Goal: Task Accomplishment & Management: Manage account settings

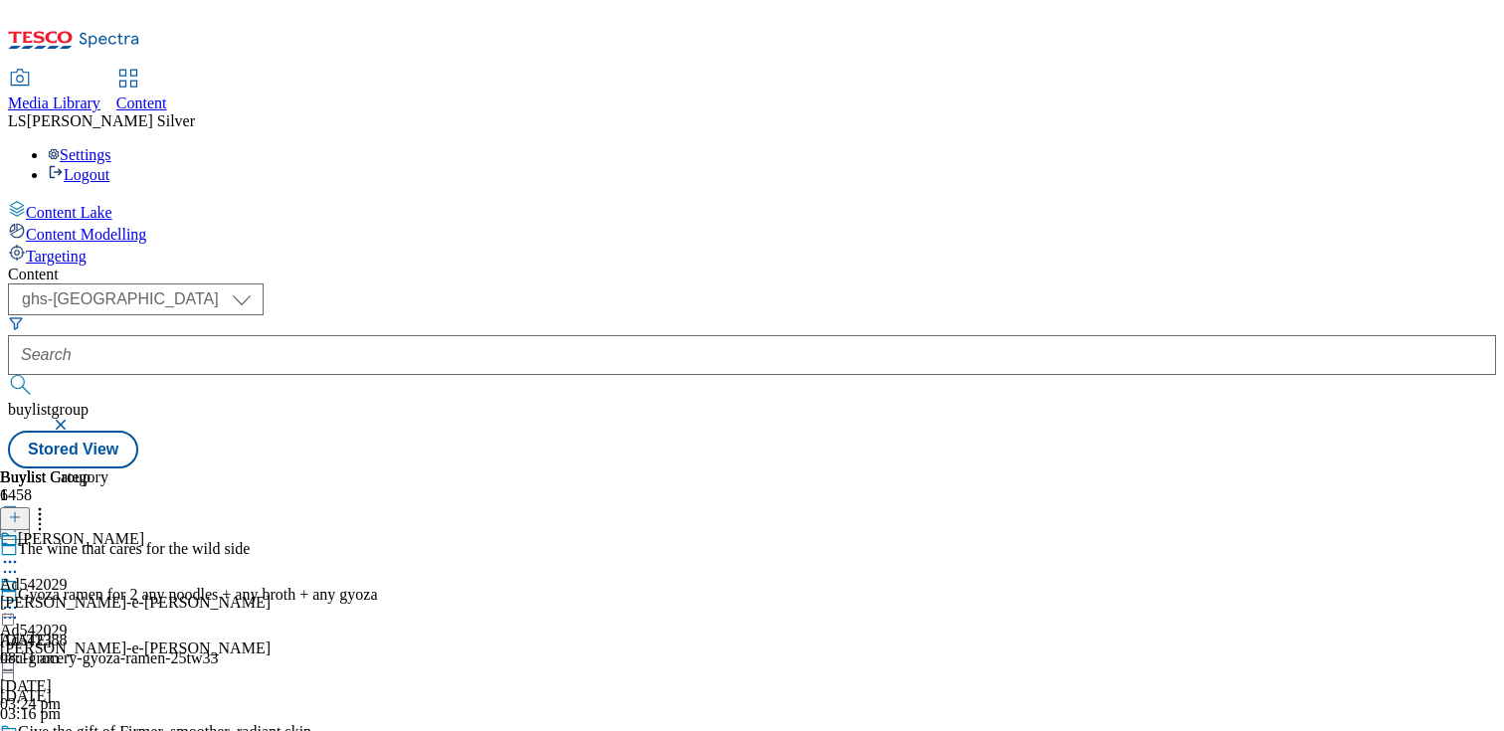
select select "ghs-uk"
click at [844, 266] on div "Content ( optional ) ghs-roi ghs-uk ghs-uk buylistgroup Stored View Buylist Gro…" at bounding box center [752, 367] width 1488 height 203
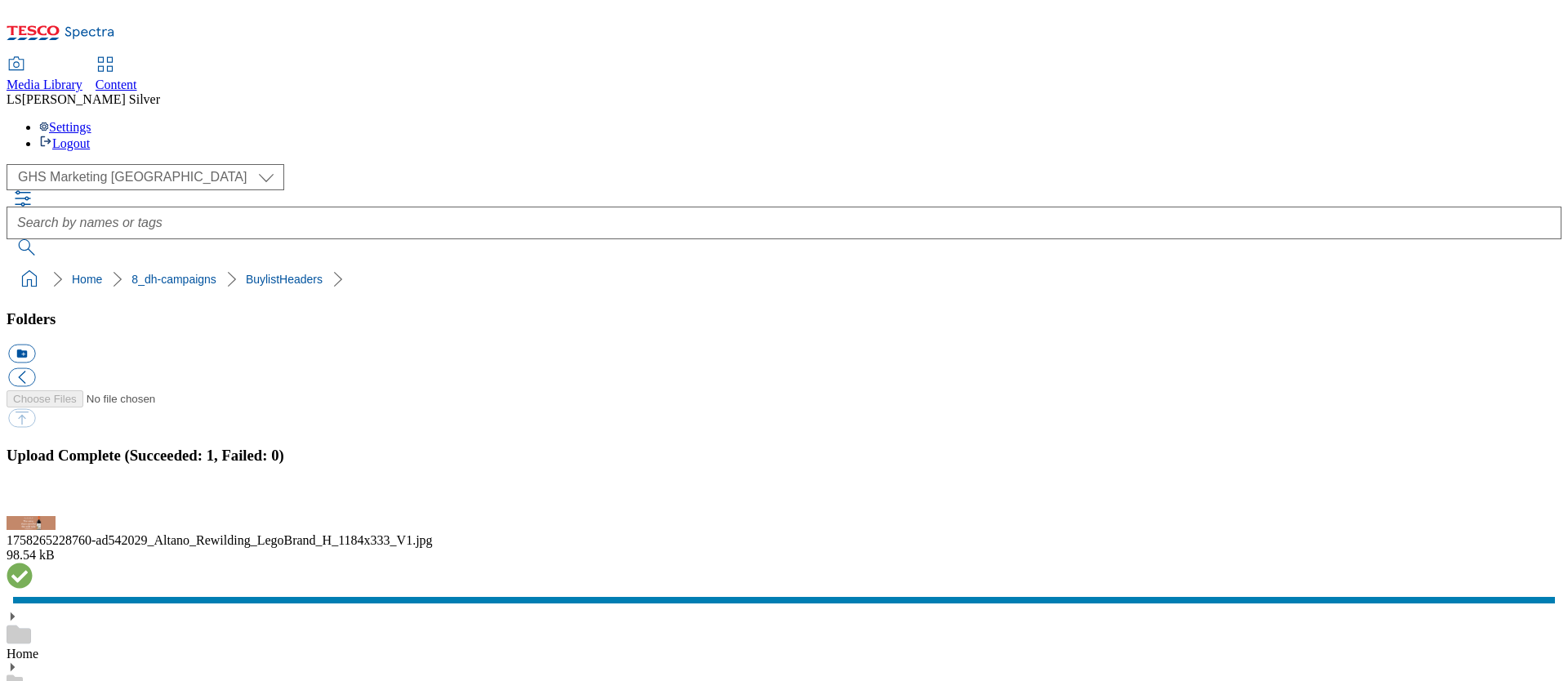
scroll to position [186, 0]
click at [33, 499] on button "button" at bounding box center [21, 507] width 25 height 16
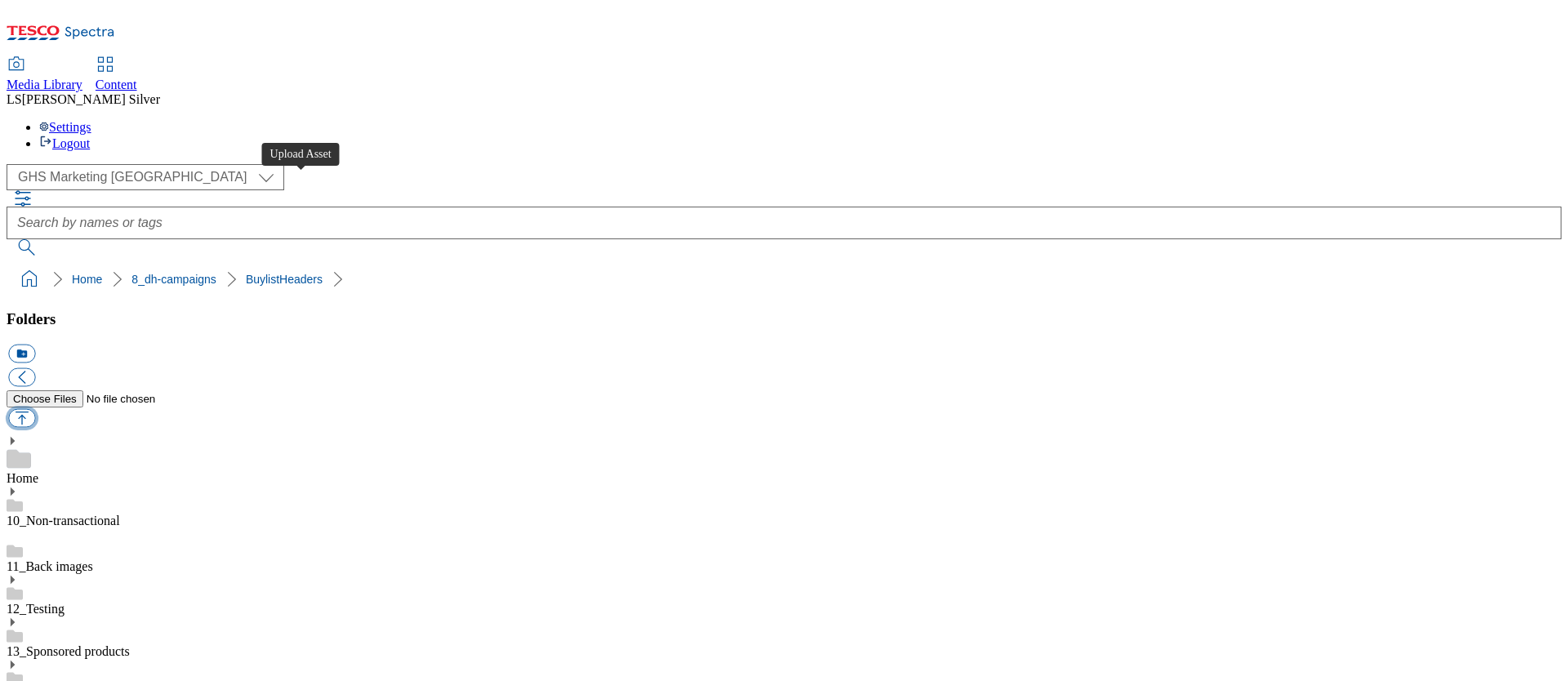
click at [35, 409] on button "button" at bounding box center [21, 418] width 27 height 19
type input "C:\fakepath\1759831706978-AD542344_ROI_Doritos_Legobrand_918x110_V3 (1).jpg"
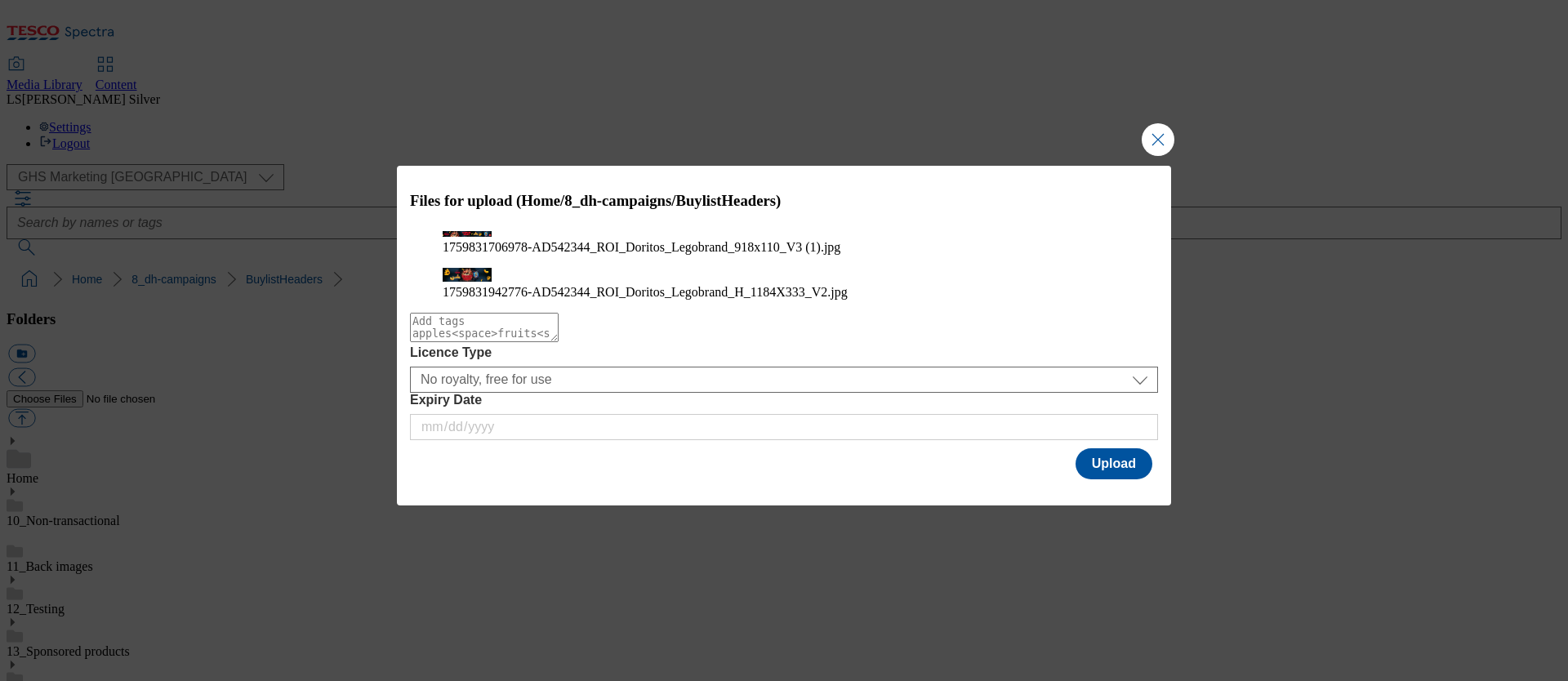
click at [1120, 502] on div "Modal" at bounding box center [784, 495] width 775 height 23
click at [1120, 480] on button "Upload" at bounding box center [1114, 464] width 76 height 31
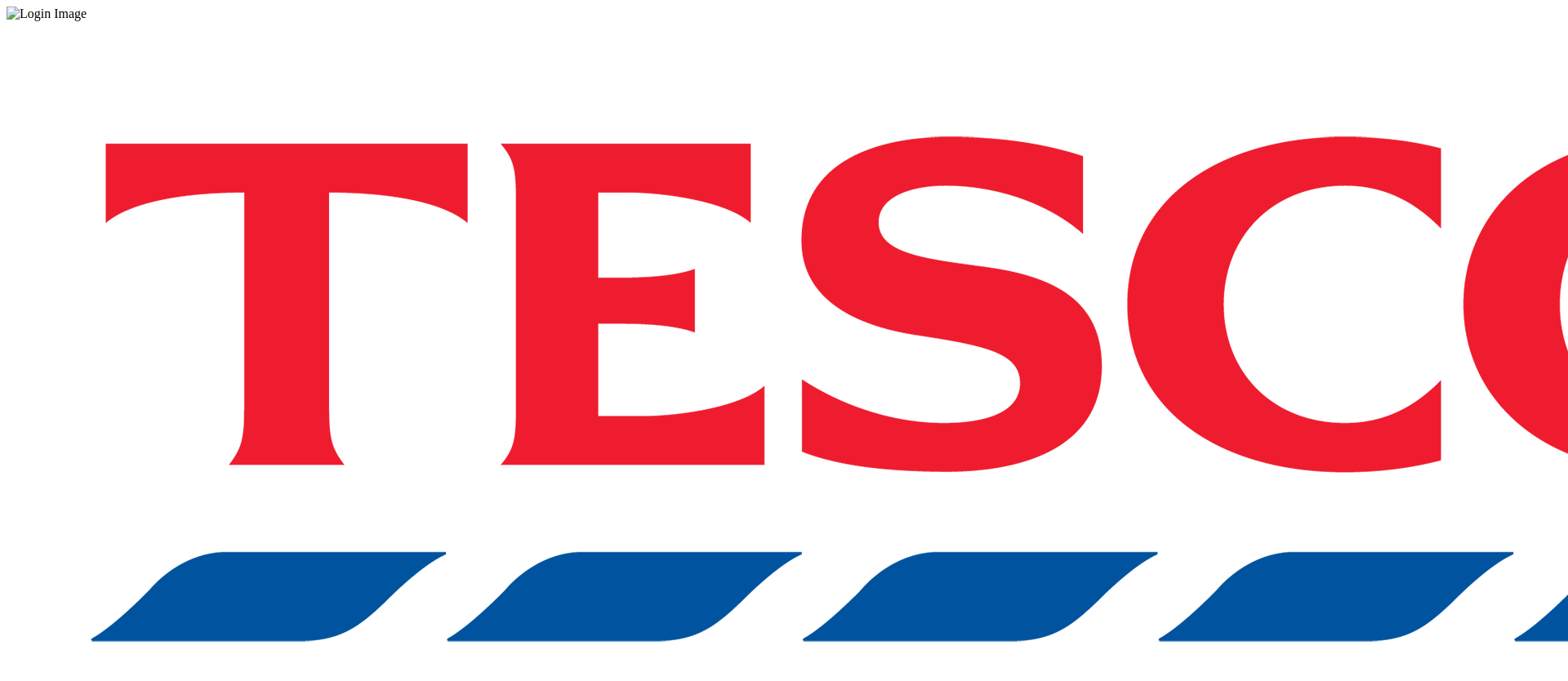
click at [1105, 421] on div "Log in to the Spectra’s dashboard using [PERSON_NAME]’s credentials. If you don…" at bounding box center [784, 427] width 1556 height 812
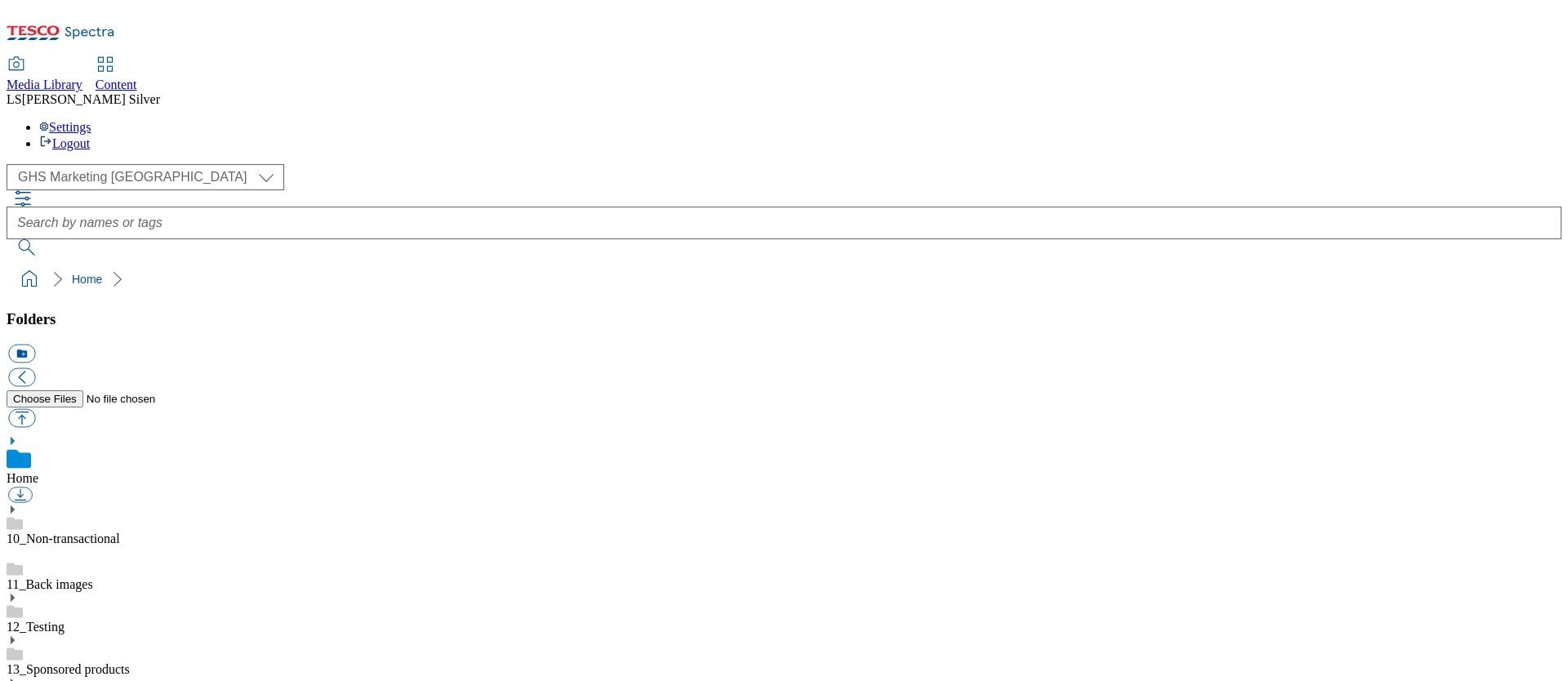
scroll to position [147, 0]
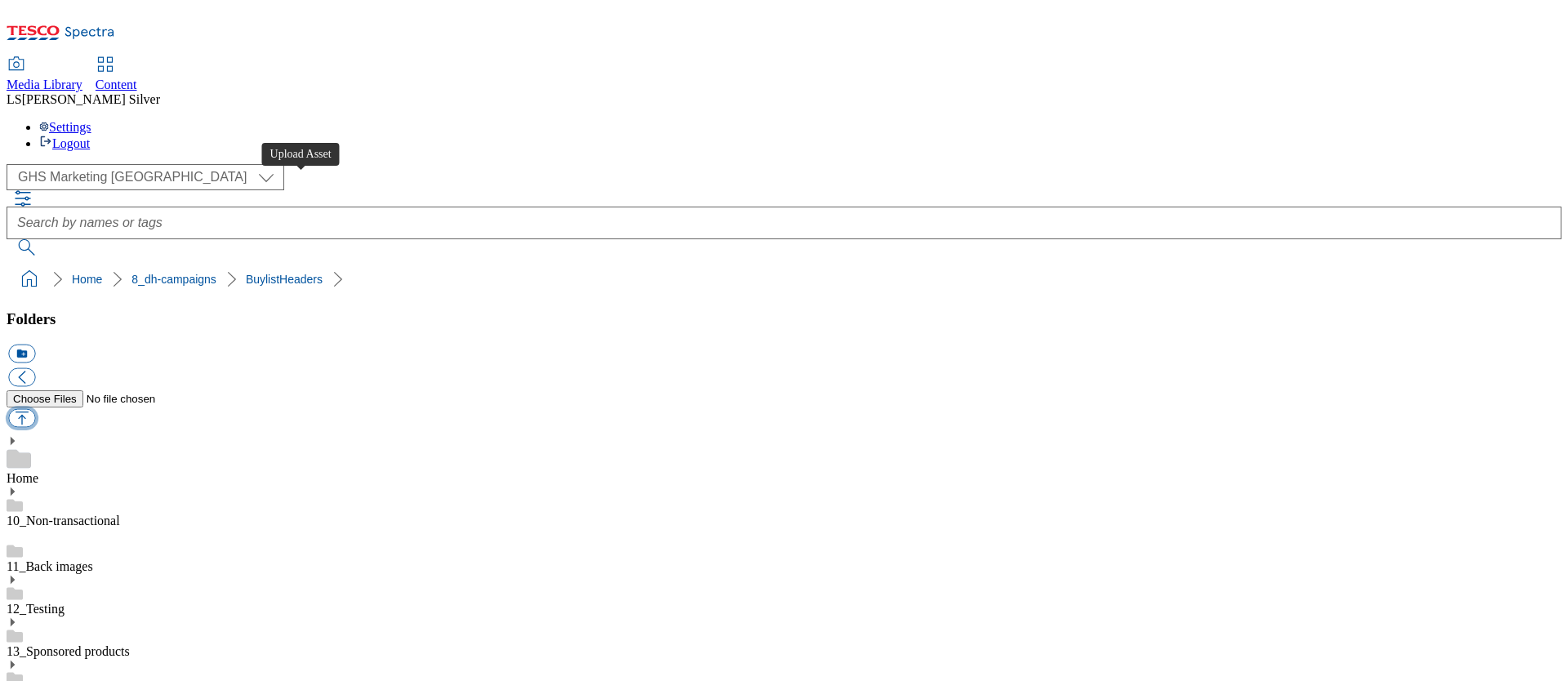
click at [35, 409] on button "button" at bounding box center [21, 418] width 27 height 19
type input "C:\fakepath\1759831706978-AD542344_ROI_Doritos_Legobrand_918x110_V3 (1).jpg"
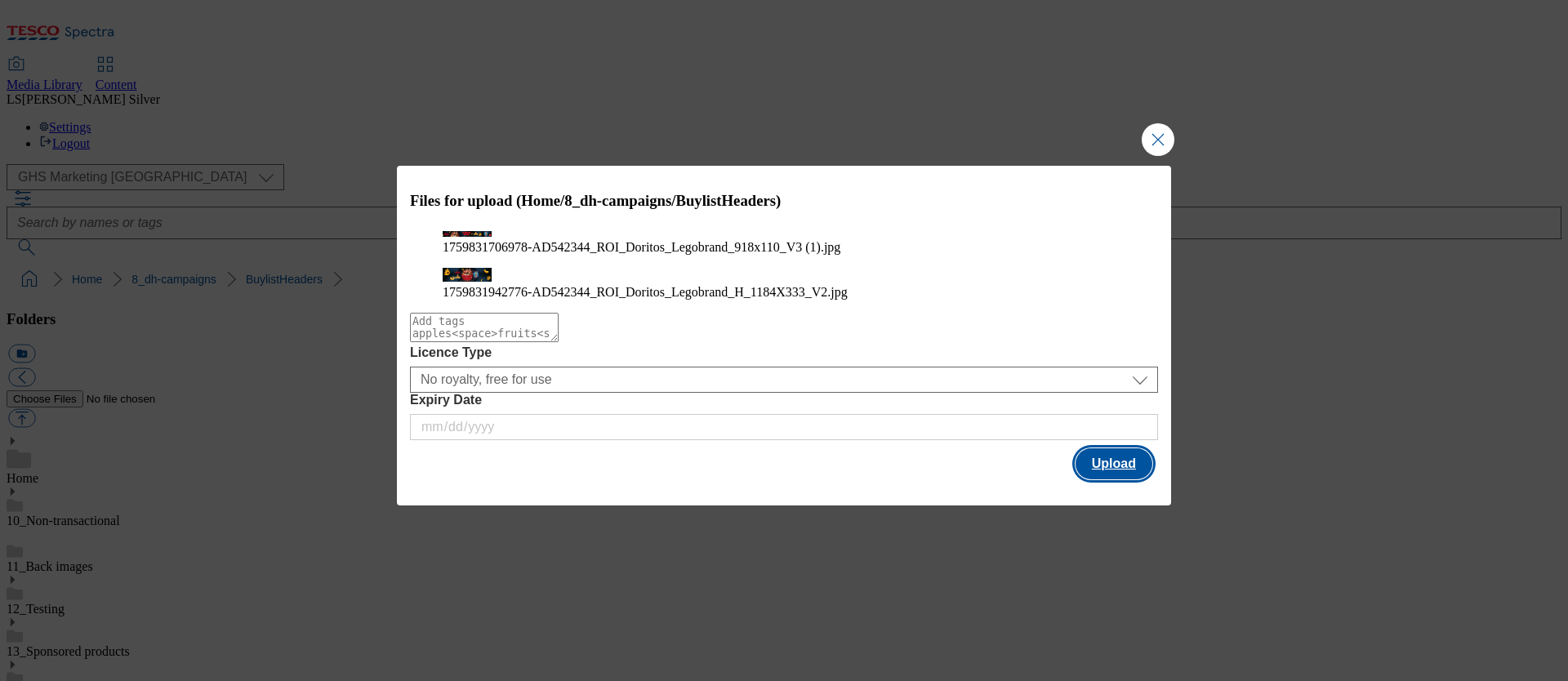
click at [1108, 480] on button "Upload" at bounding box center [1114, 464] width 76 height 31
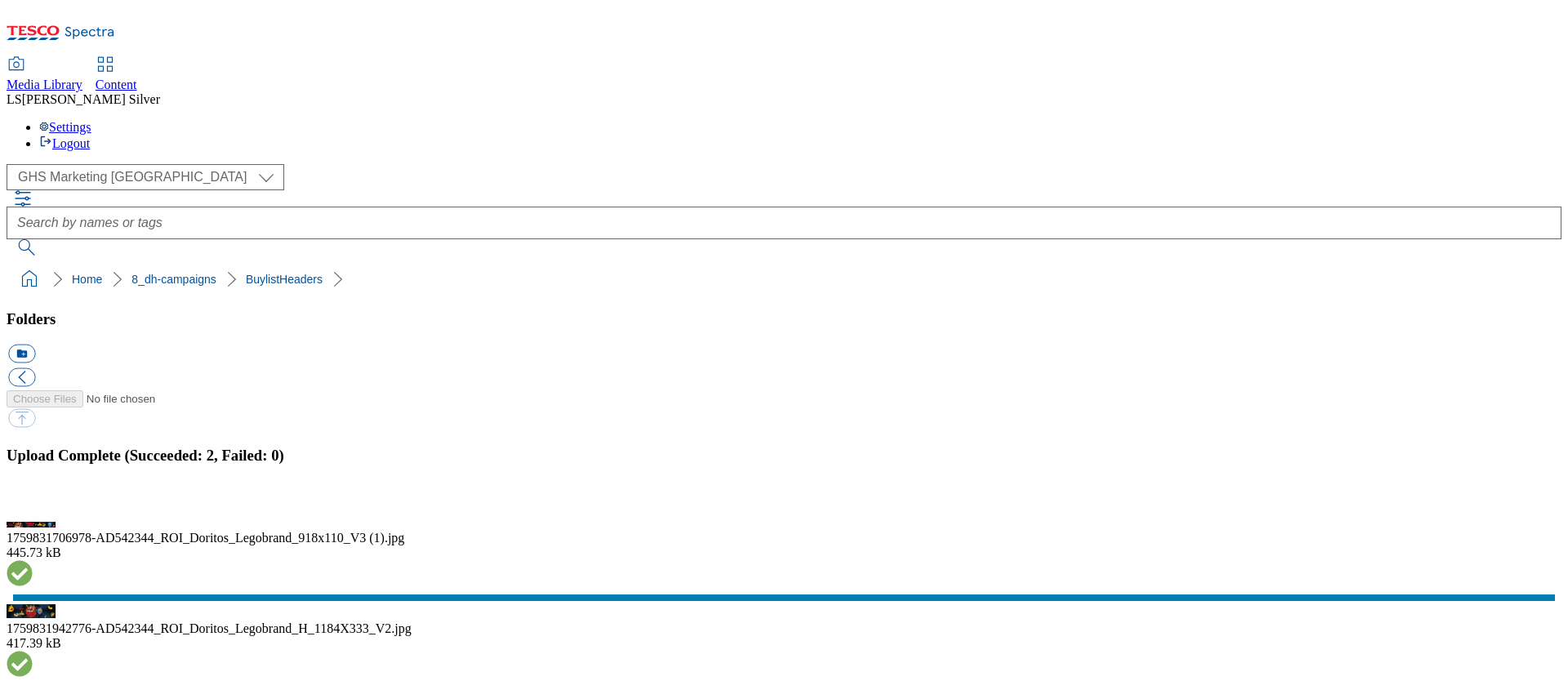
click at [33, 499] on button "button" at bounding box center [21, 507] width 25 height 16
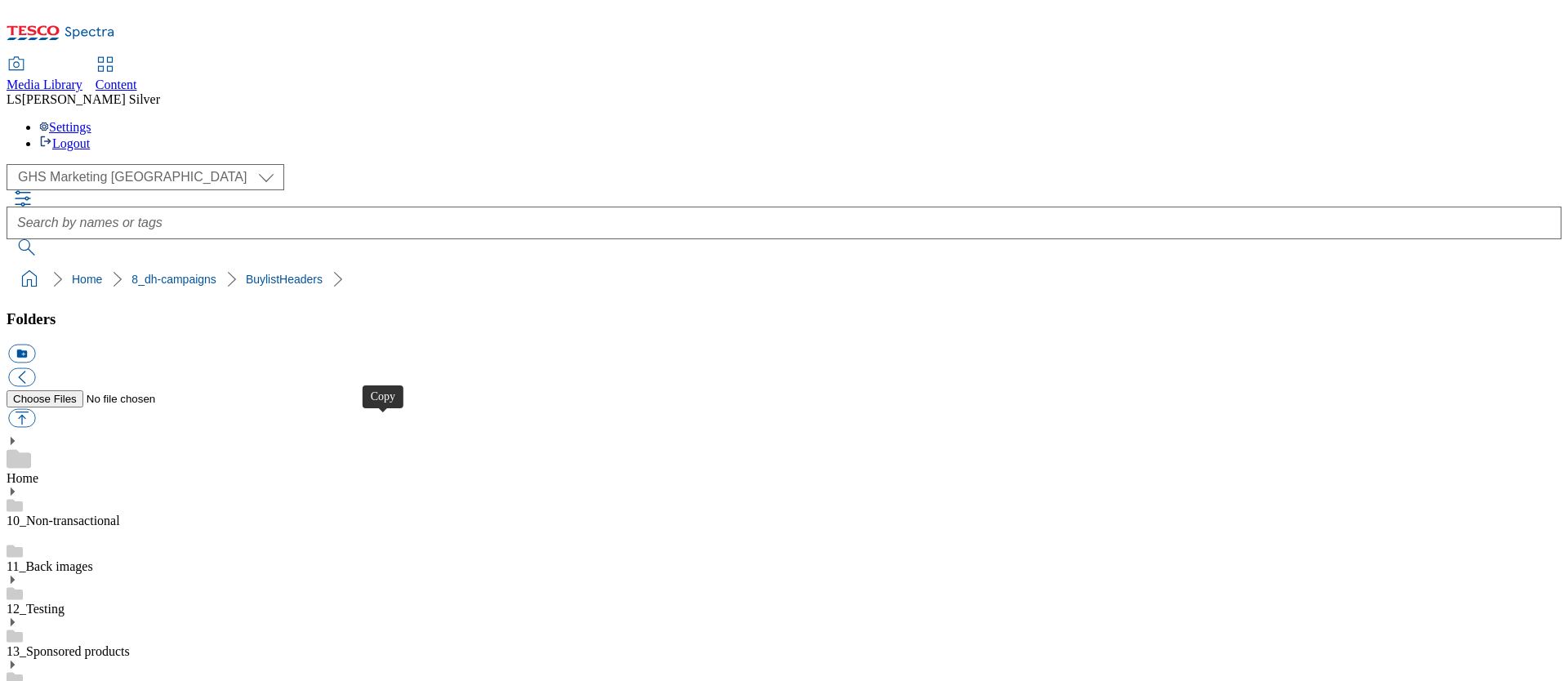
drag, startPoint x: 652, startPoint y: 390, endPoint x: 707, endPoint y: 391, distance: 55.0
drag, startPoint x: 658, startPoint y: 386, endPoint x: 718, endPoint y: 386, distance: 60.0
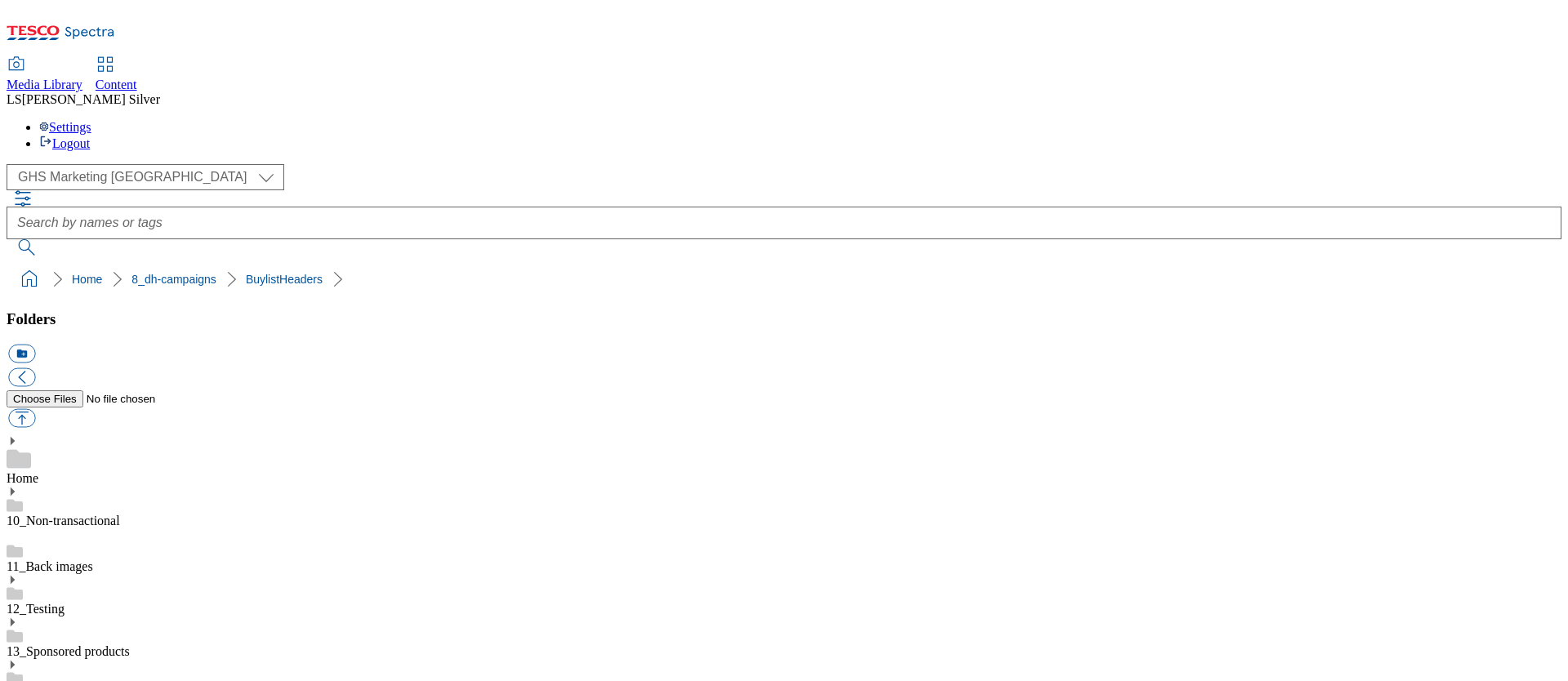
copy div "AD542344"
click at [137, 77] on div "Content" at bounding box center [116, 85] width 42 height 15
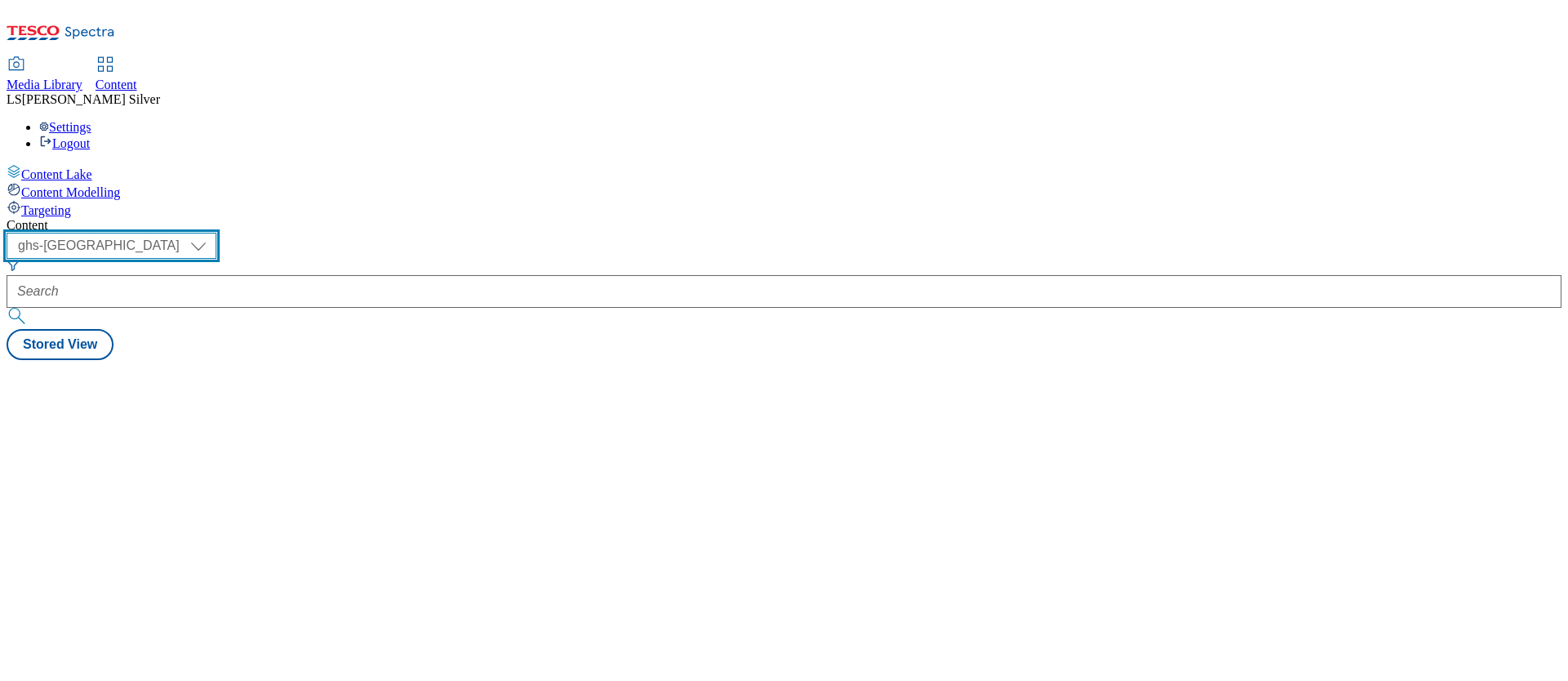
click at [217, 232] on select "ghs-roi ghs-uk" at bounding box center [112, 246] width 210 height 26
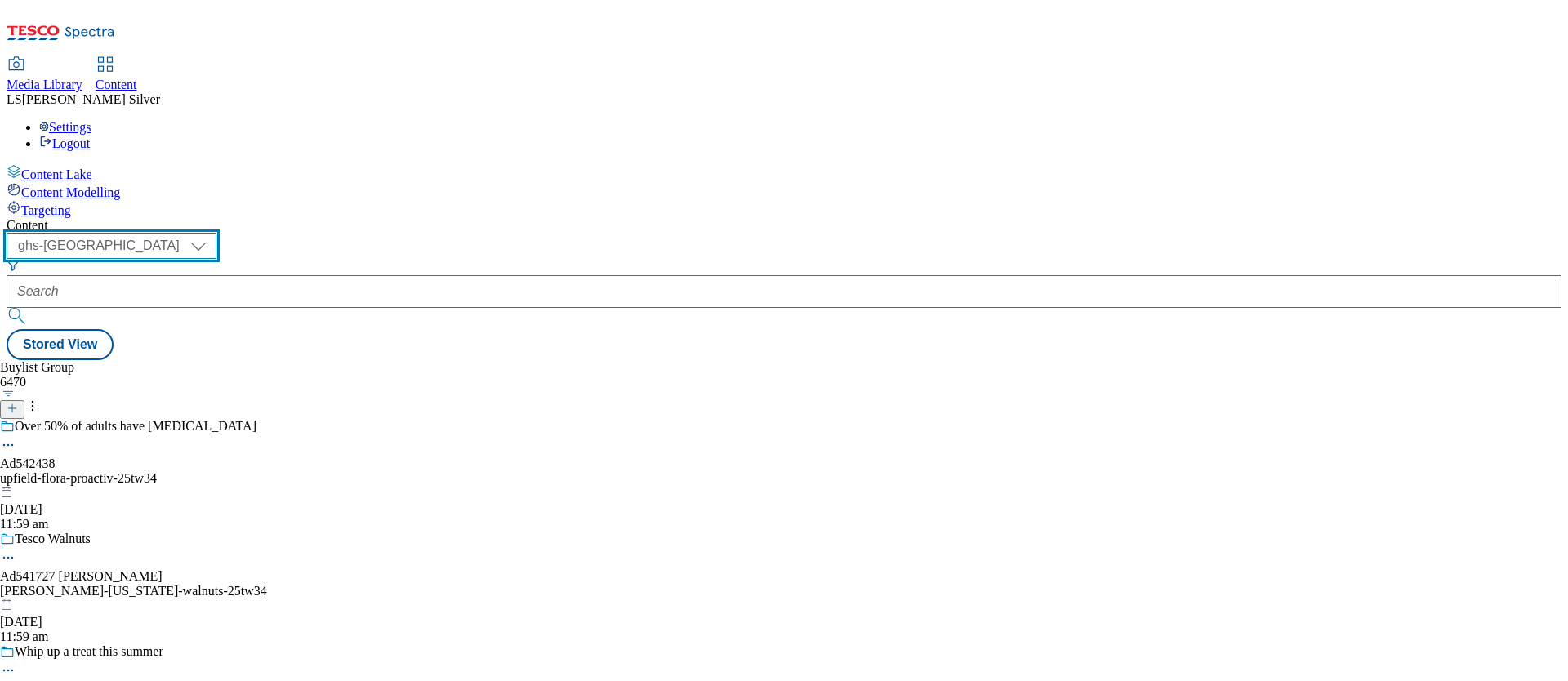
select select "ghs-roi"
click at [213, 232] on select "ghs-roi ghs-uk" at bounding box center [112, 246] width 210 height 26
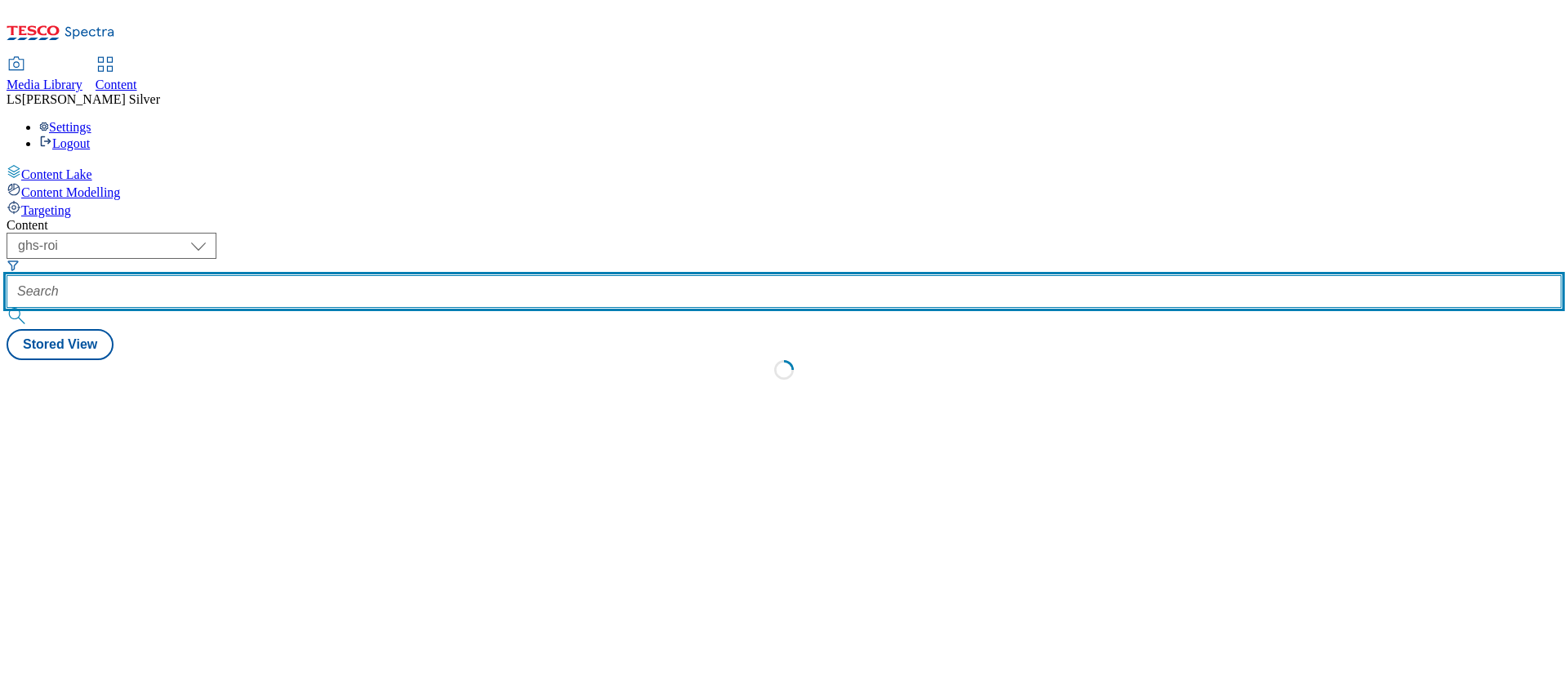
click at [406, 275] on input "text" at bounding box center [784, 292] width 1556 height 33
paste input "AD542344"
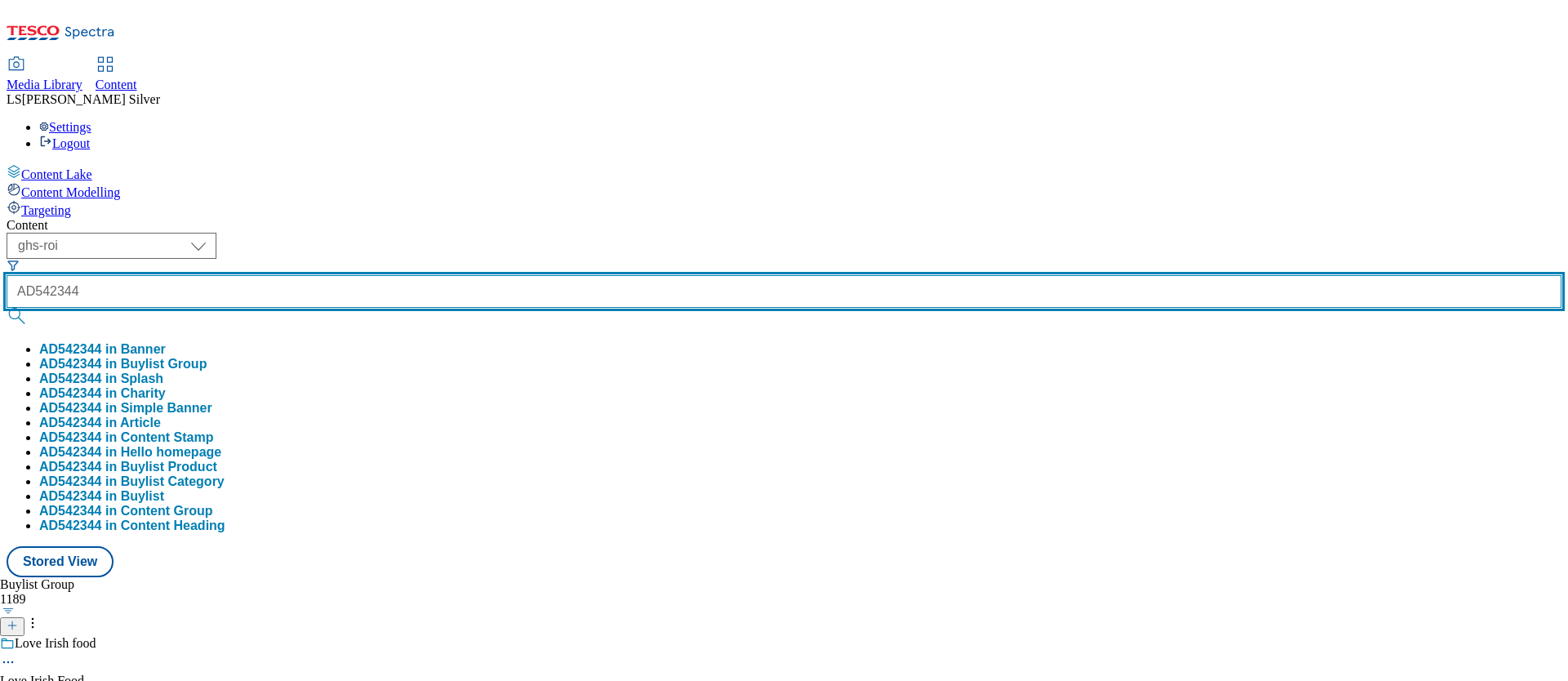
type input "AD542344"
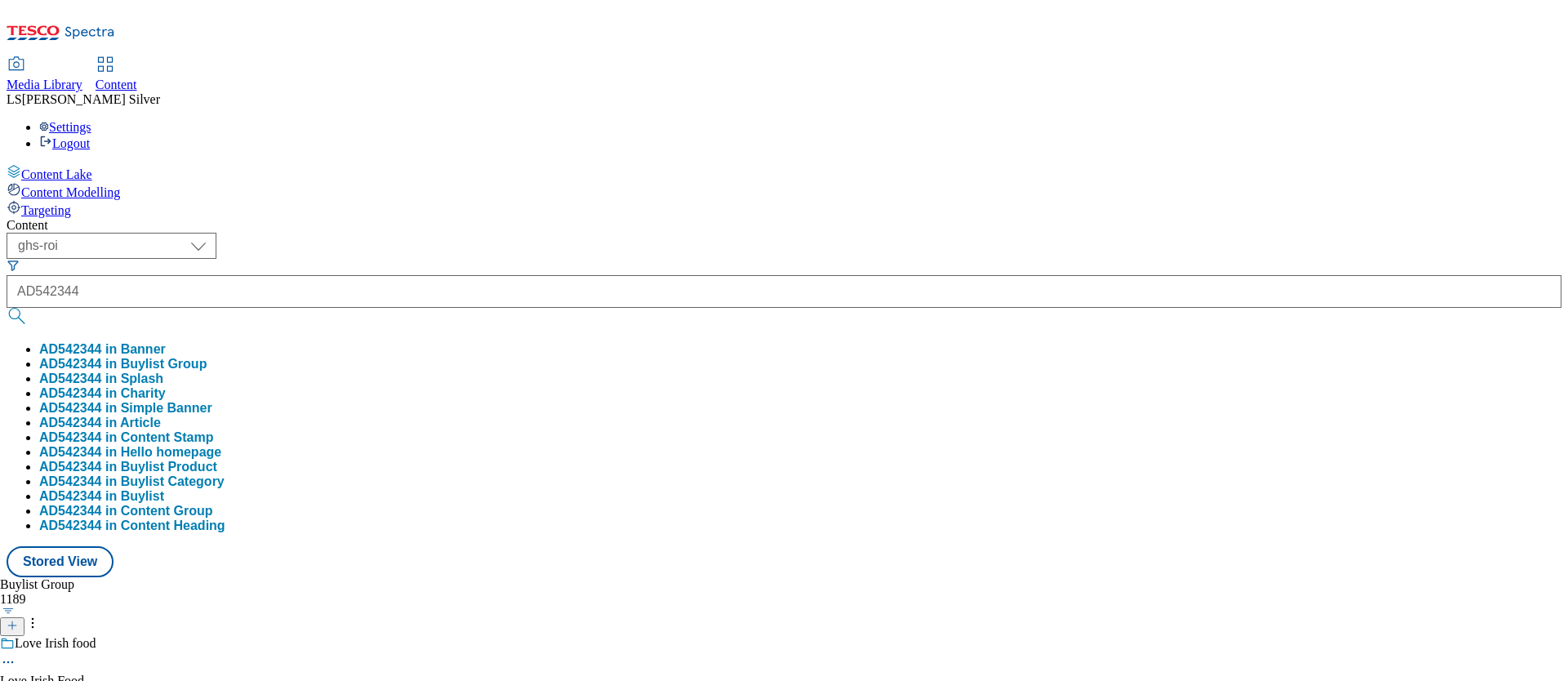
click at [207, 357] on button "AD542344 in Buylist Group" at bounding box center [123, 365] width 168 height 15
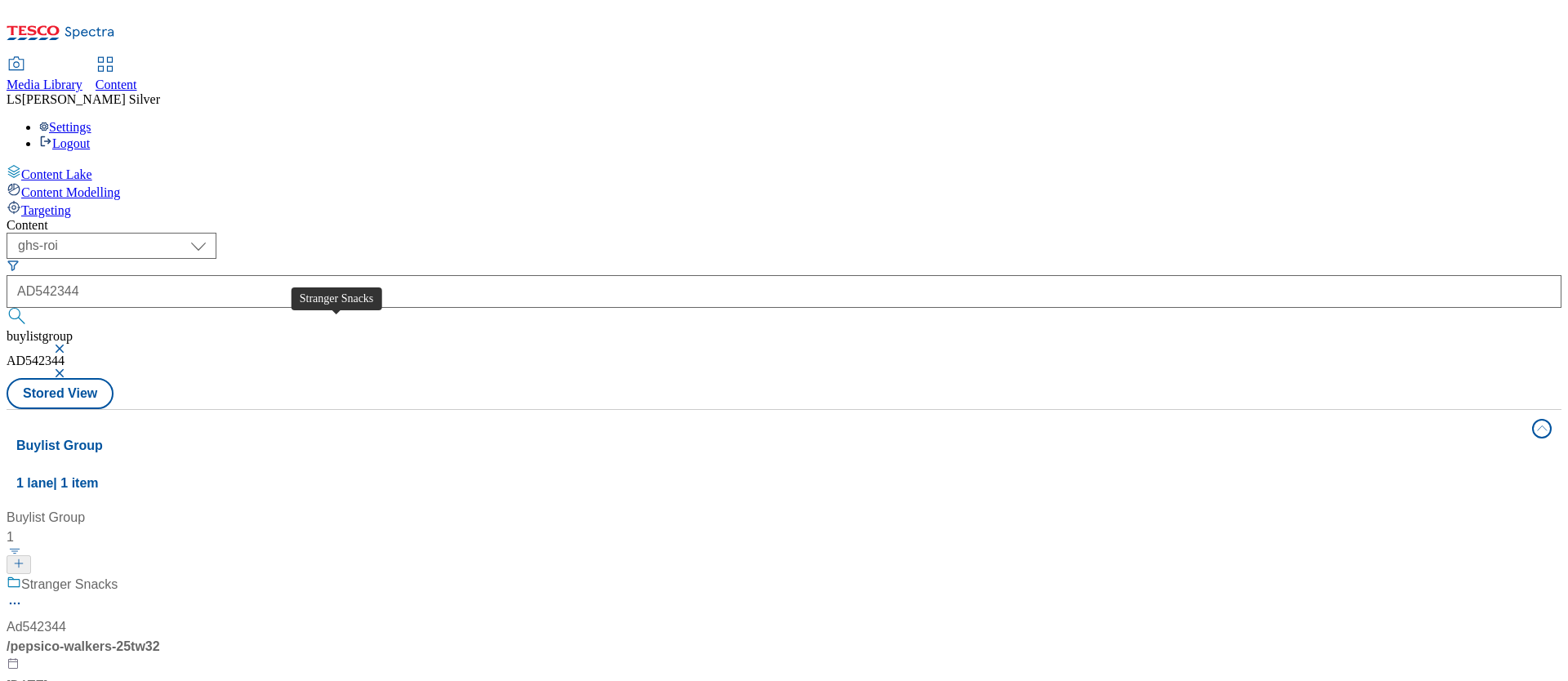
click at [117, 575] on div "Stranger Snacks" at bounding box center [69, 585] width 96 height 20
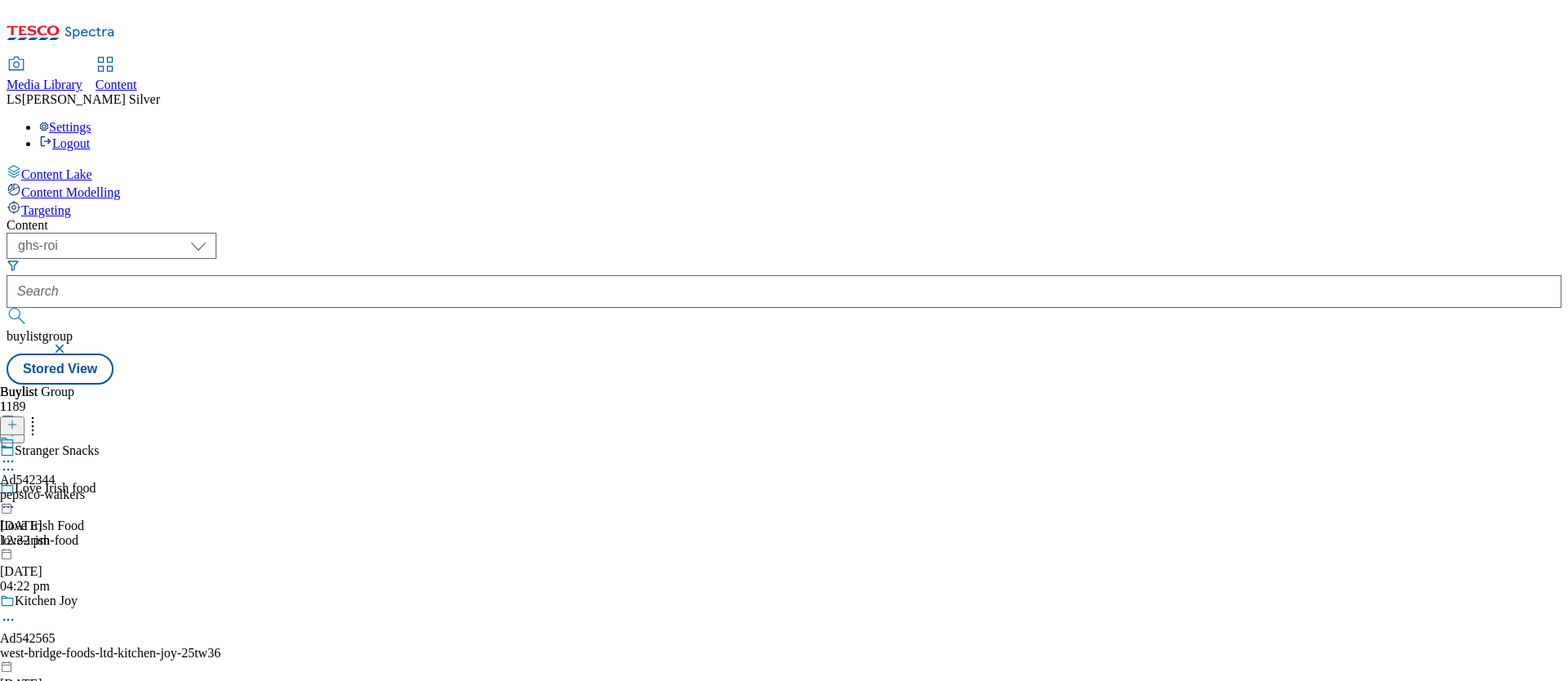
click at [16, 453] on icon at bounding box center [8, 462] width 16 height 16
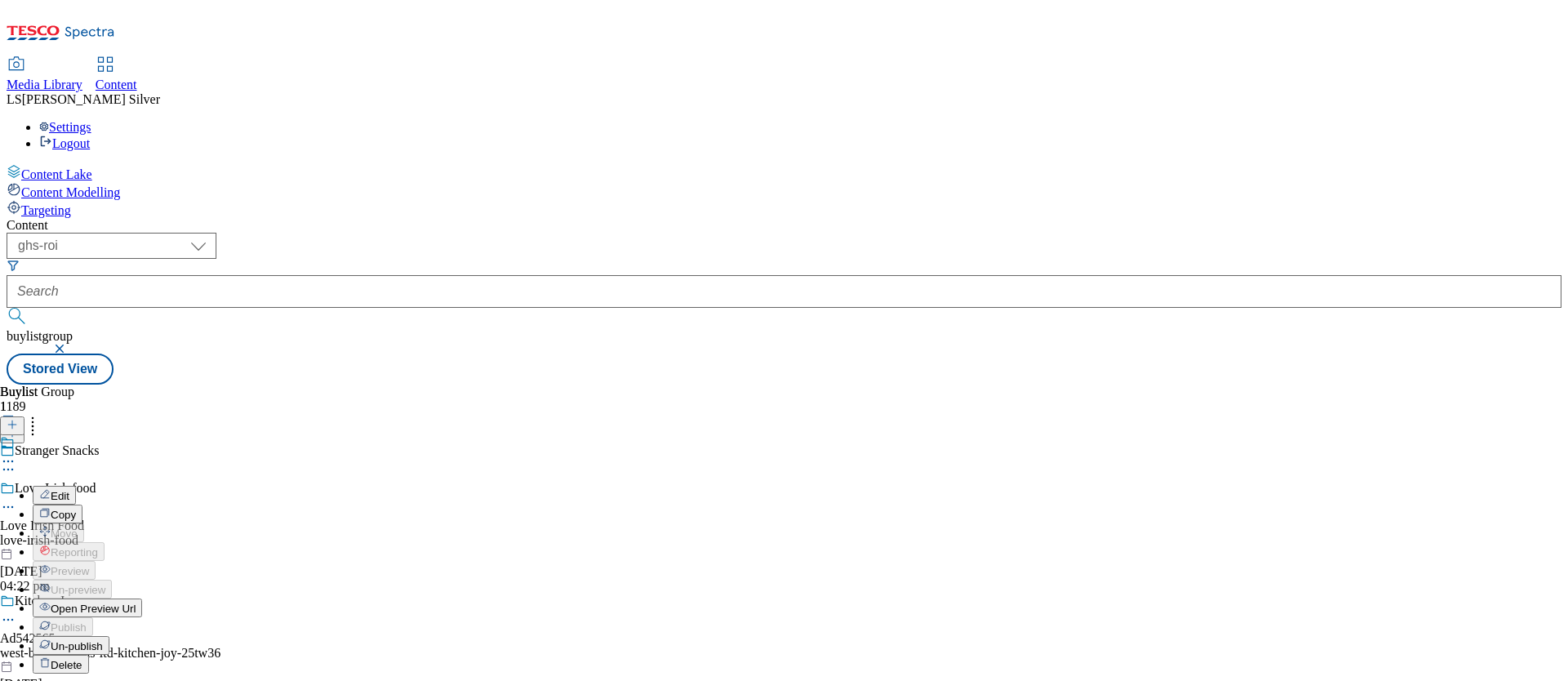
click at [76, 486] on button "Edit" at bounding box center [54, 495] width 44 height 19
select select "tactical"
select select "supplier funded short term 1-3 weeks"
select select "dunnhumby"
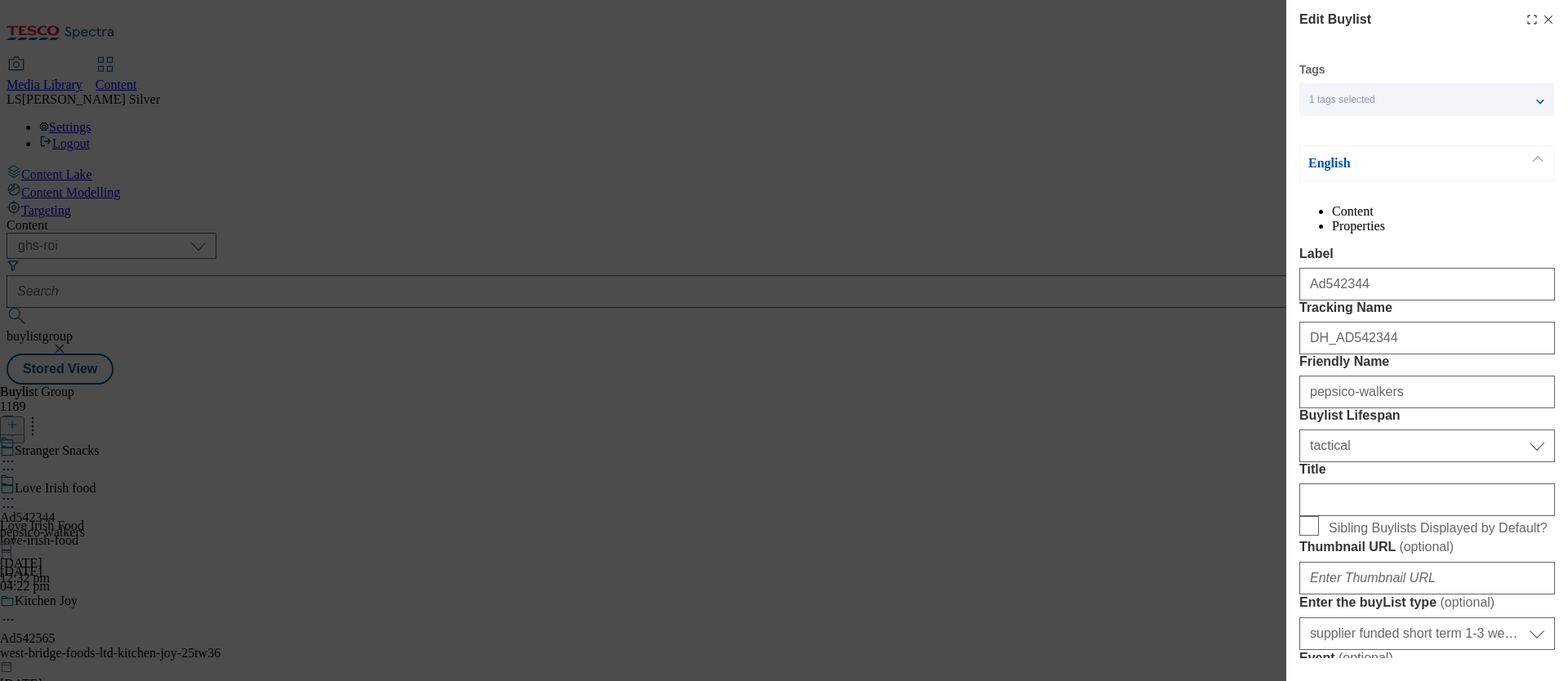
select select "Banner"
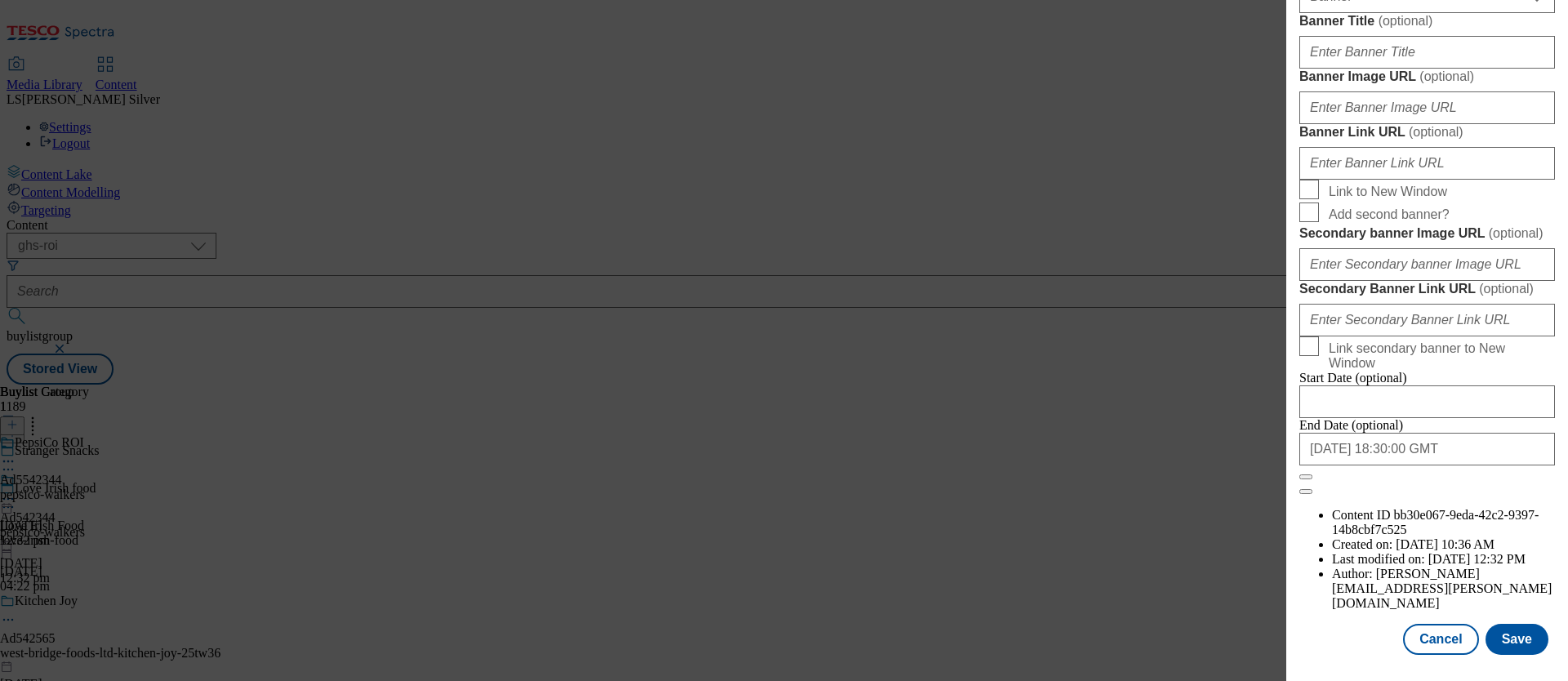
scroll to position [1348, 0]
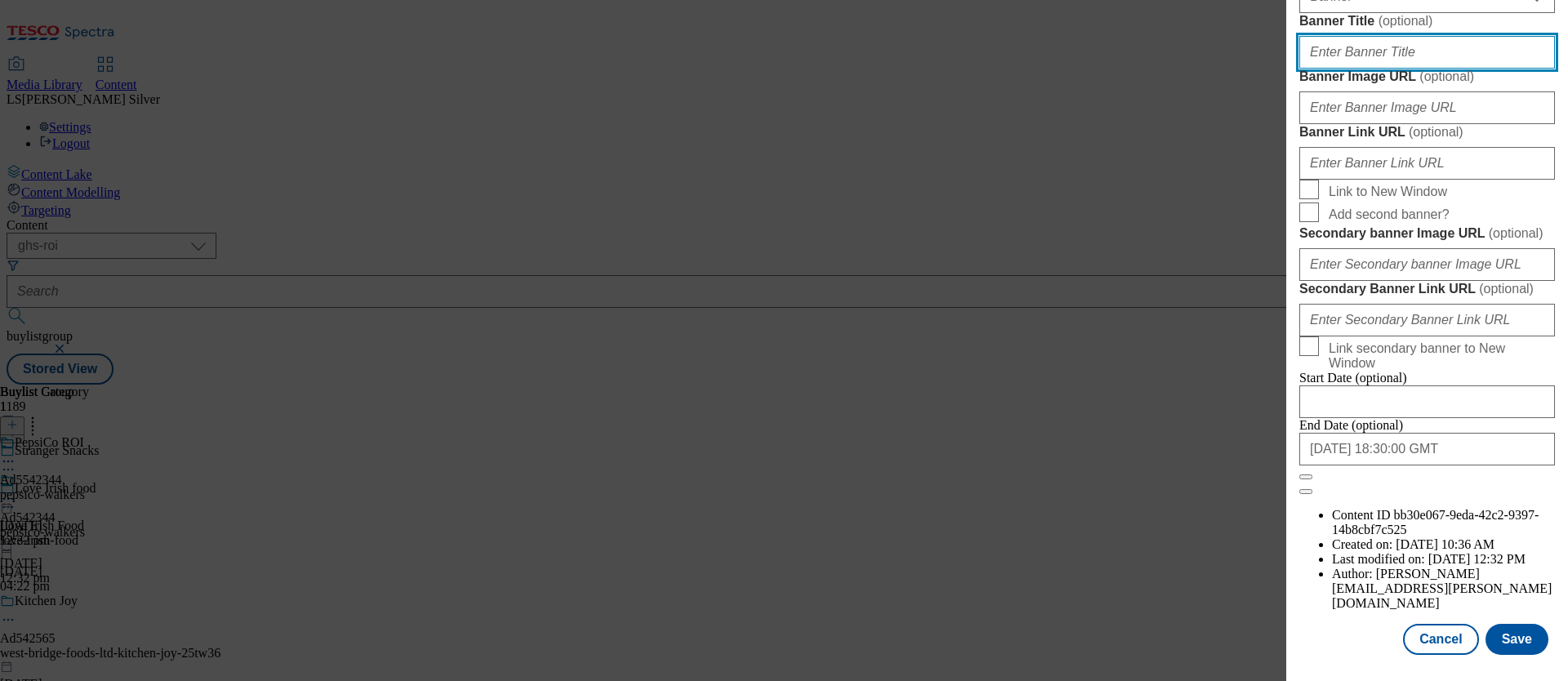
click at [1399, 69] on input "Banner Title ( optional )" at bounding box center [1427, 53] width 255 height 33
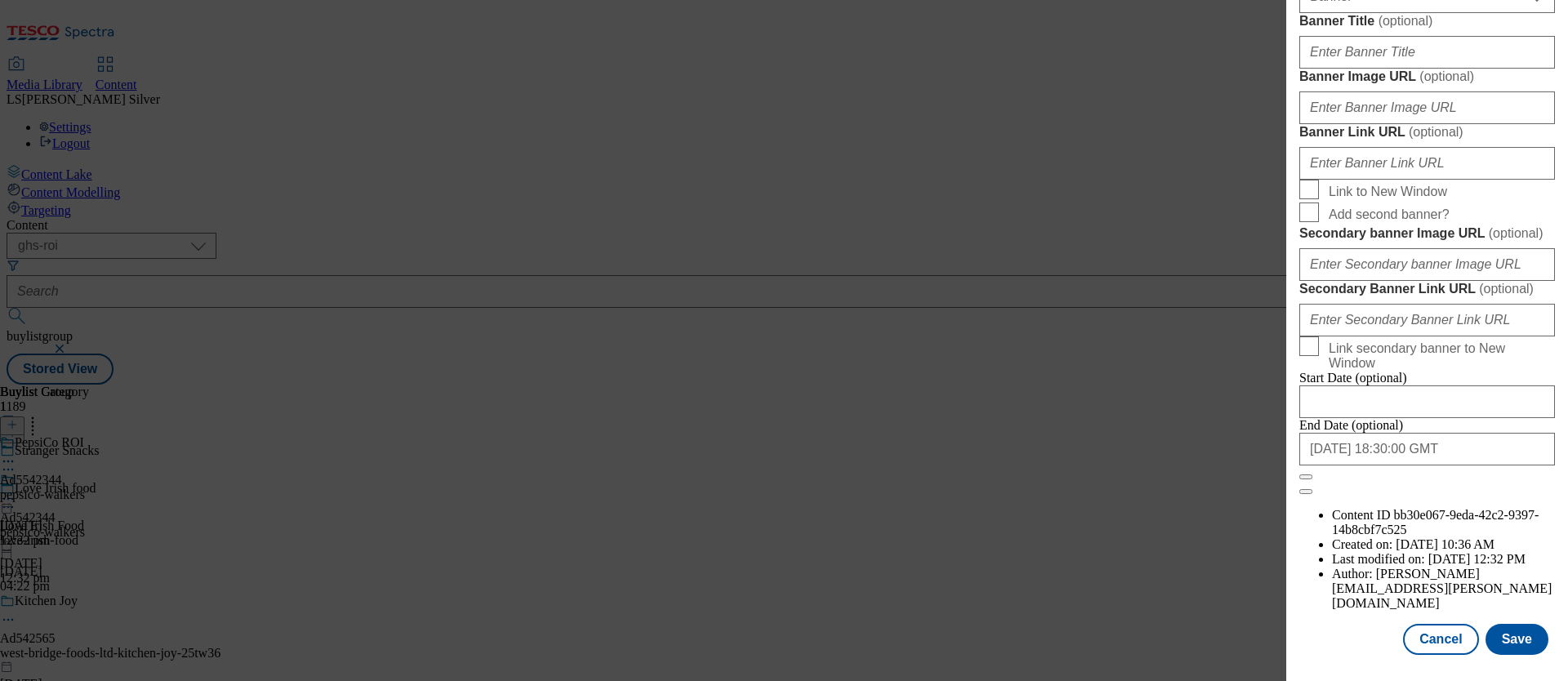
click at [1409, 124] on div "Modal" at bounding box center [1427, 104] width 255 height 39
click at [1396, 124] on input "Banner Image URL ( optional )" at bounding box center [1427, 108] width 255 height 33
paste input "https://digitalcontent.api.tesco.com/v2/media/ghs-mktg/6baf11b4-52c3-4d72-952d-…"
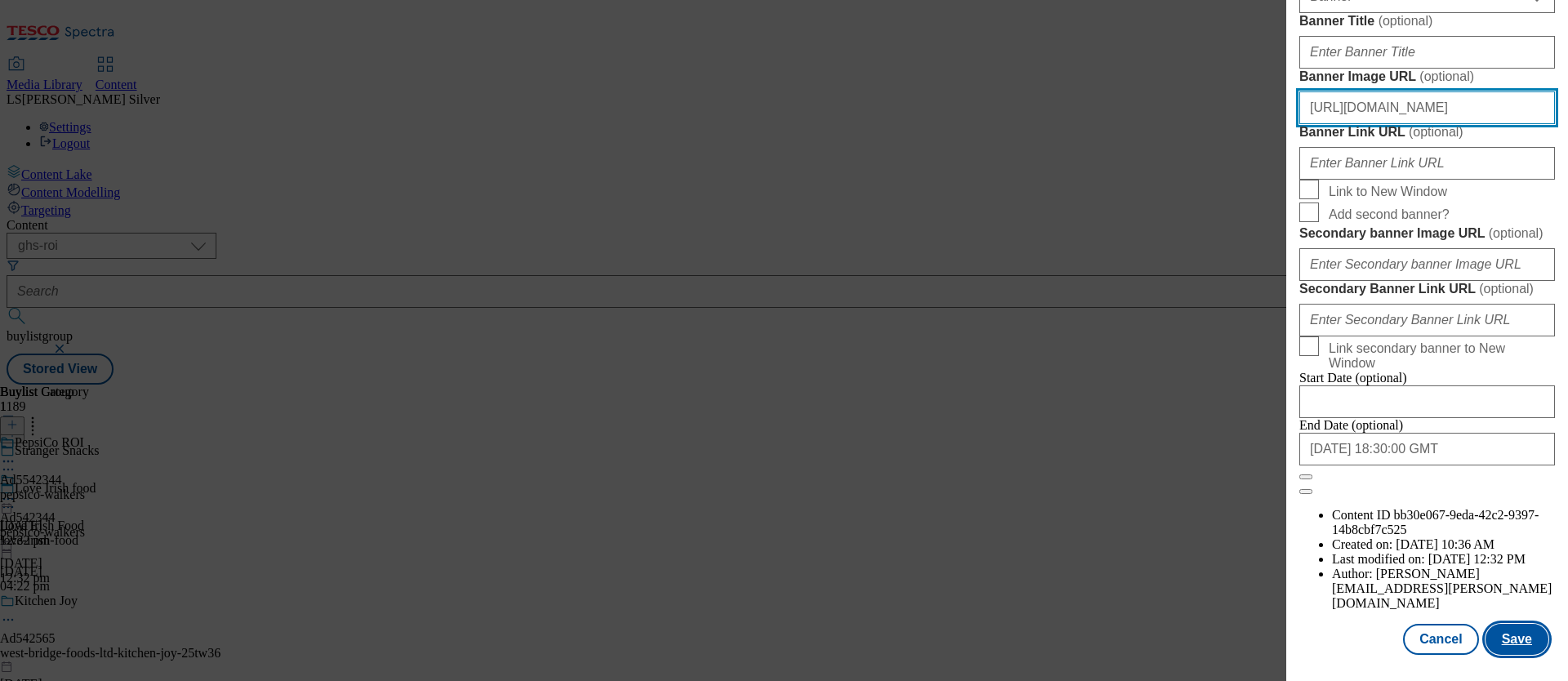
type input "https://digitalcontent.api.tesco.com/v2/media/ghs-mktg/6baf11b4-52c3-4d72-952d-…"
click at [1511, 625] on button "Save" at bounding box center [1517, 640] width 63 height 31
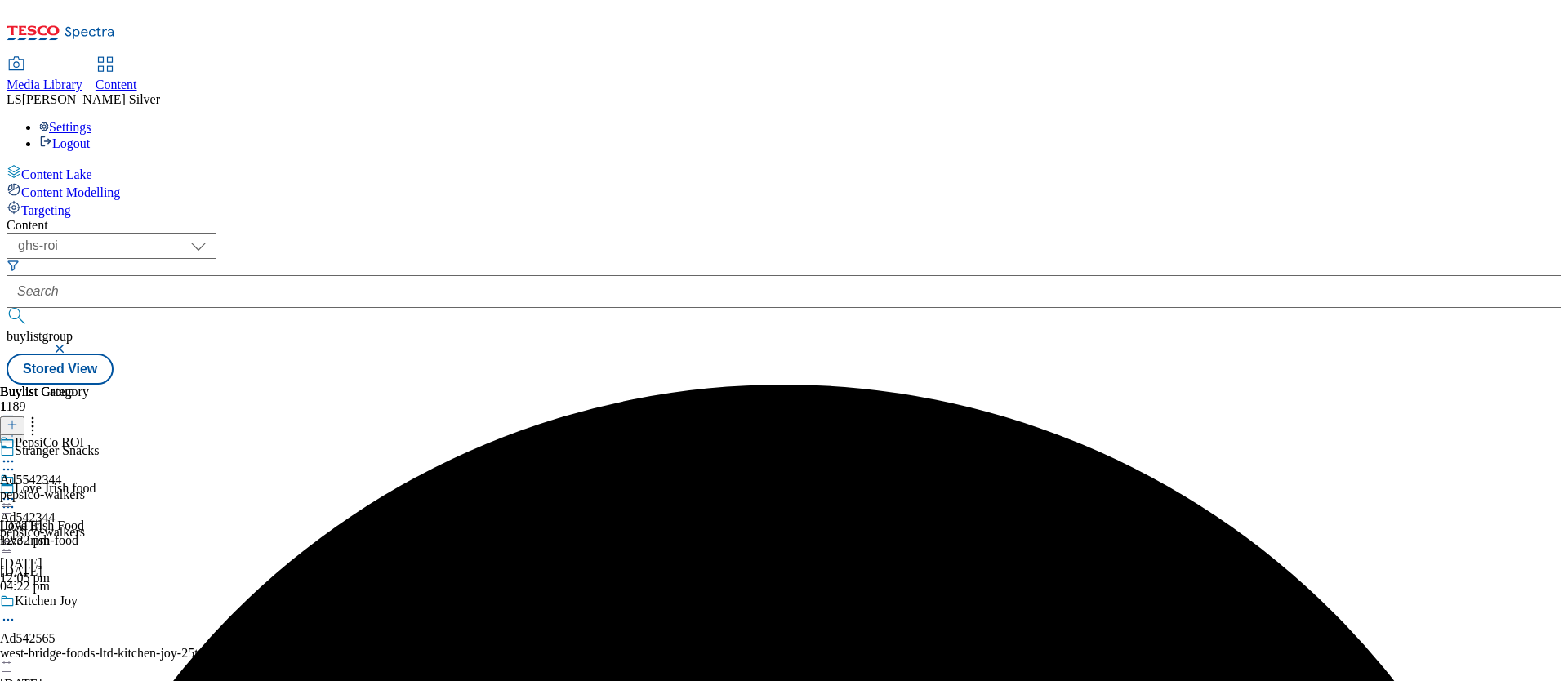
click at [16, 491] on icon at bounding box center [8, 499] width 16 height 16
click at [89, 603] on span "Preview" at bounding box center [70, 609] width 39 height 12
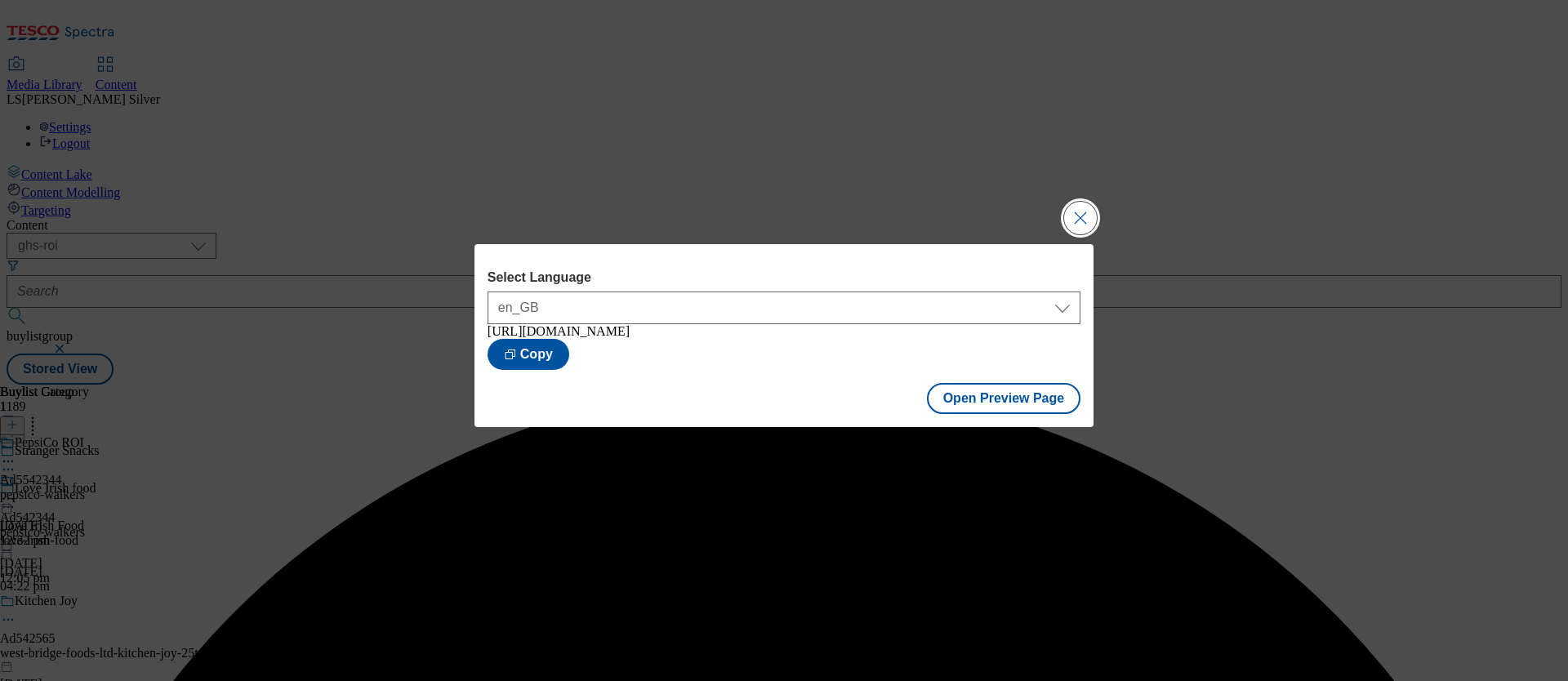
click at [1077, 216] on button "Close Modal" at bounding box center [1081, 219] width 33 height 33
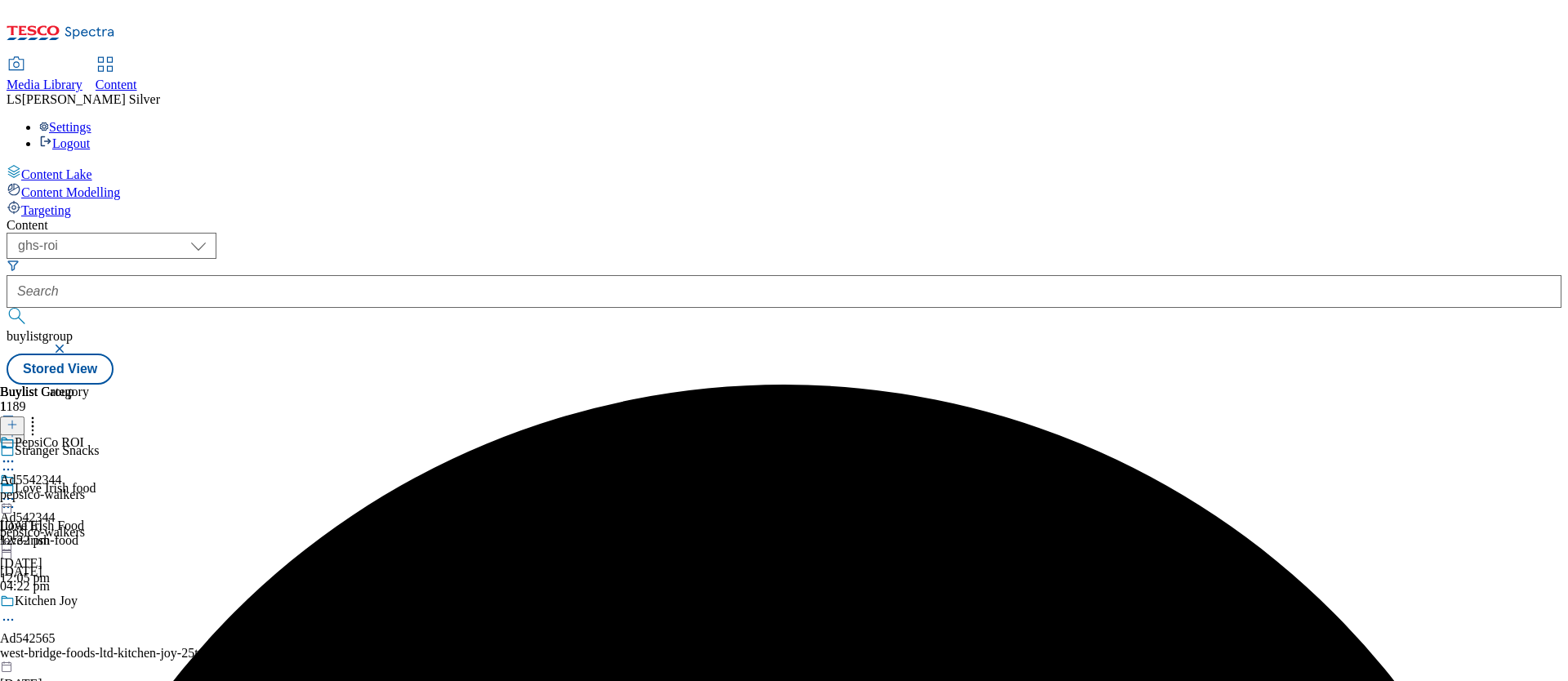
click at [16, 491] on icon at bounding box center [8, 499] width 16 height 16
click at [86, 660] on span "Publish" at bounding box center [69, 665] width 36 height 12
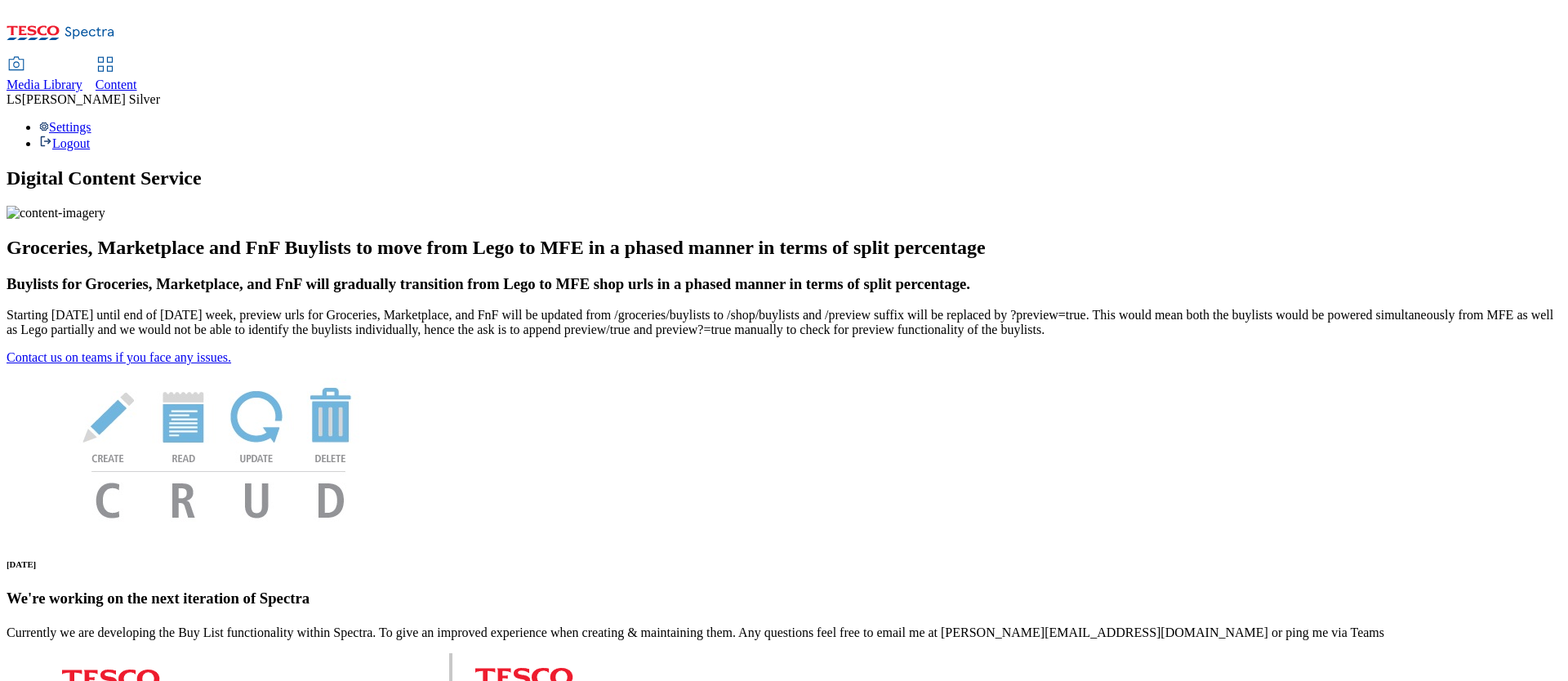
click at [82, 77] on span "Media Library" at bounding box center [44, 84] width 76 height 14
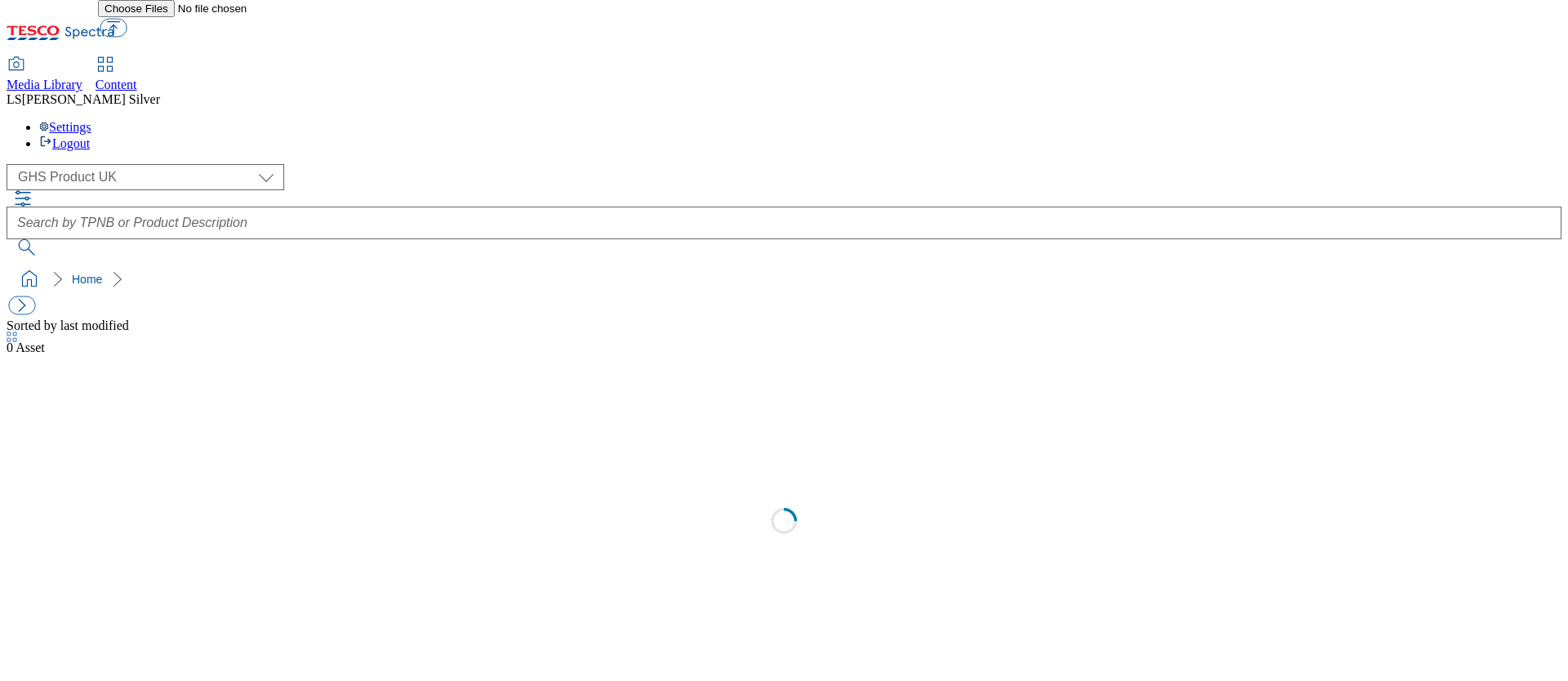
click at [137, 77] on span "Content" at bounding box center [116, 84] width 42 height 14
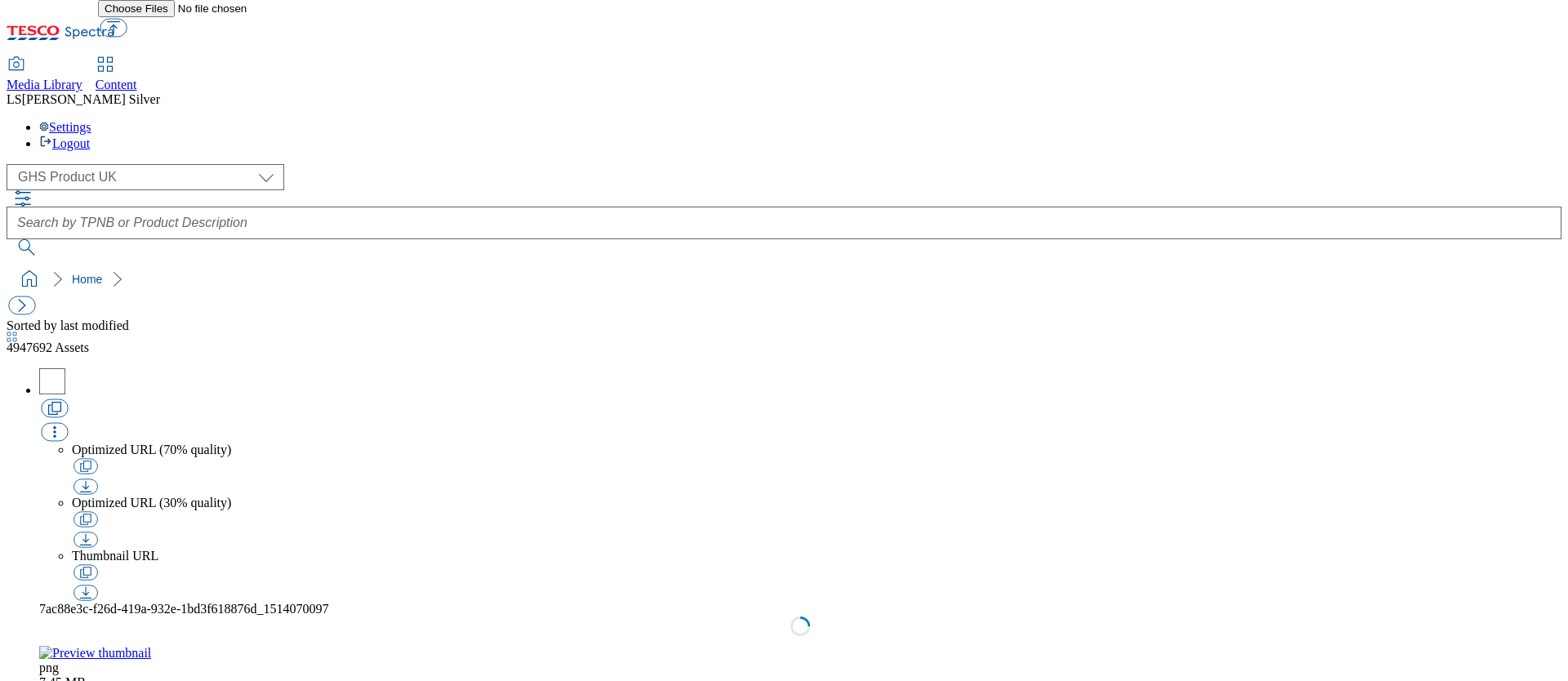
click at [164, 164] on div "( optional ) GHS Marketing UK GHS Product UK GHS Product [GEOGRAPHIC_DATA]" at bounding box center [784, 177] width 1556 height 26
click at [162, 164] on div "( optional ) GHS Marketing UK GHS Product UK GHS Product [GEOGRAPHIC_DATA]" at bounding box center [784, 177] width 1556 height 26
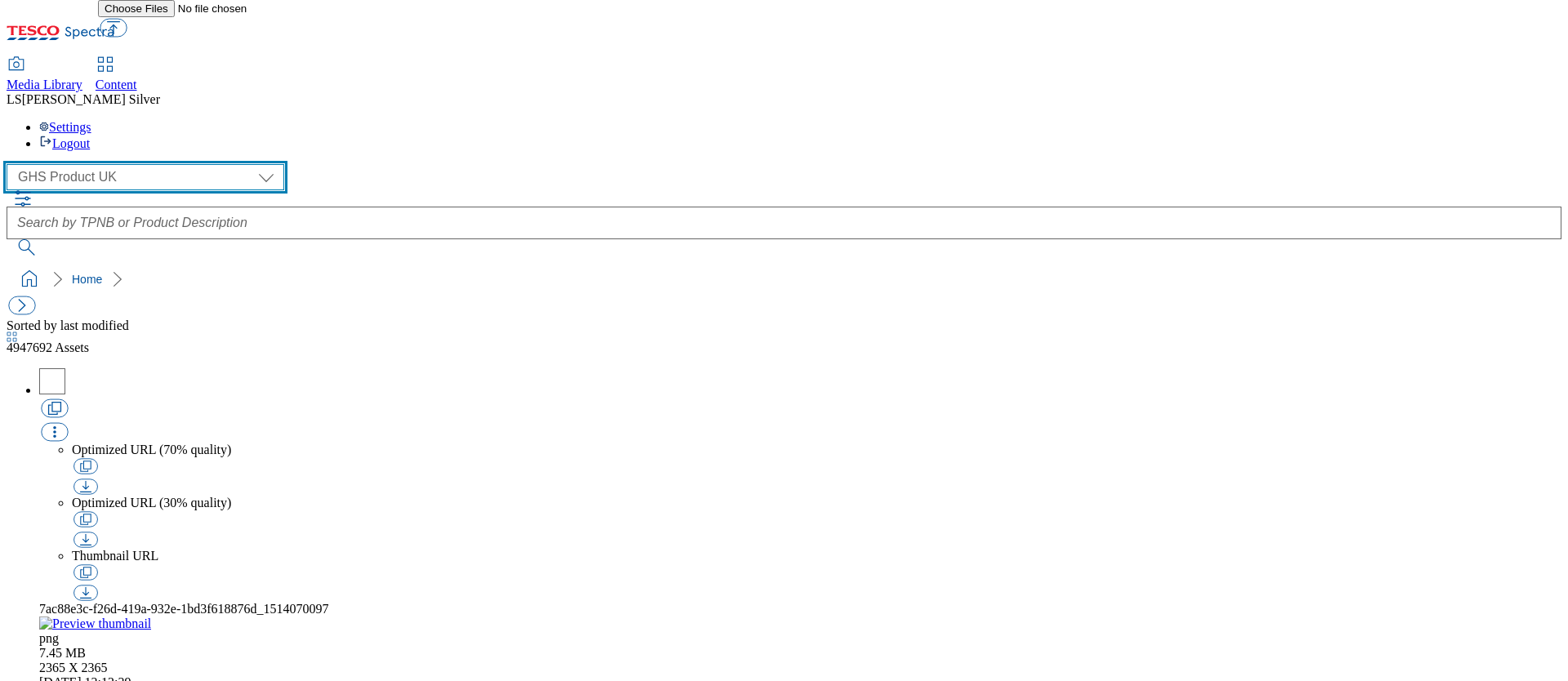
click at [154, 164] on select "GHS Marketing UK GHS Product [GEOGRAPHIC_DATA]" at bounding box center [145, 177] width 278 height 26
select select "flare-ghs-mktg"
click at [11, 164] on select "GHS Marketing UK GHS Product [GEOGRAPHIC_DATA]" at bounding box center [145, 177] width 278 height 26
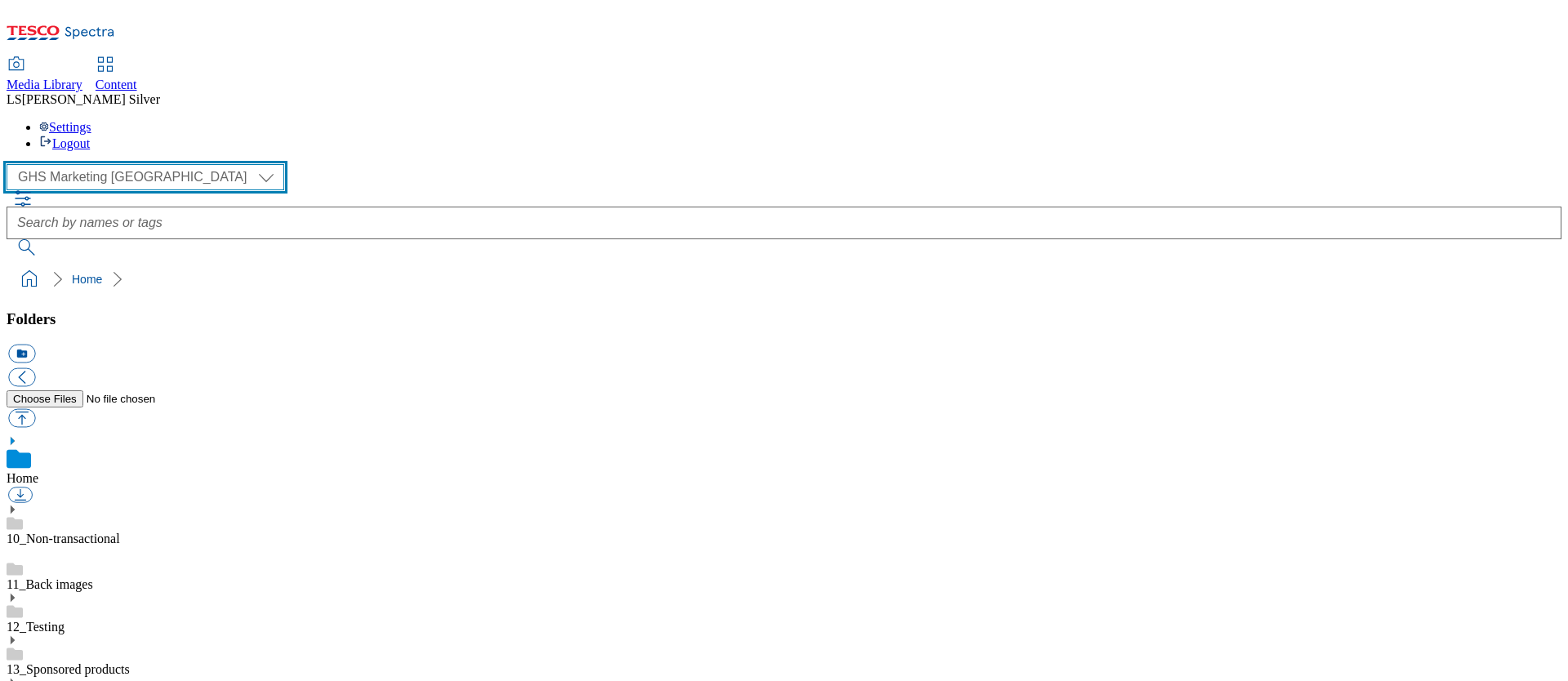
scroll to position [90, 0]
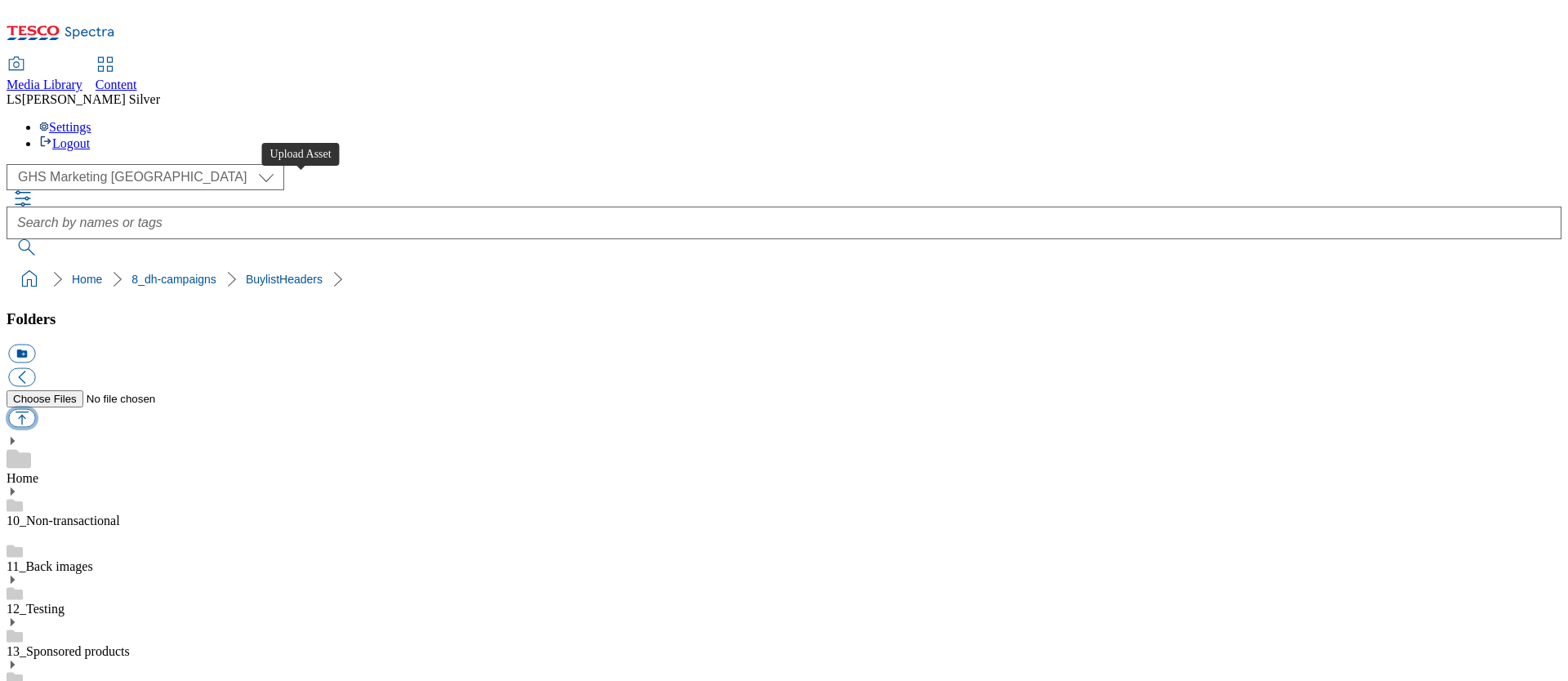
click at [35, 409] on button "button" at bounding box center [21, 418] width 27 height 19
type input "C:\fakepath\1759757477212-ad542205_Disaronno_LegoBrand_H_1184x333_V3.jpg"
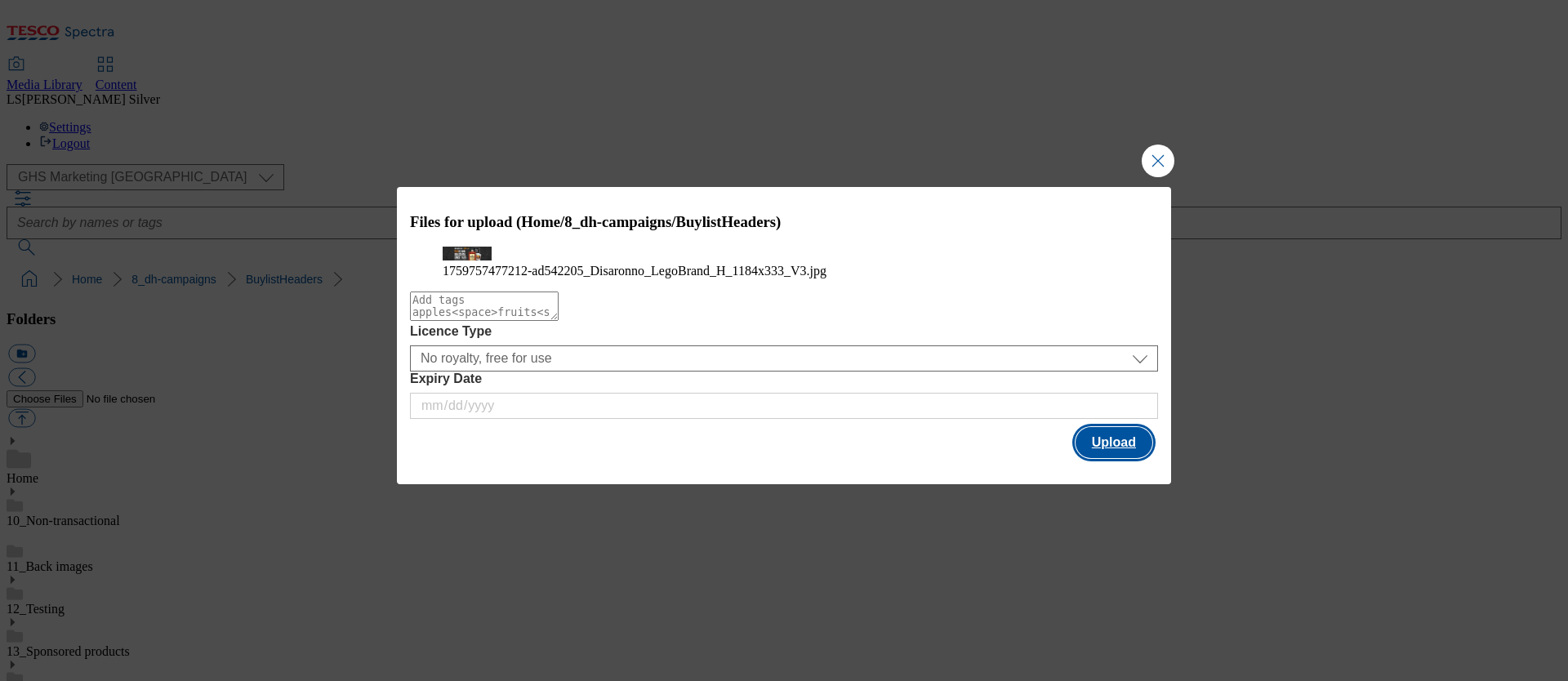
click at [1110, 458] on button "Upload" at bounding box center [1114, 443] width 76 height 31
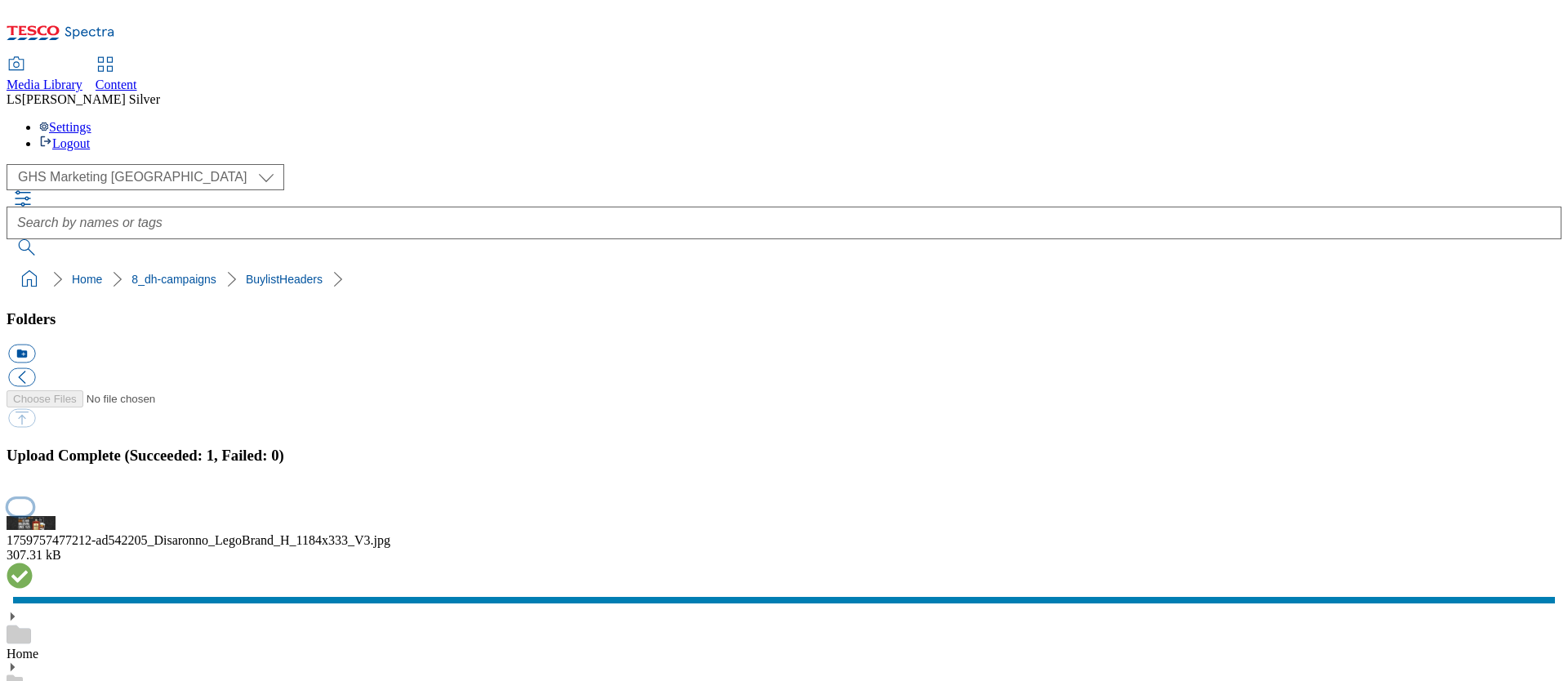
click at [33, 499] on button "button" at bounding box center [21, 507] width 25 height 16
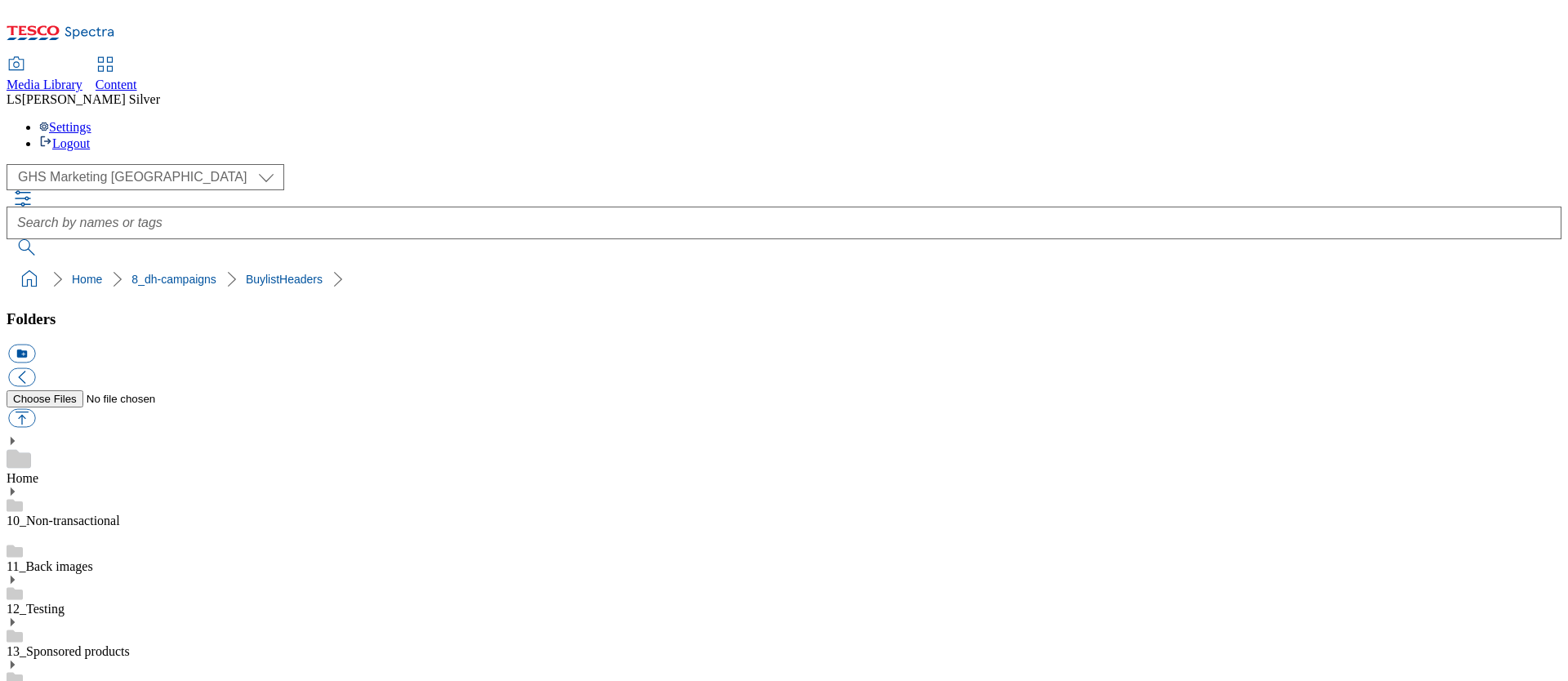
click at [35, 409] on button "button" at bounding box center [21, 418] width 27 height 19
type input "C:\fakepath\1759748094937-ad542206_Disaronno_LegoBrand_H_1184x333_V2.jpg"
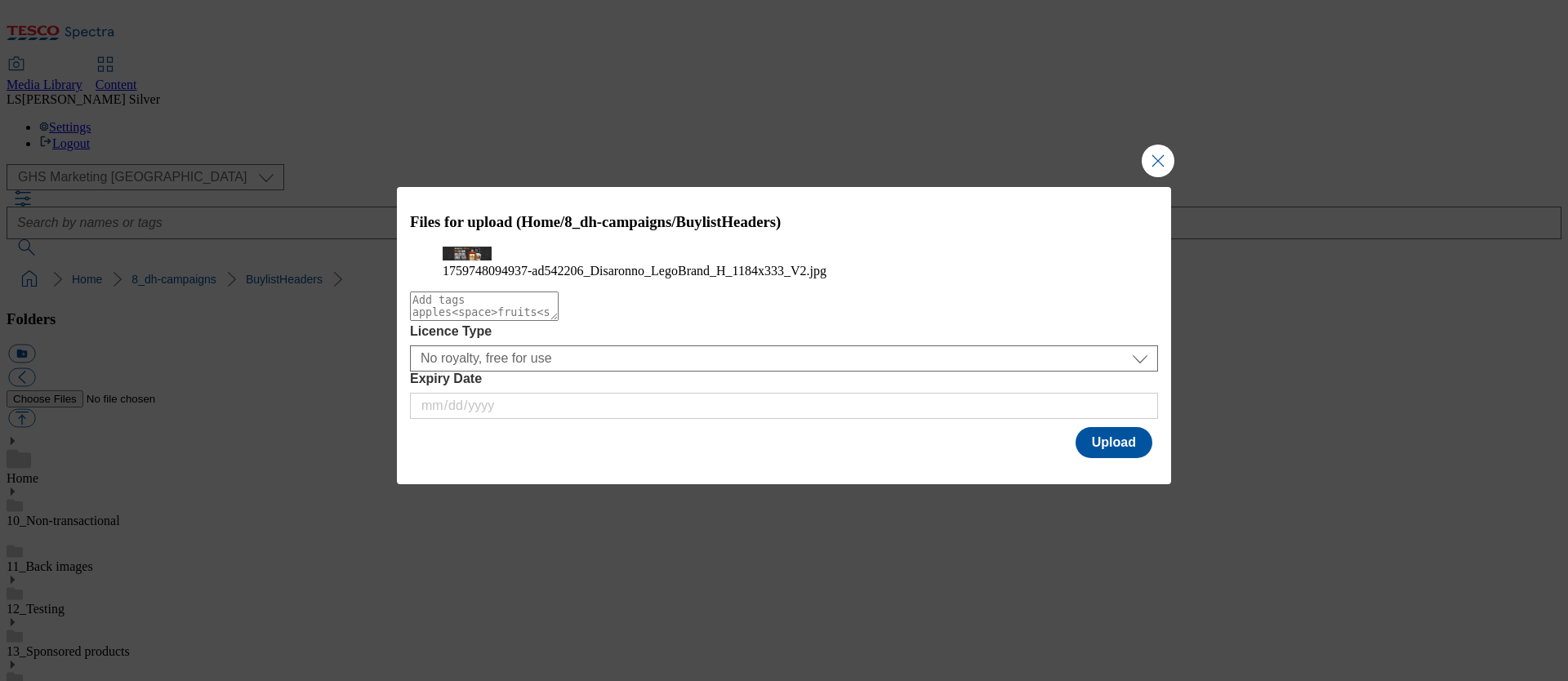
click at [1090, 462] on div "Files for upload (Home/8_dh-campaigns/BuylistHeaders) 1759748094937-ad542206_Di…" at bounding box center [784, 324] width 775 height 274
click at [1113, 458] on button "Upload" at bounding box center [1114, 443] width 76 height 31
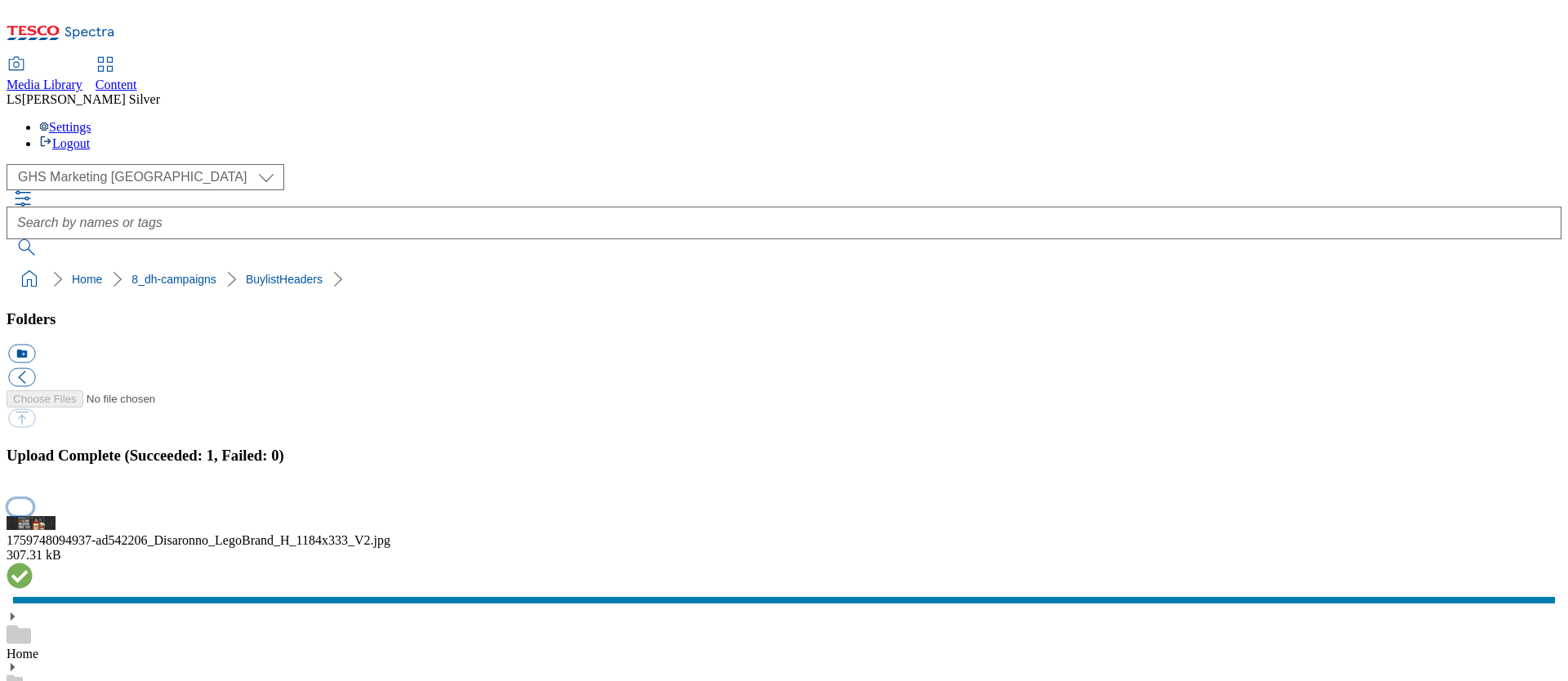
click at [33, 499] on button "button" at bounding box center [21, 507] width 25 height 16
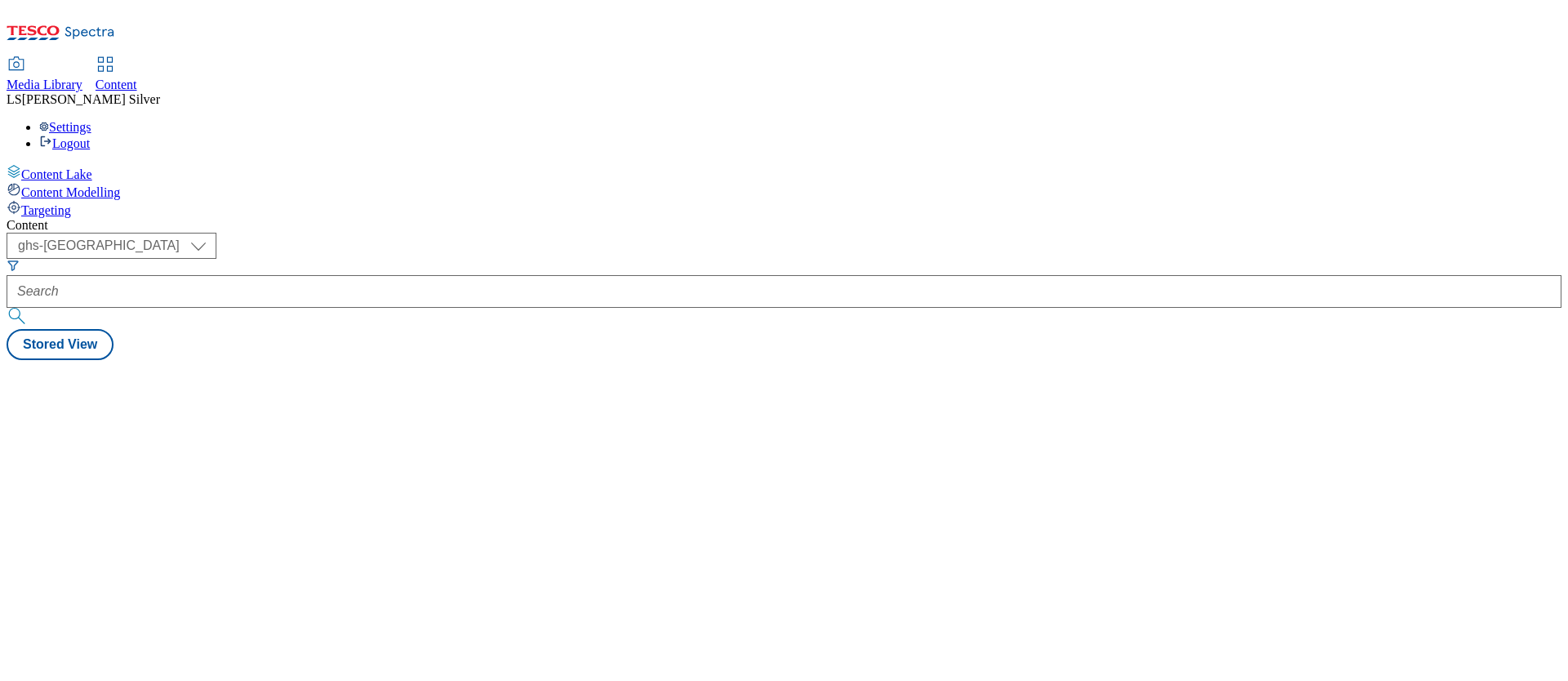
select select "ghs-[GEOGRAPHIC_DATA]"
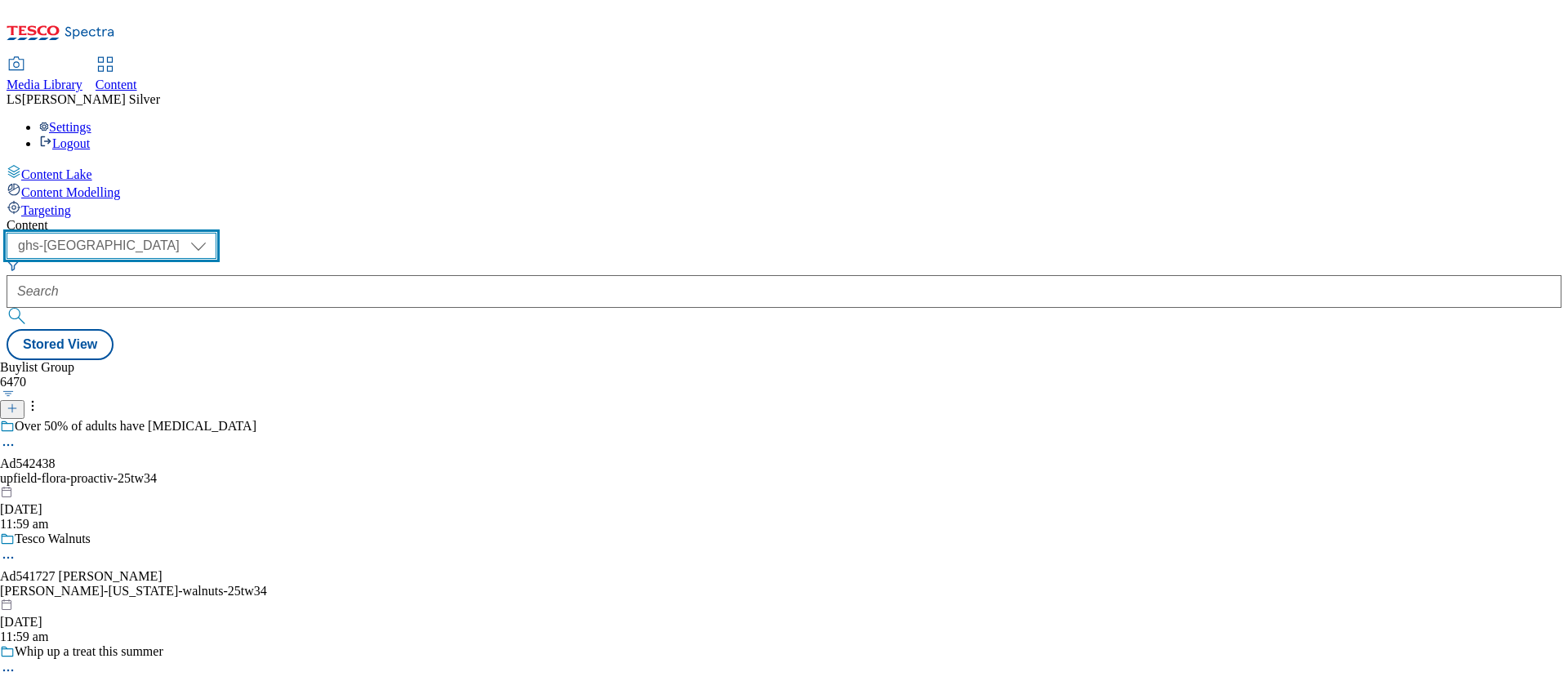
click at [217, 232] on select "ghs-roi ghs-[GEOGRAPHIC_DATA]" at bounding box center [112, 246] width 210 height 26
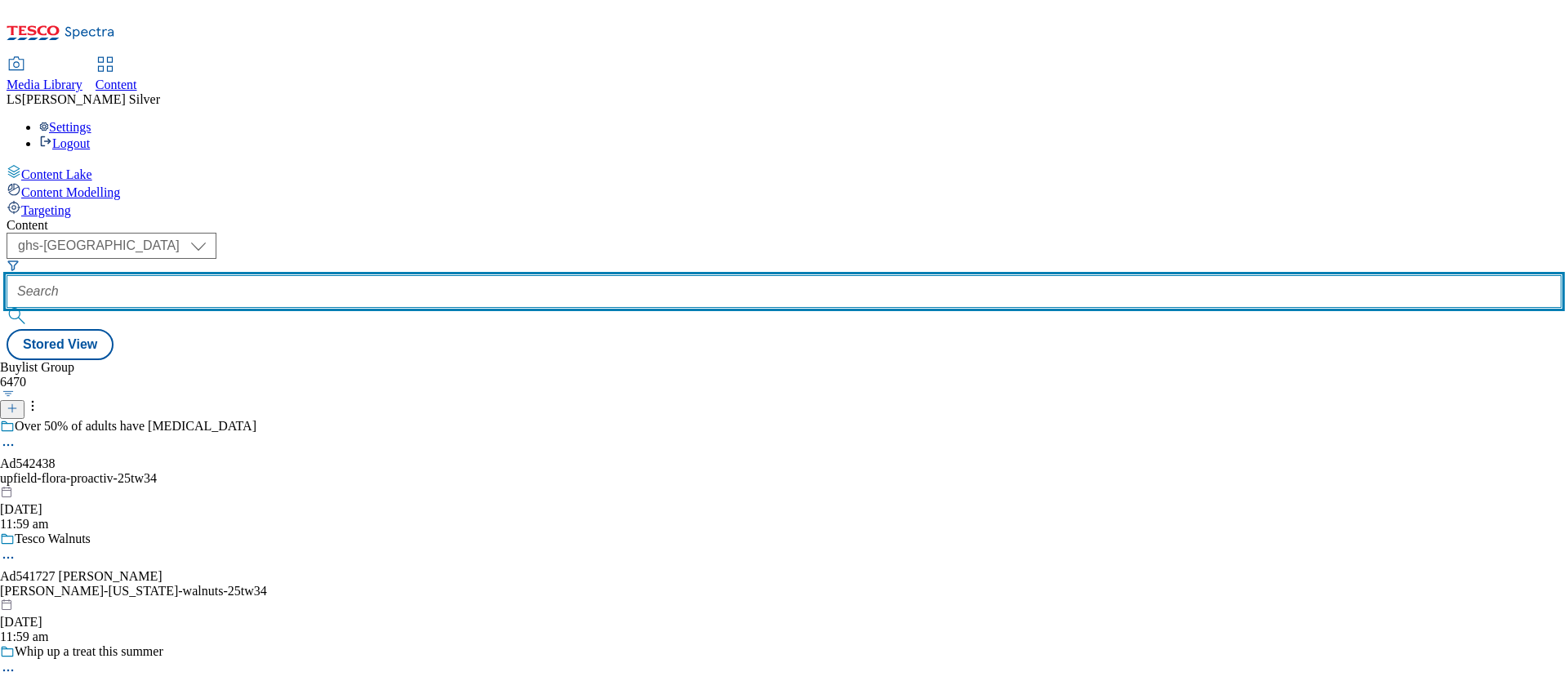
click at [379, 275] on input "text" at bounding box center [784, 292] width 1556 height 33
paste input "disaronno-liqueur-25tw33"
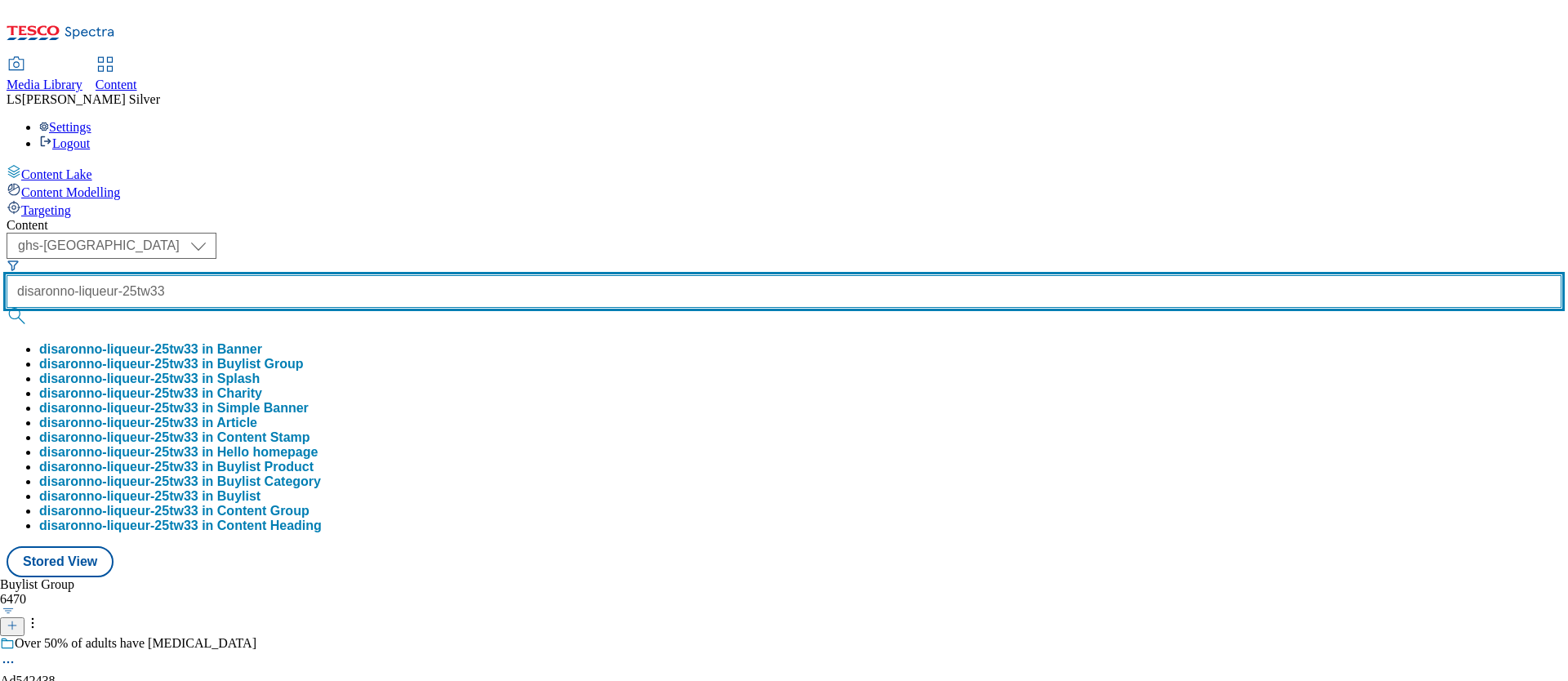
scroll to position [0, 16]
type input "disaronno-liqueur-25tw33"
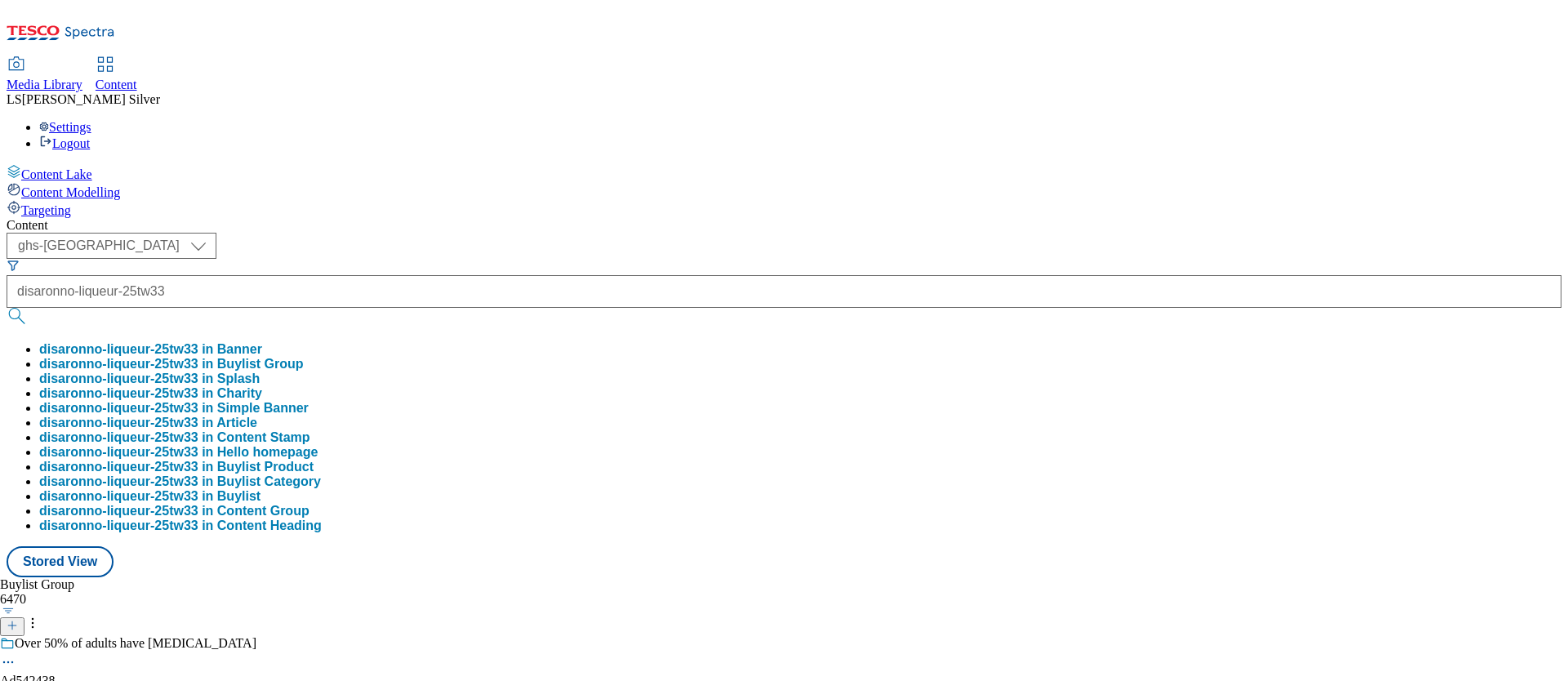
click at [304, 357] on button "disaronno-liqueur-25tw33 in Buylist Group" at bounding box center [172, 365] width 264 height 15
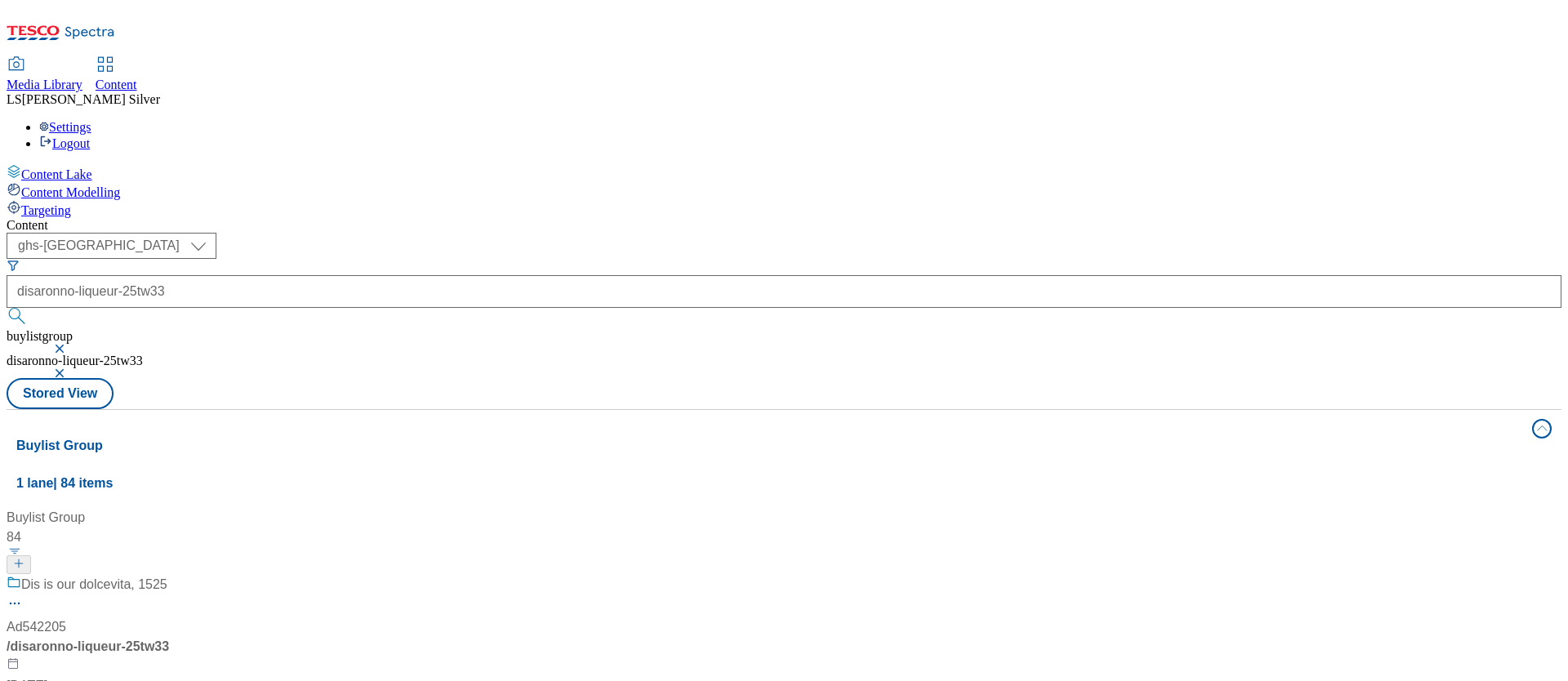
click at [168, 575] on div "Dis is our dolcevita, 1525" at bounding box center [94, 585] width 146 height 20
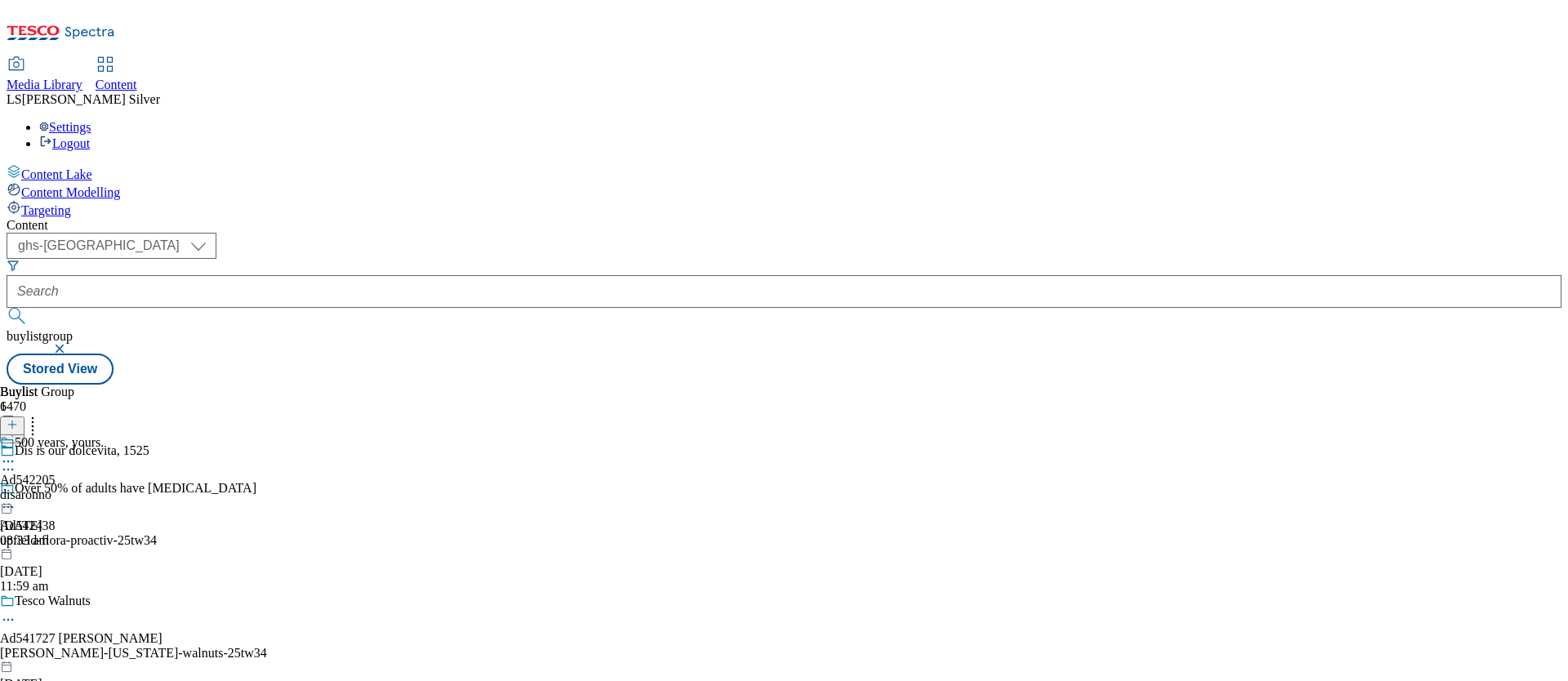
click at [16, 453] on icon at bounding box center [8, 462] width 16 height 16
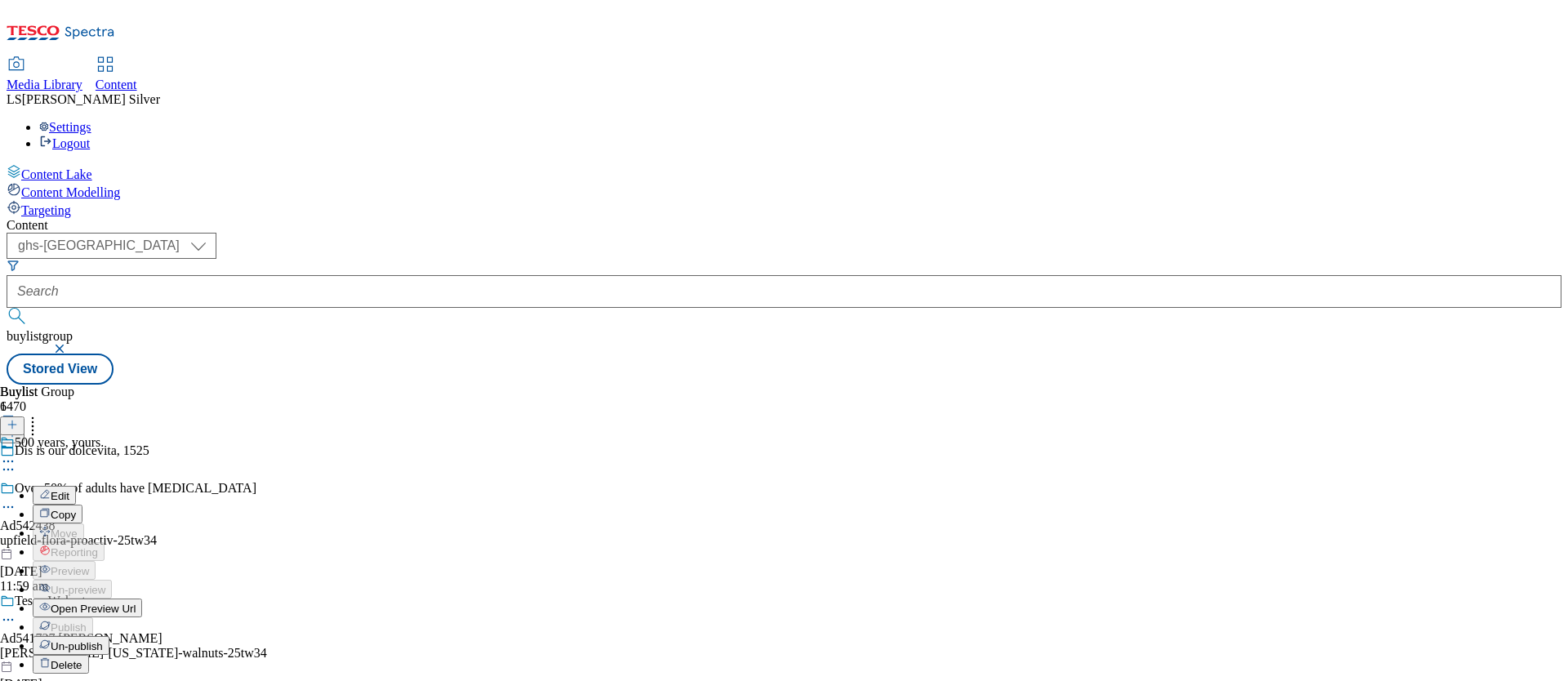
click at [76, 486] on button "Edit" at bounding box center [54, 495] width 44 height 19
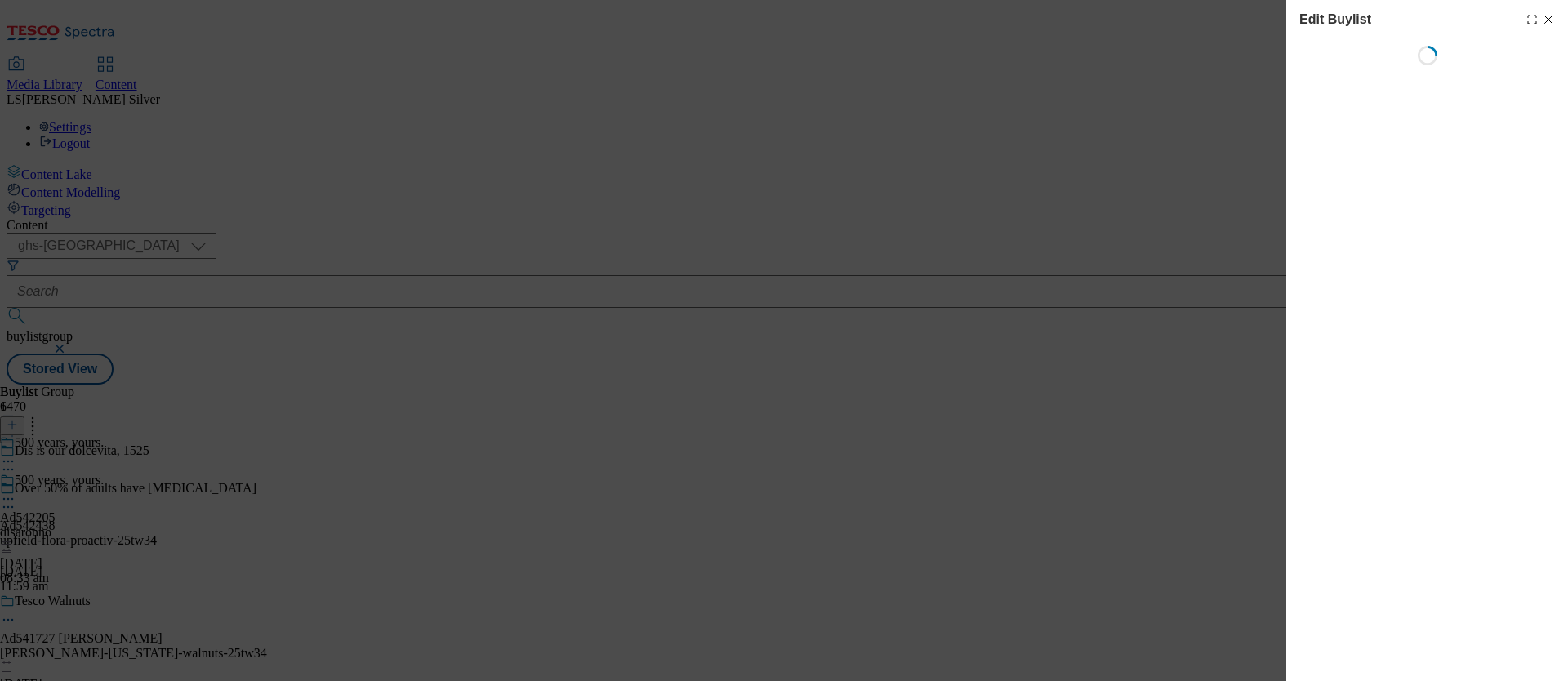
select select "tactical"
select select "supplier funded short term 1-3 weeks"
select select "dunnhumby"
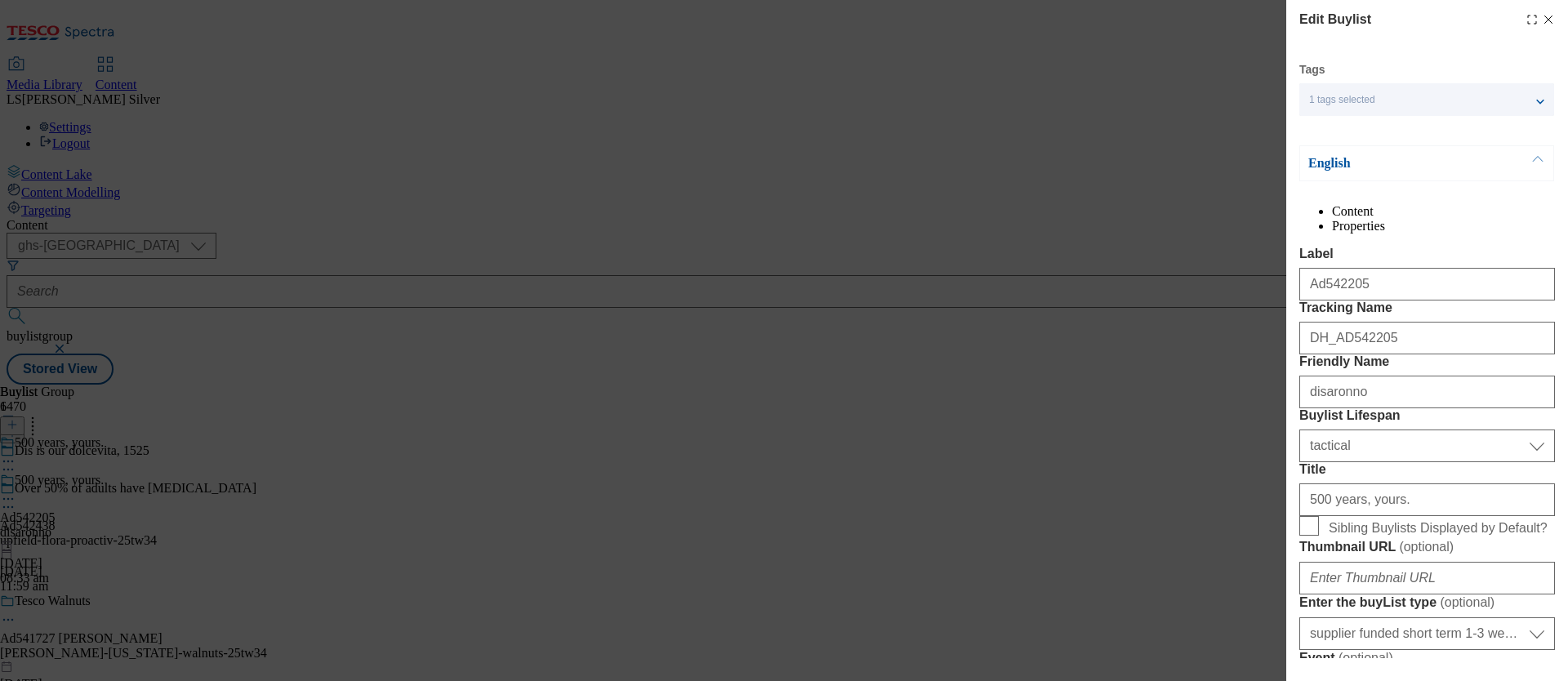
select select "Banner"
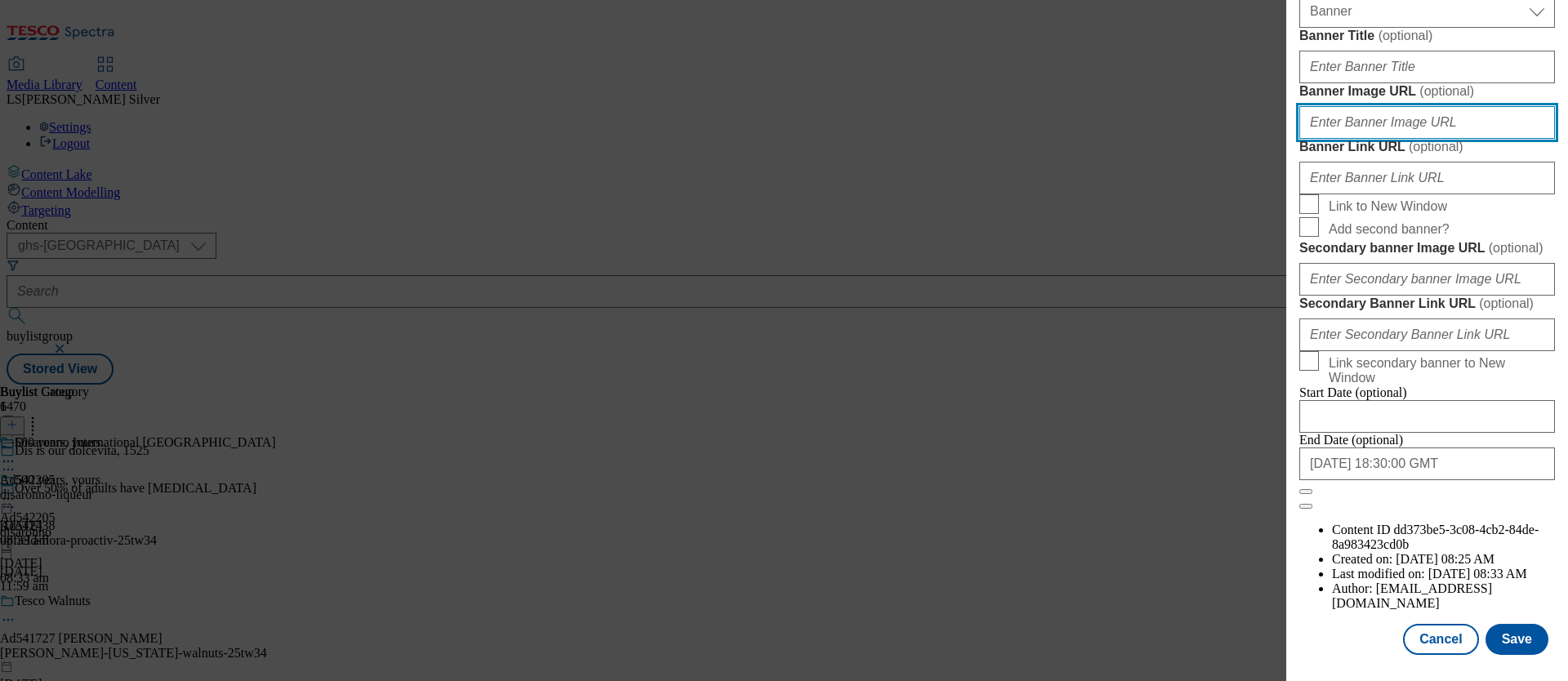
click at [1396, 139] on input "Banner Image URL ( optional )" at bounding box center [1427, 122] width 255 height 33
paste input "[URL][DOMAIN_NAME]"
type input "[URL][DOMAIN_NAME]"
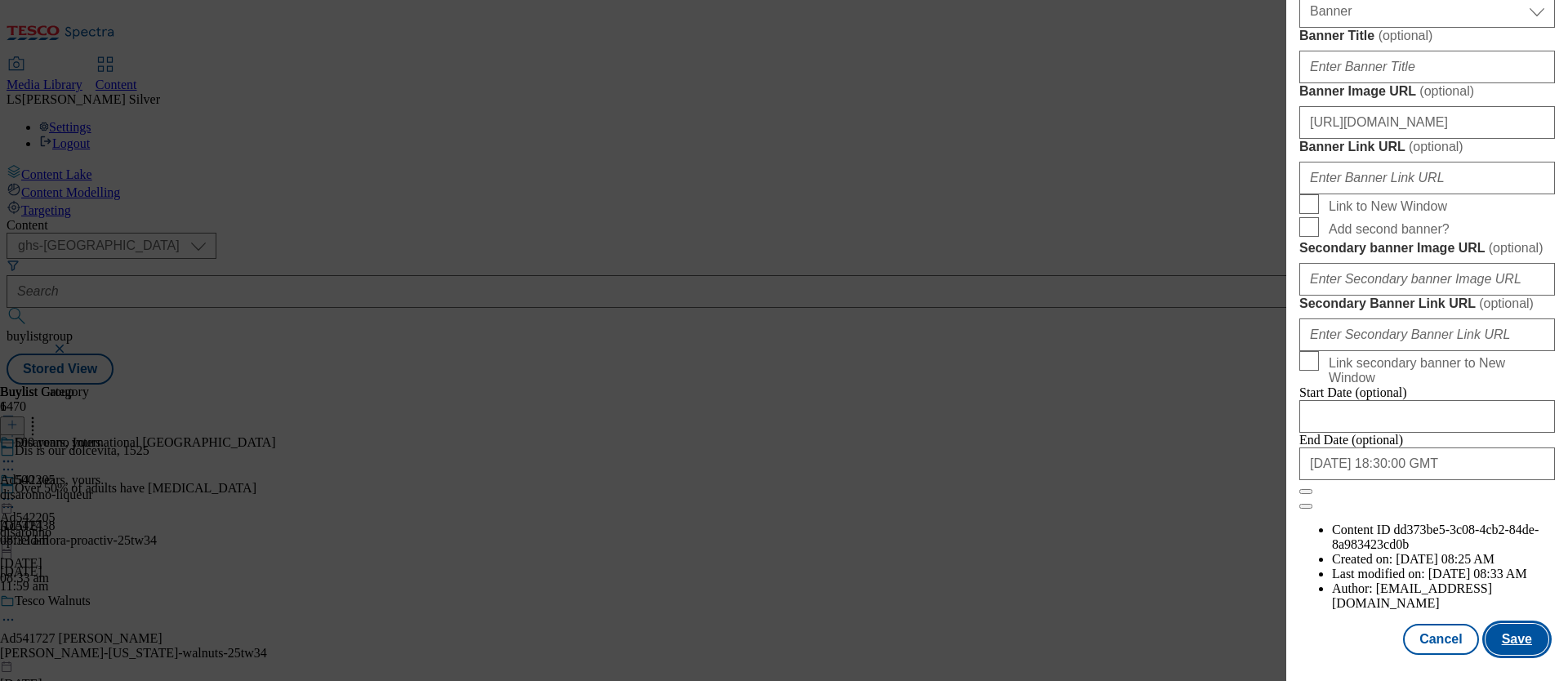
click at [1517, 651] on button "Save" at bounding box center [1517, 640] width 63 height 31
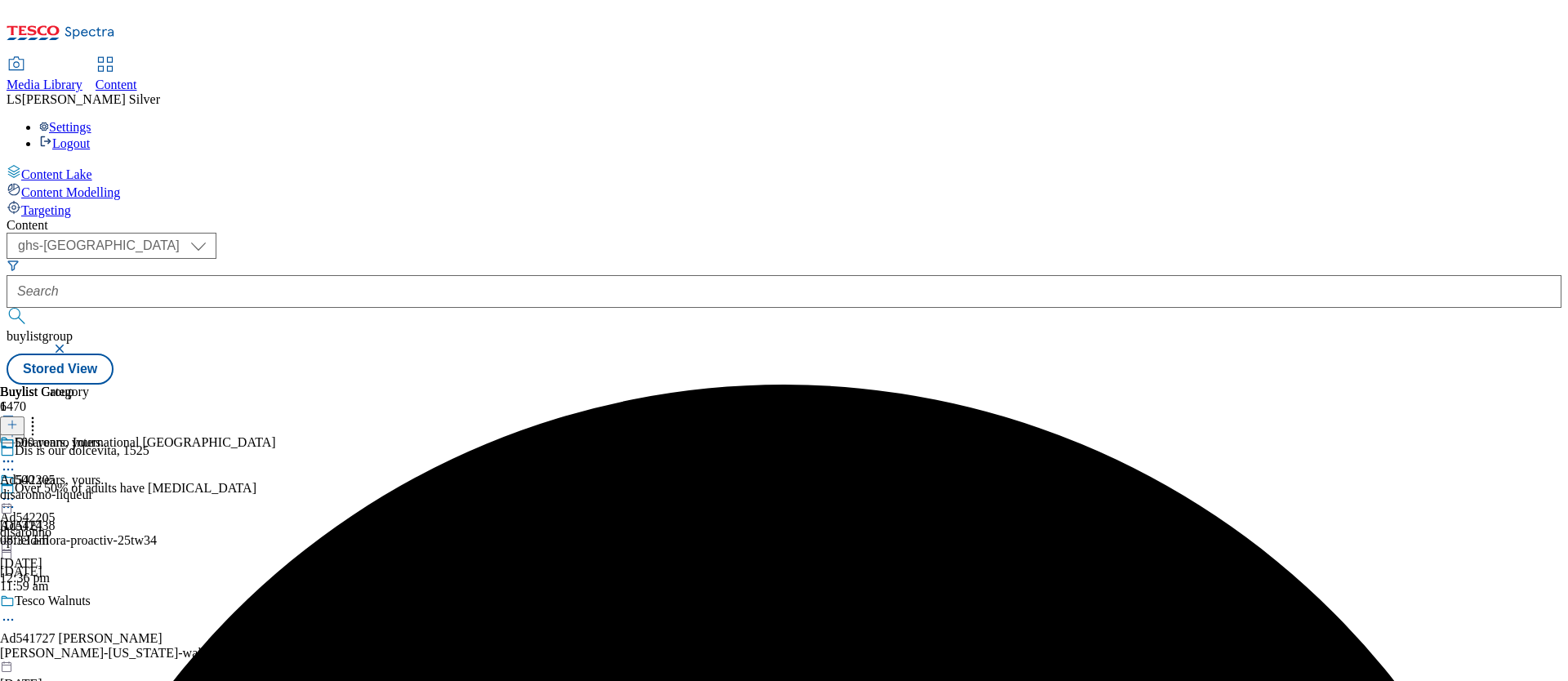
click at [6, 499] on circle at bounding box center [4, 499] width 2 height 2
click at [89, 603] on span "Preview" at bounding box center [70, 609] width 39 height 12
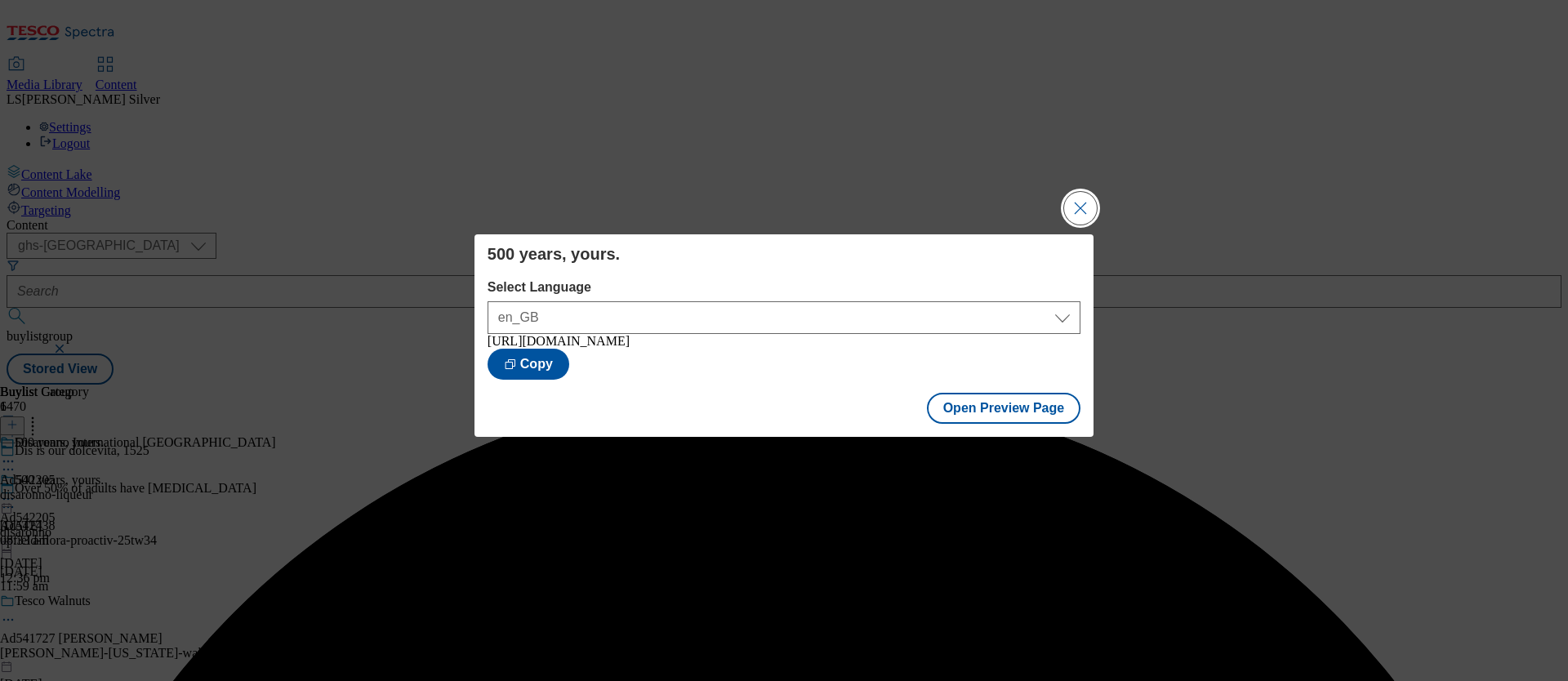
click at [1081, 220] on button "Close Modal" at bounding box center [1081, 209] width 33 height 33
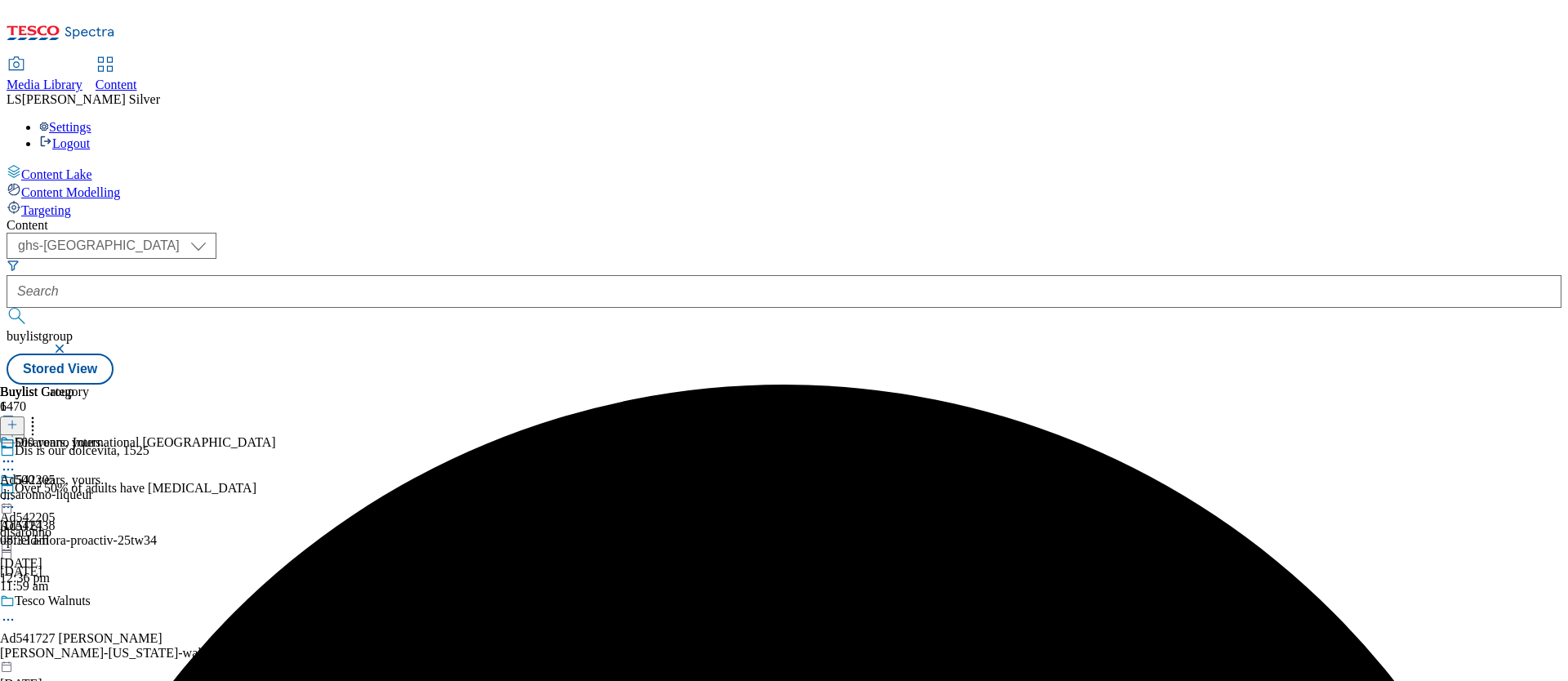
click at [16, 491] on icon at bounding box center [8, 499] width 16 height 16
click at [86, 660] on span "Publish" at bounding box center [69, 665] width 36 height 12
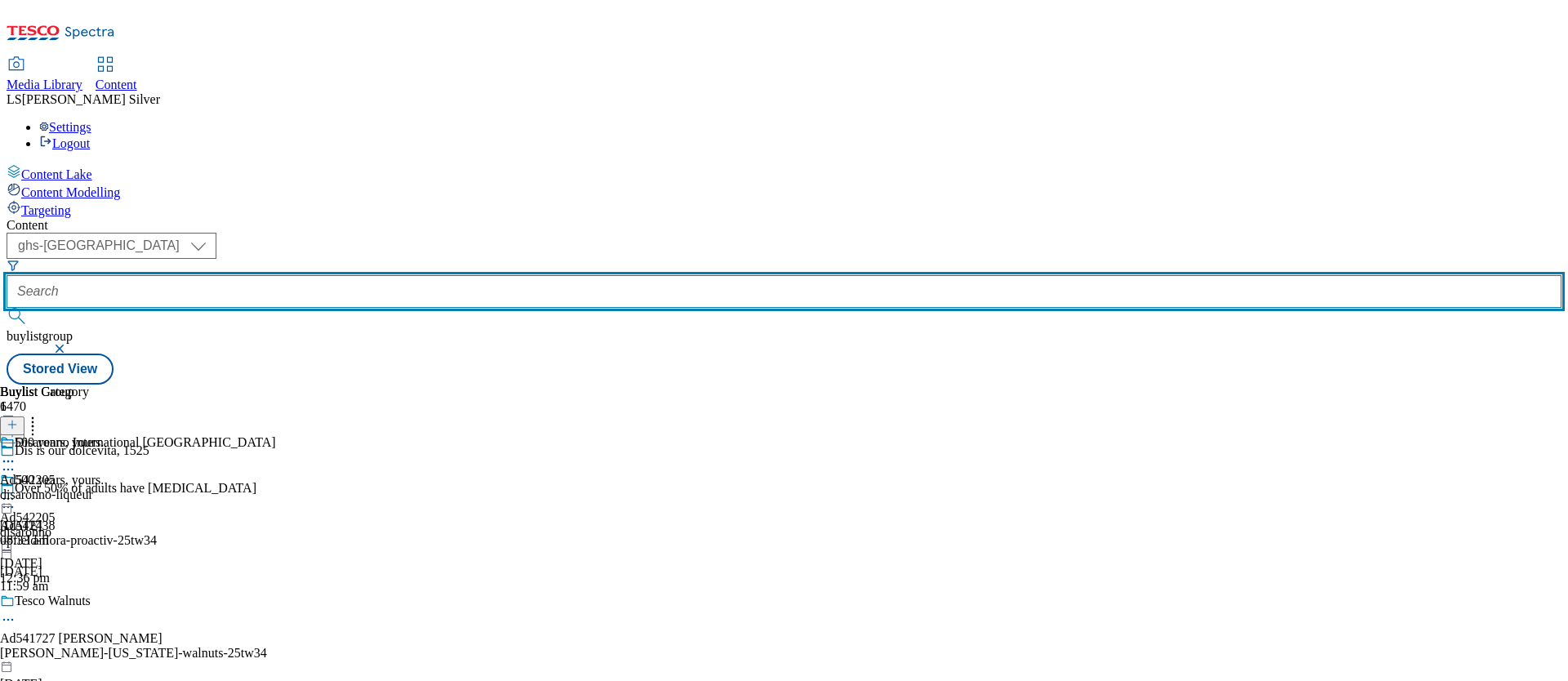
click at [427, 275] on input "text" at bounding box center [784, 292] width 1556 height 33
paste input "disaronno-italian-liqueur-25tw33/"
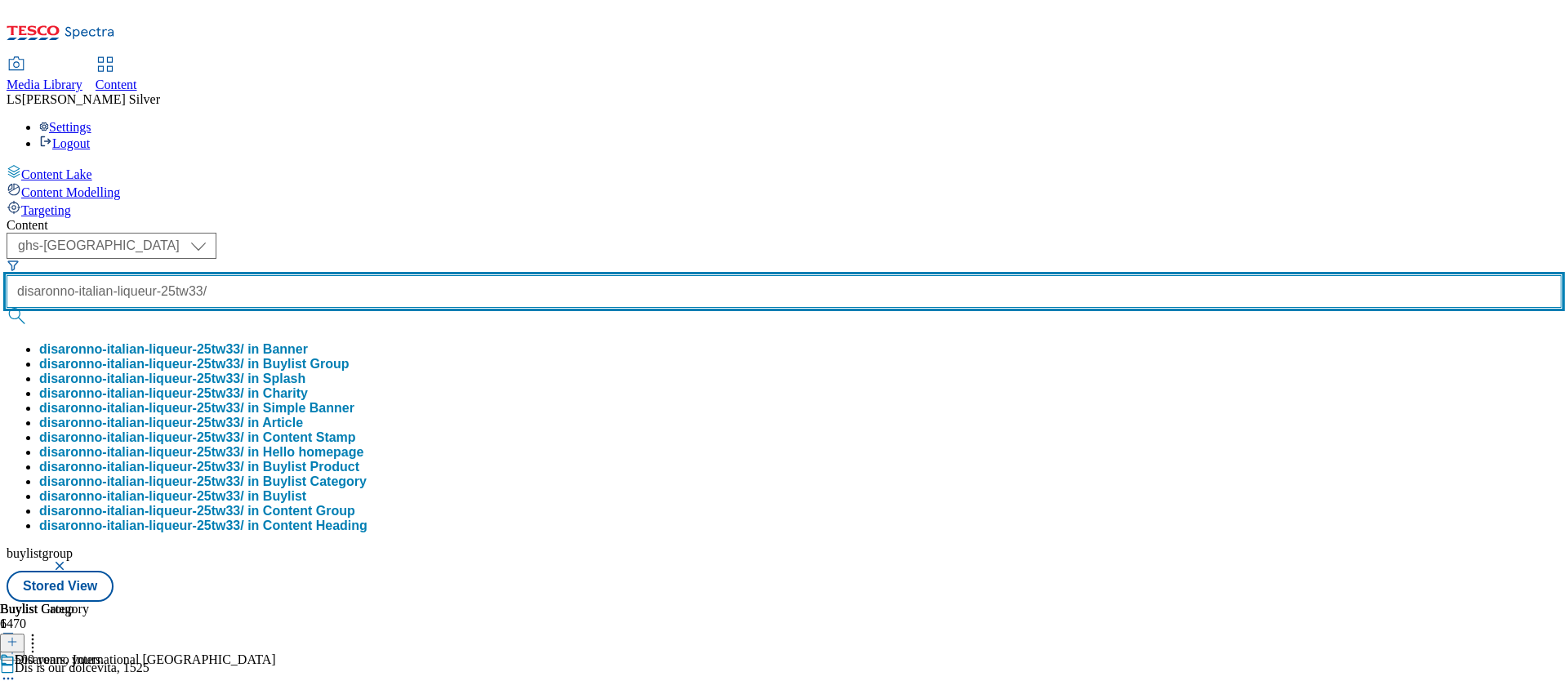
scroll to position [0, 57]
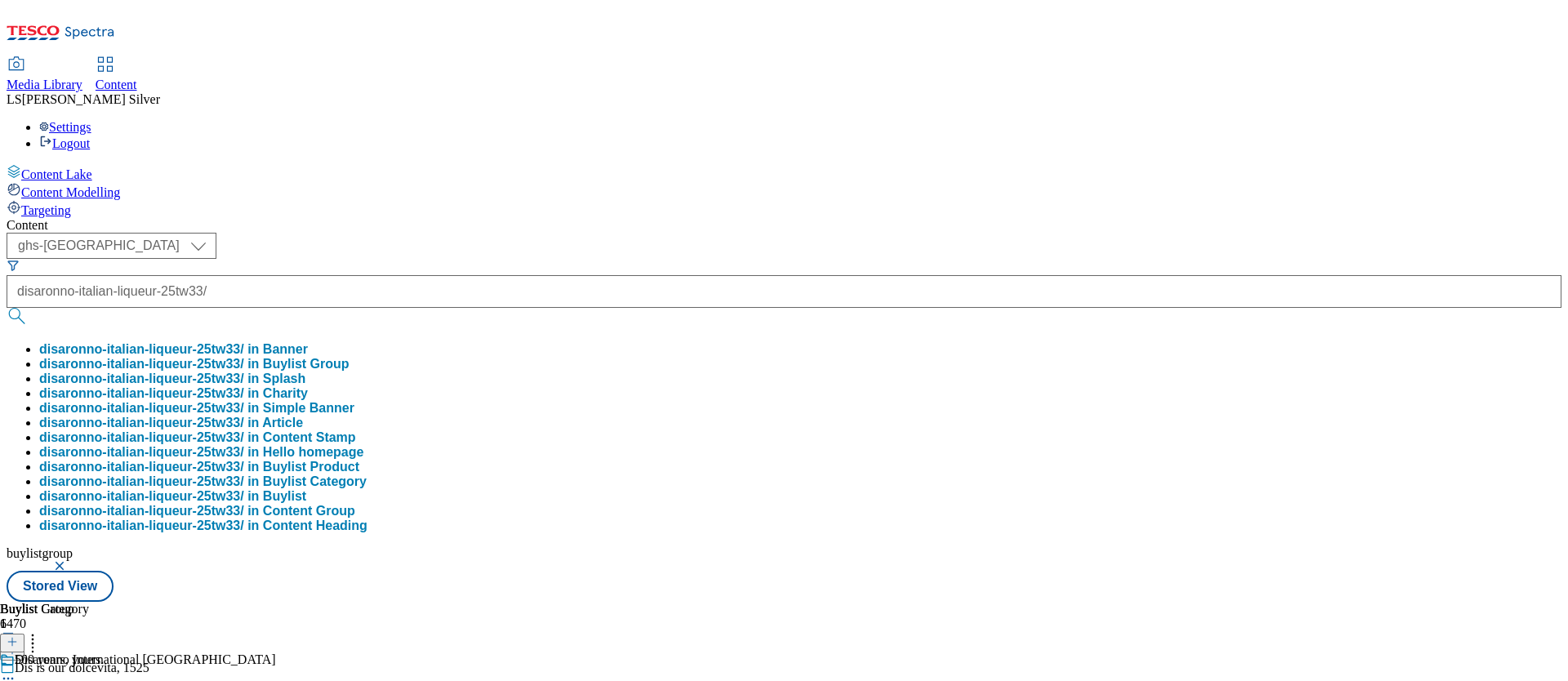
click at [350, 357] on button "disaronno-italian-liqueur-25tw33/ in Buylist Group" at bounding box center [195, 365] width 310 height 15
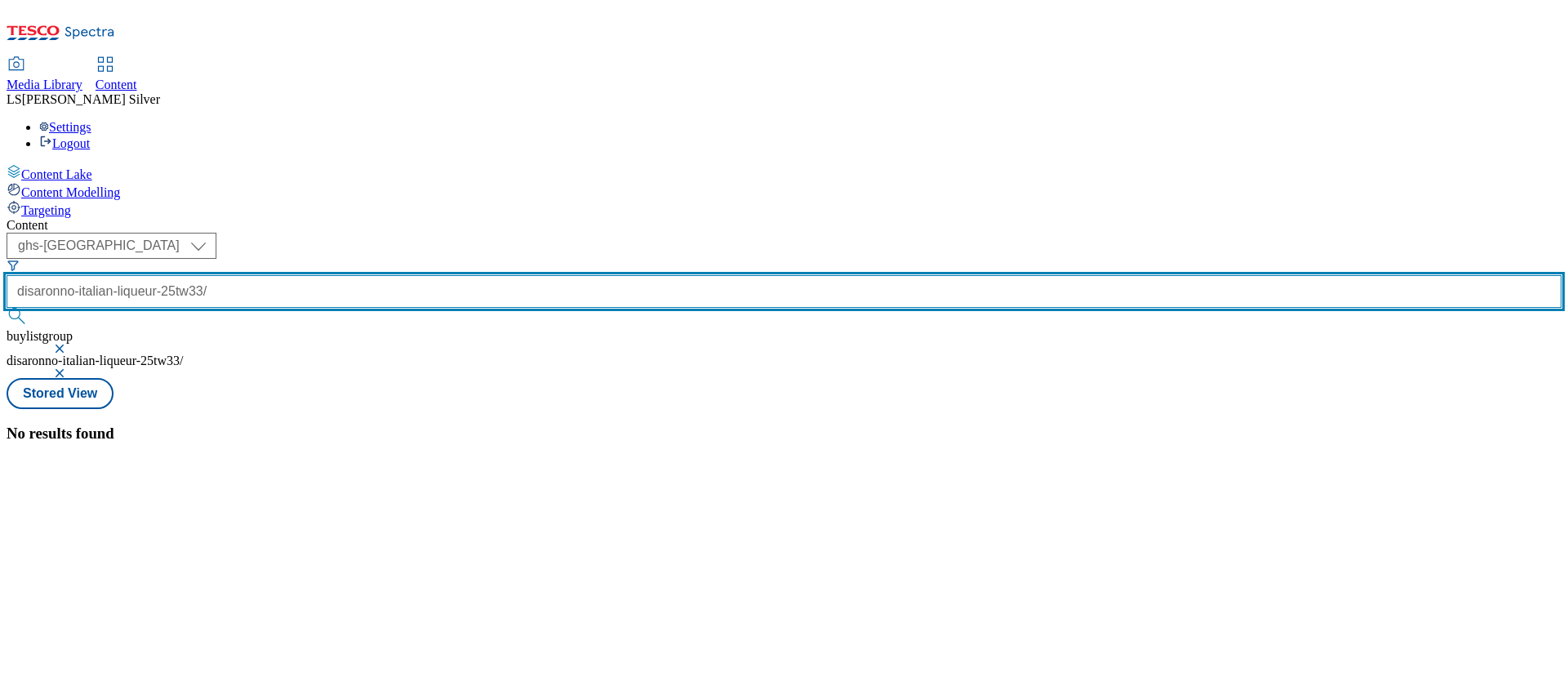
click at [396, 275] on input "disaronno-italian-liqueur-25tw33/" at bounding box center [784, 292] width 1556 height 33
drag, startPoint x: 384, startPoint y: 129, endPoint x: 624, endPoint y: 138, distance: 240.2
click at [624, 232] on div "( optional ) ghs-roi ghs-[GEOGRAPHIC_DATA] ghs-uk disaronno-italian-liqueur-25t…" at bounding box center [784, 305] width 1556 height 145
type input "disaronno-italian-liqueur-25tw33"
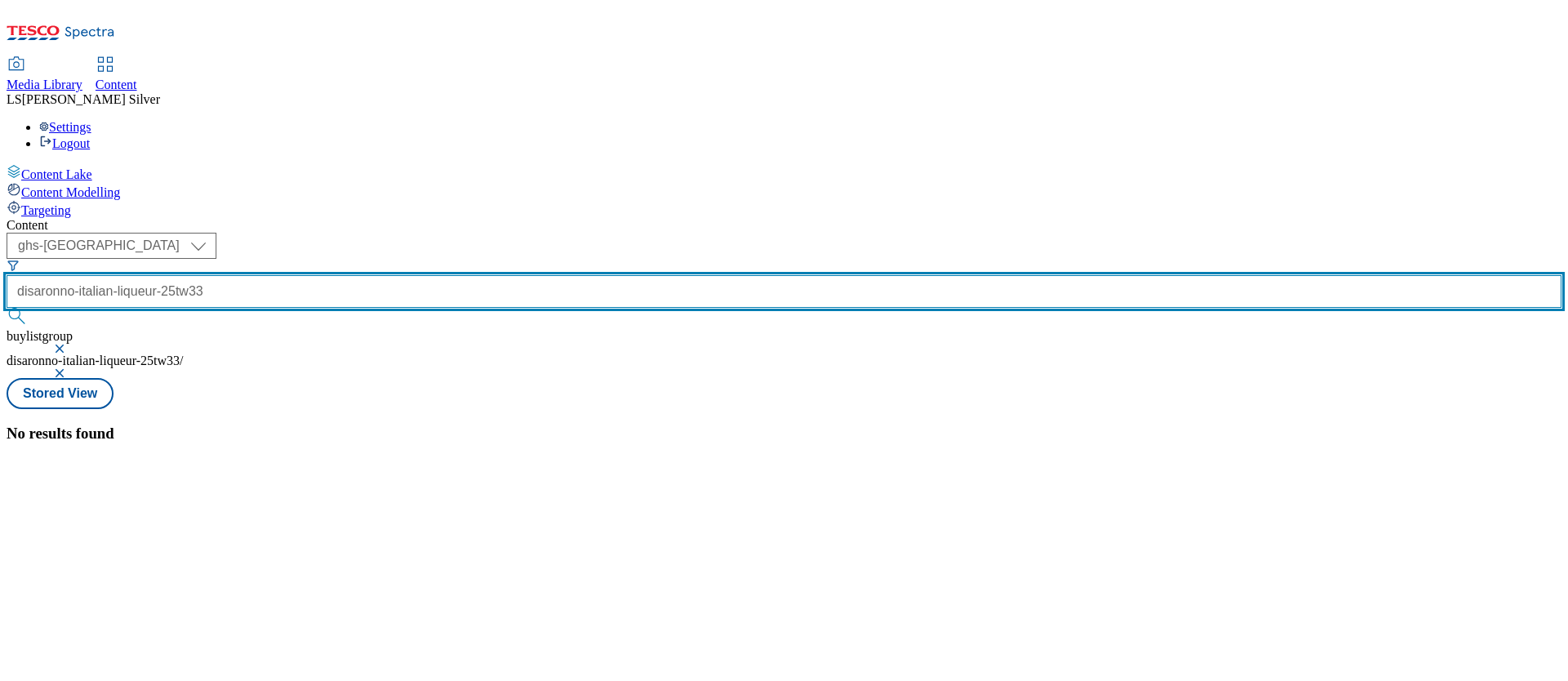
click at [7, 308] on button "submit" at bounding box center [18, 316] width 23 height 16
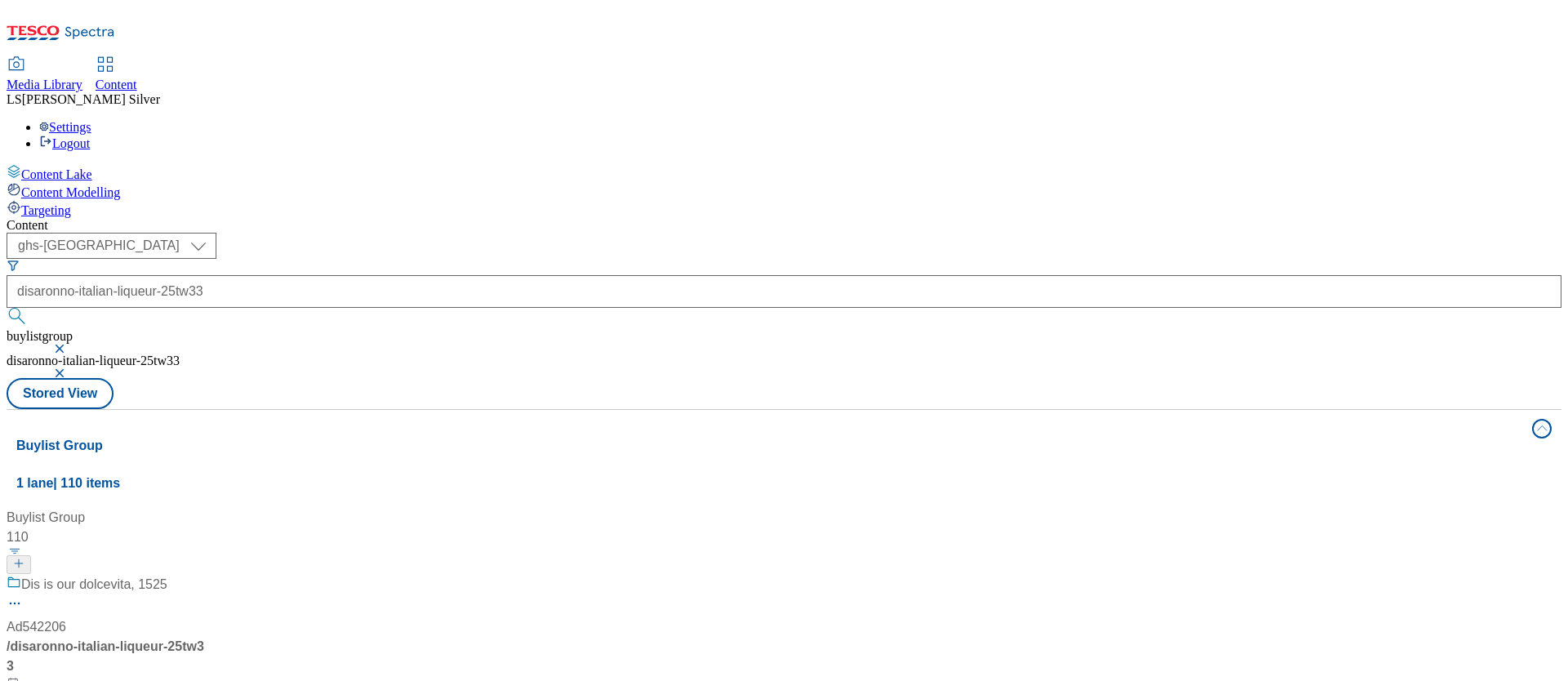
click at [168, 575] on div "Dis is our dolcevita, 1525" at bounding box center [94, 585] width 146 height 20
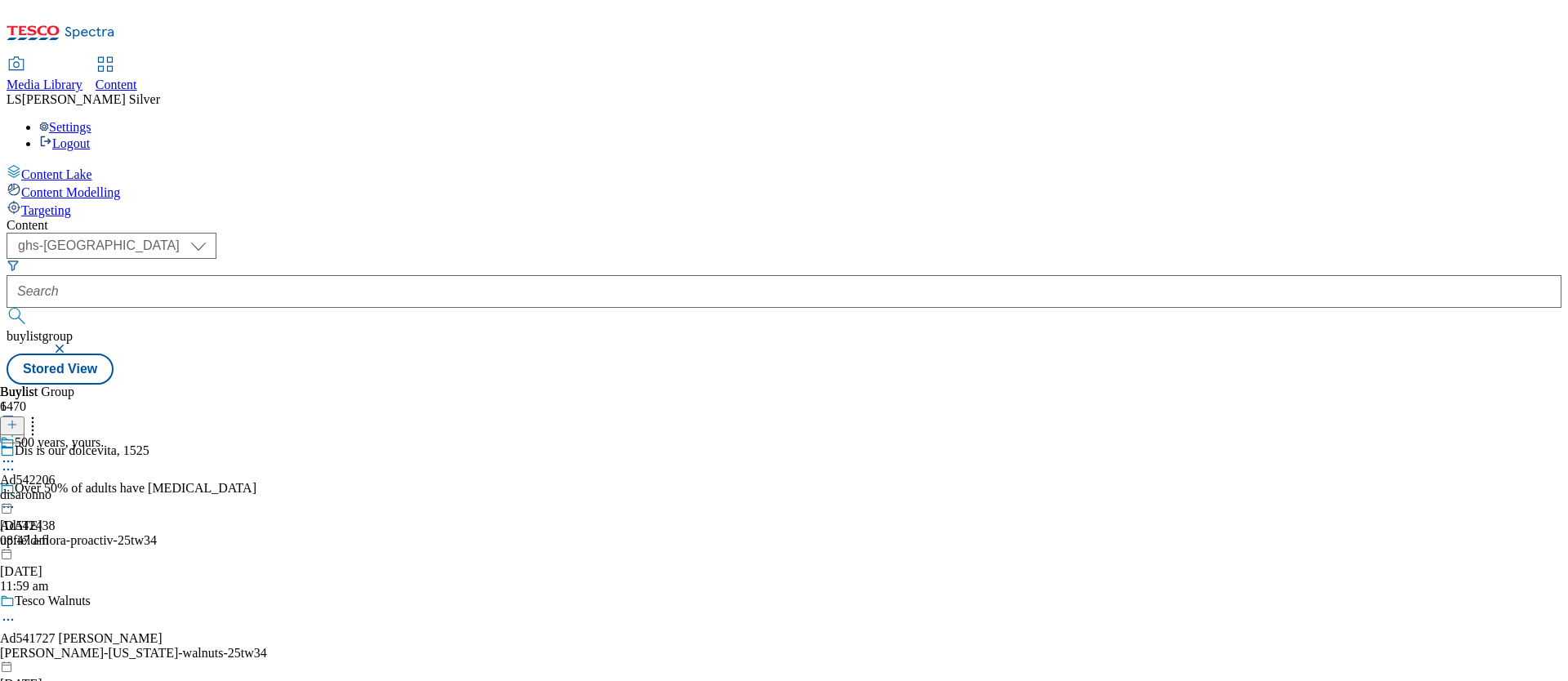
click at [16, 453] on icon at bounding box center [8, 462] width 16 height 16
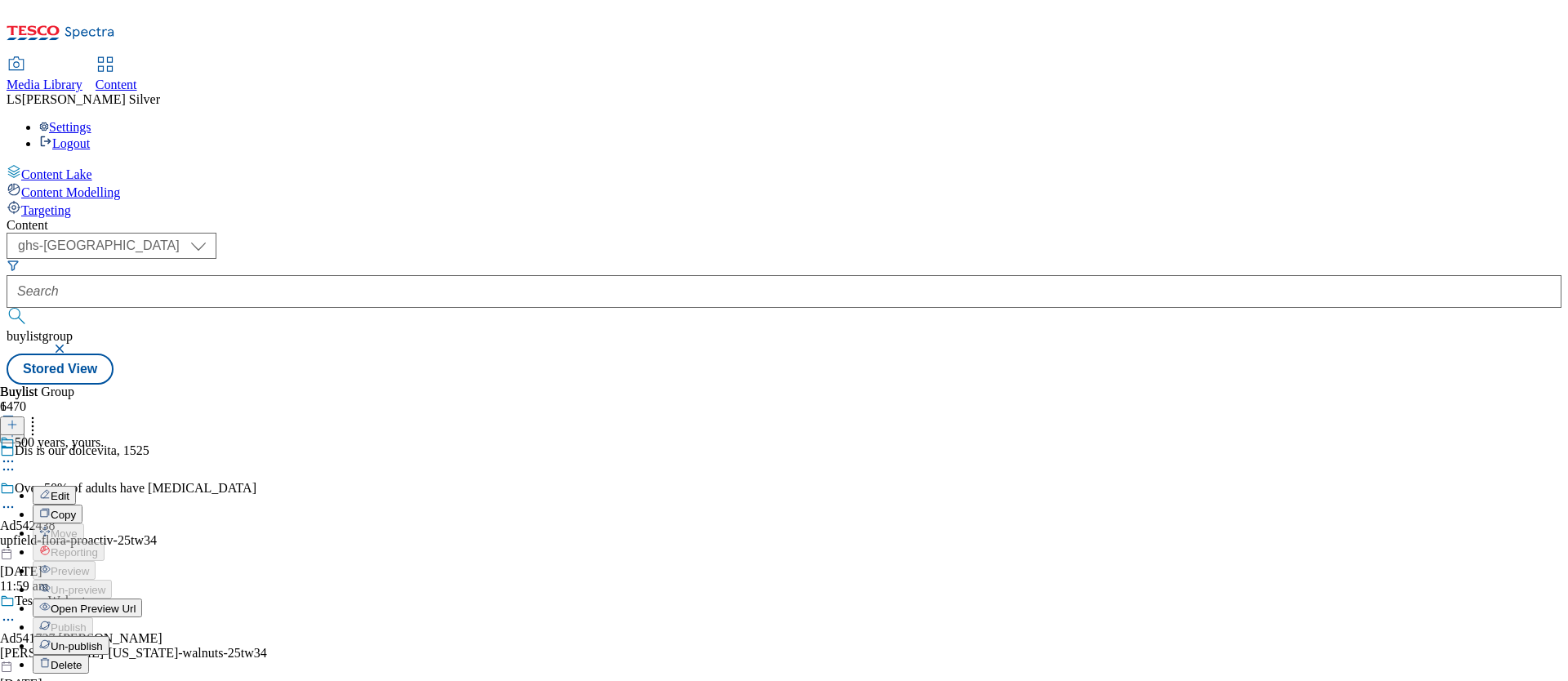
click at [70, 490] on span "Edit" at bounding box center [60, 496] width 19 height 12
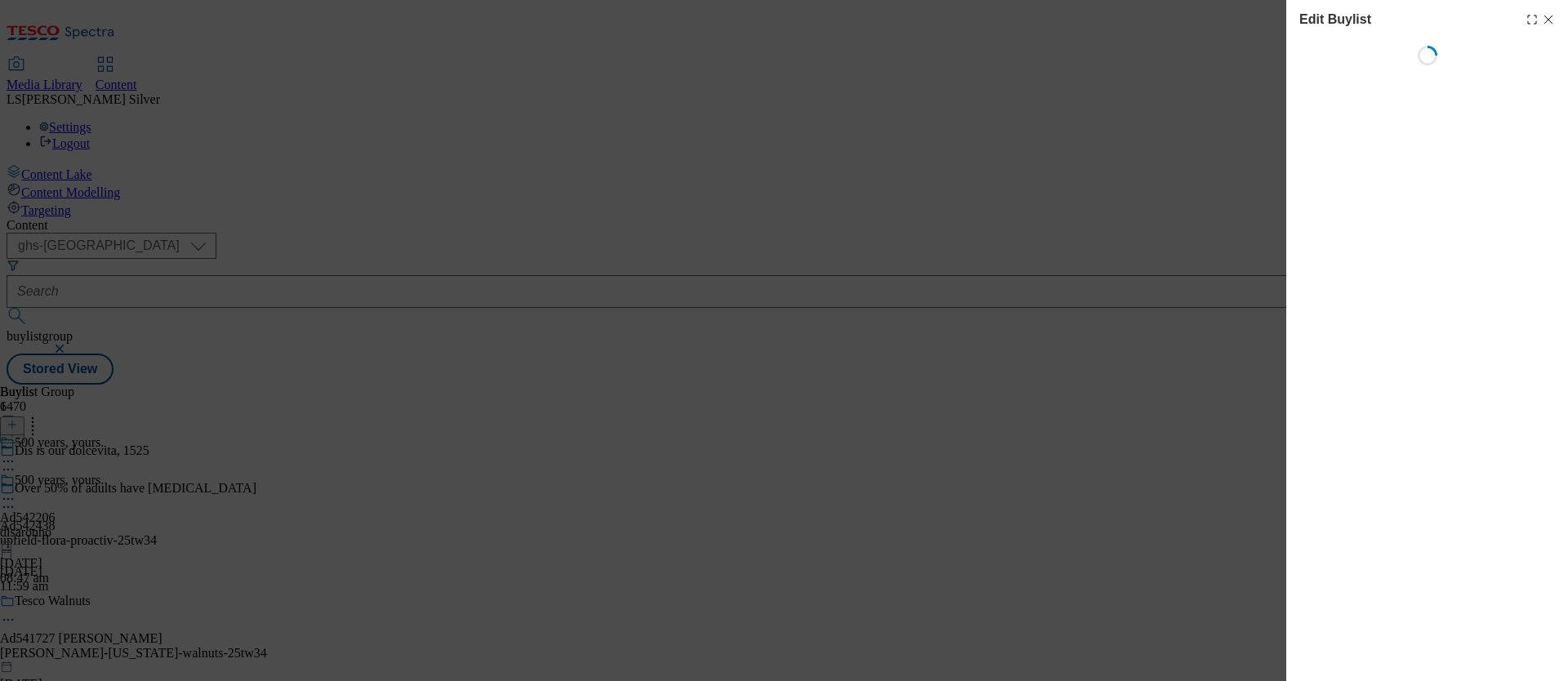
select select "tactical"
select select "supplier funded short term 1-3 weeks"
select select "dunnhumby"
select select "Banner"
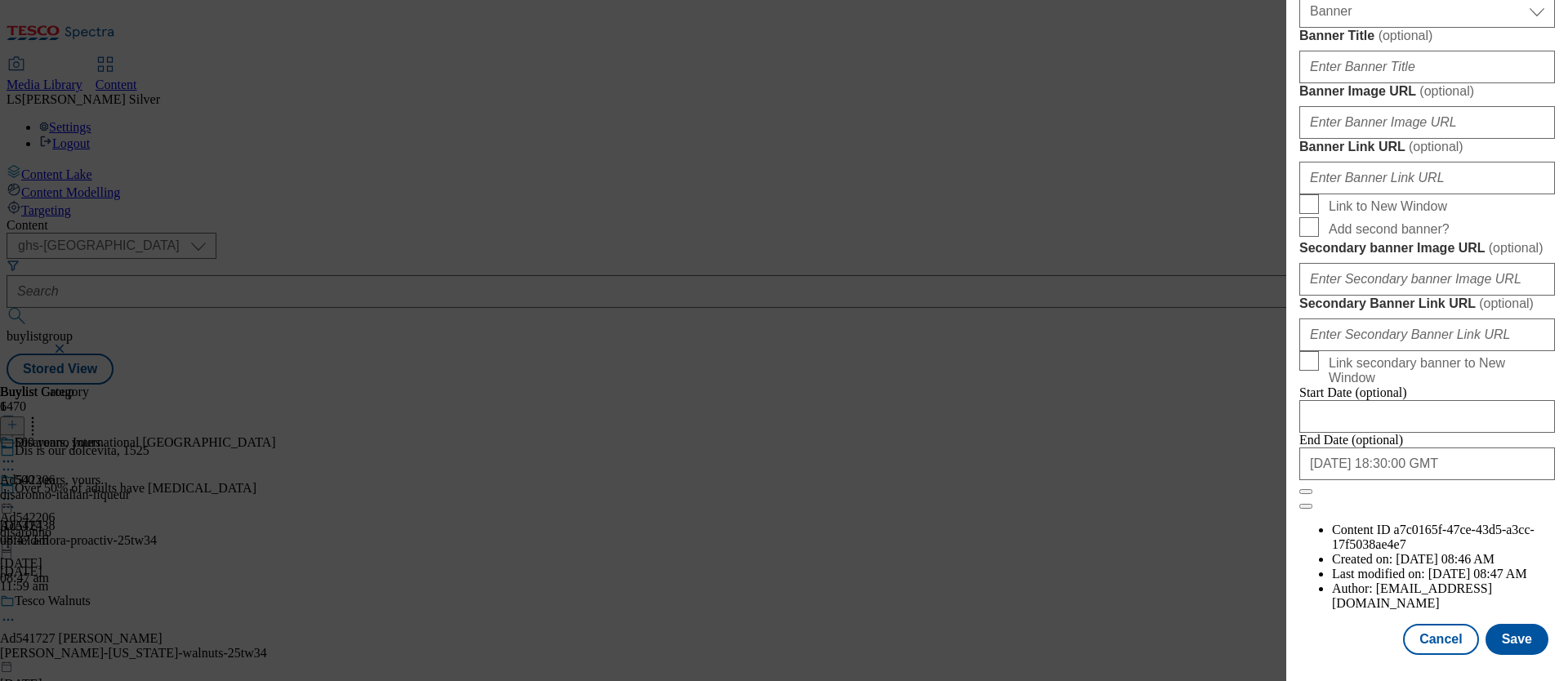
scroll to position [1474, 0]
click at [1415, 139] on input "Banner Image URL ( optional )" at bounding box center [1427, 122] width 255 height 33
paste input "[URL][DOMAIN_NAME]"
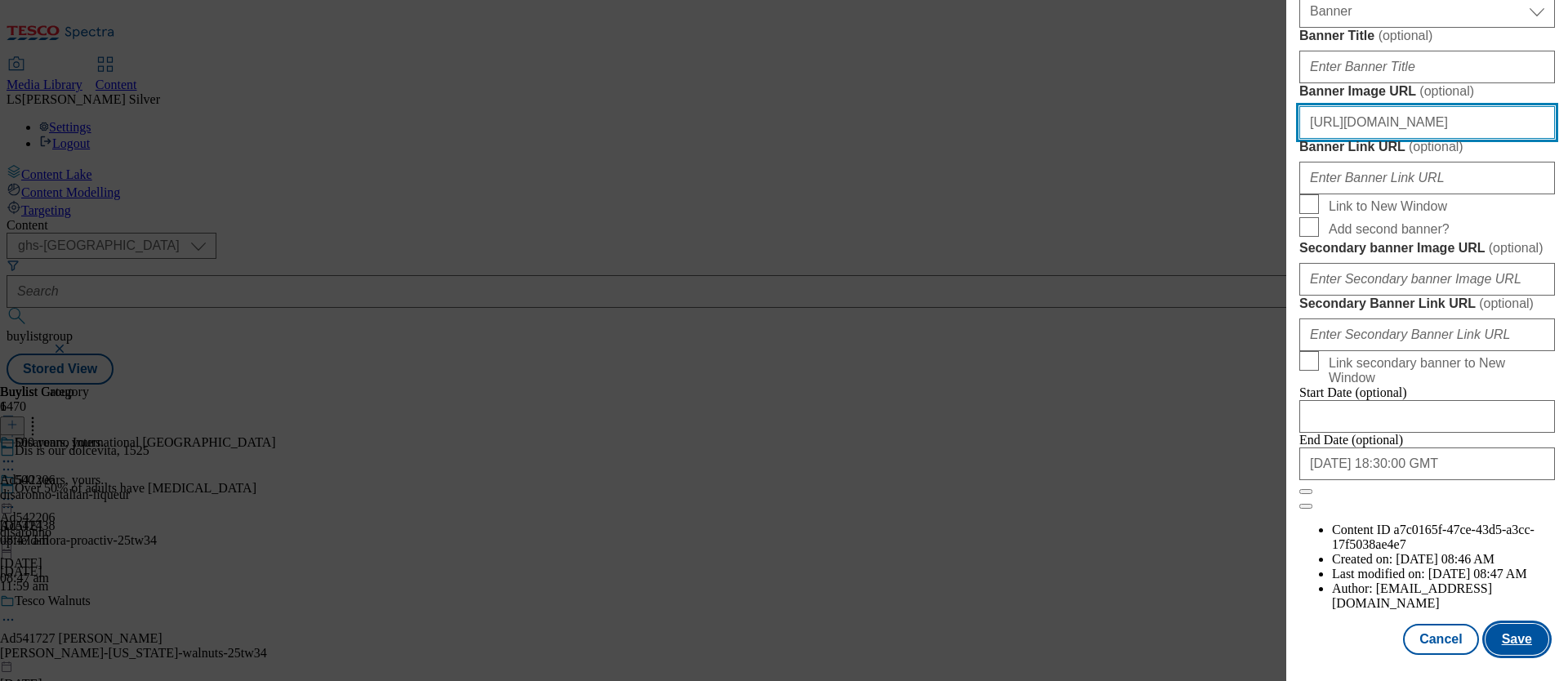
type input "[URL][DOMAIN_NAME]"
click at [1520, 626] on button "Save" at bounding box center [1517, 640] width 63 height 31
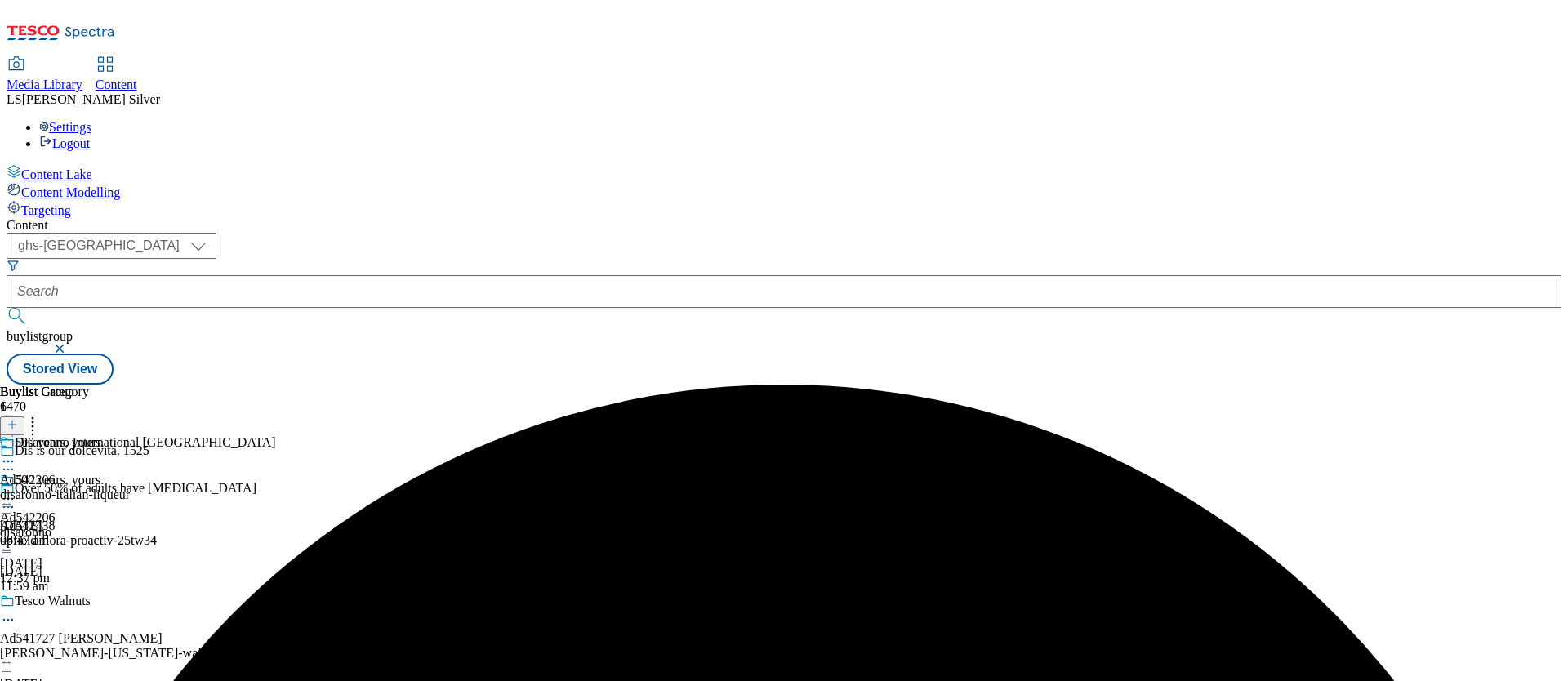
click at [16, 491] on icon at bounding box center [8, 499] width 16 height 16
click at [89, 603] on span "Preview" at bounding box center [70, 609] width 39 height 12
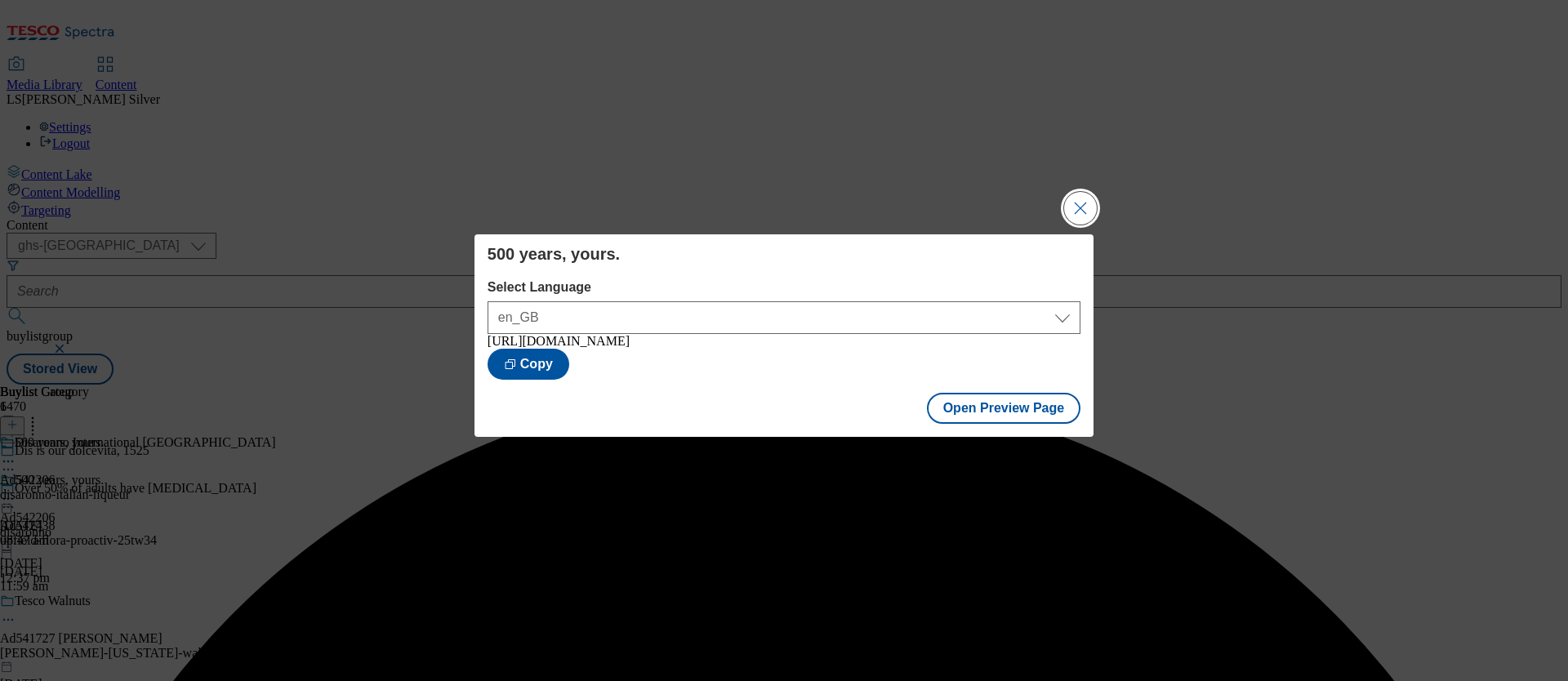
click at [1082, 206] on button "Close Modal" at bounding box center [1081, 209] width 33 height 33
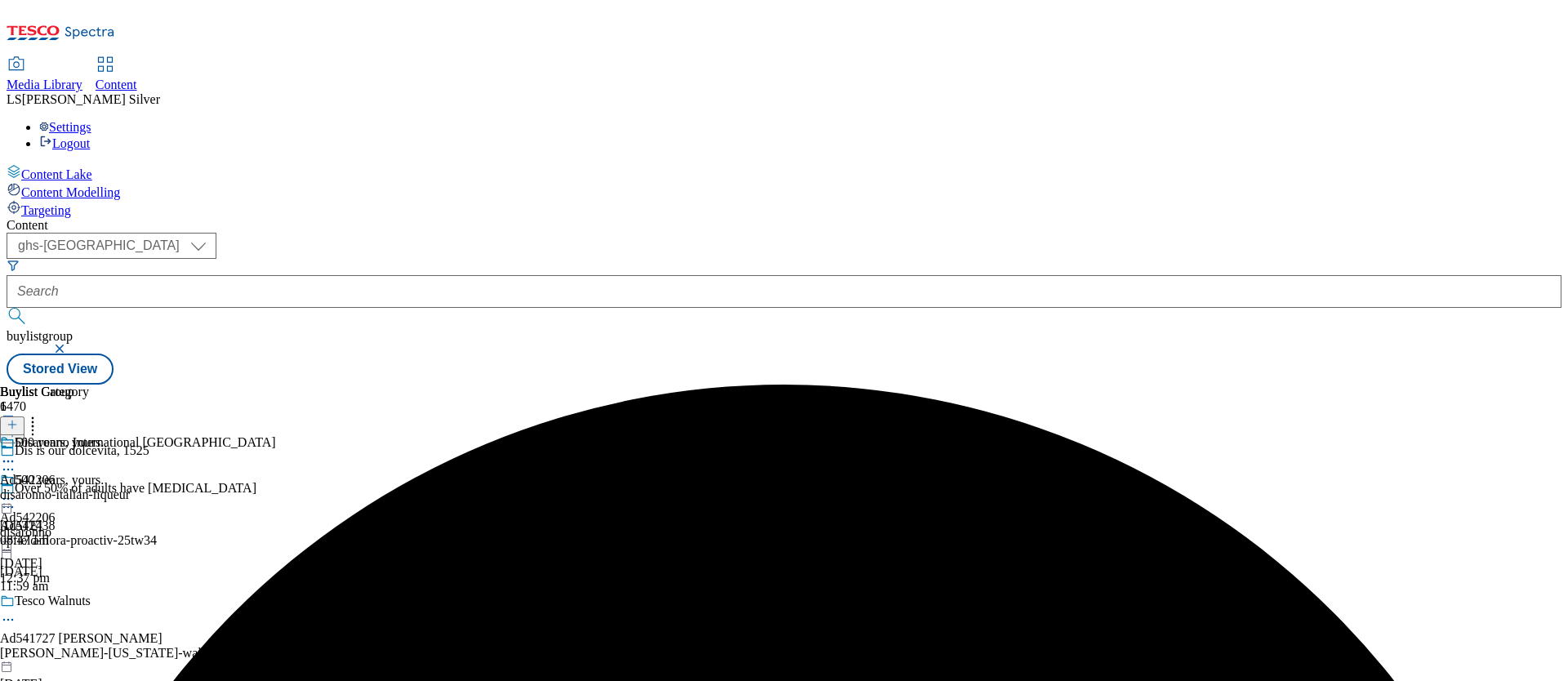
click at [16, 491] on icon at bounding box center [8, 499] width 16 height 16
click at [86, 660] on span "Publish" at bounding box center [69, 665] width 36 height 12
